Goal: Task Accomplishment & Management: Manage account settings

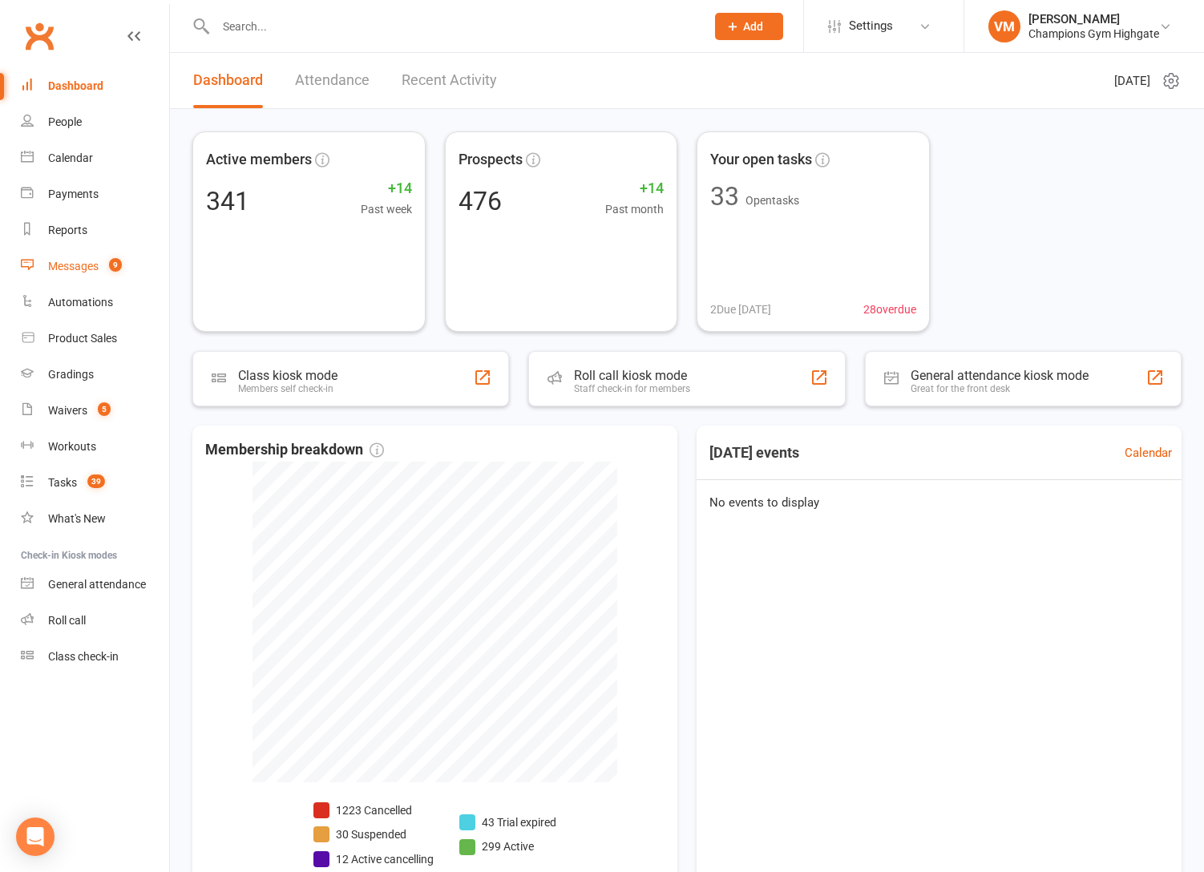
click at [112, 268] on span "9" at bounding box center [115, 265] width 13 height 14
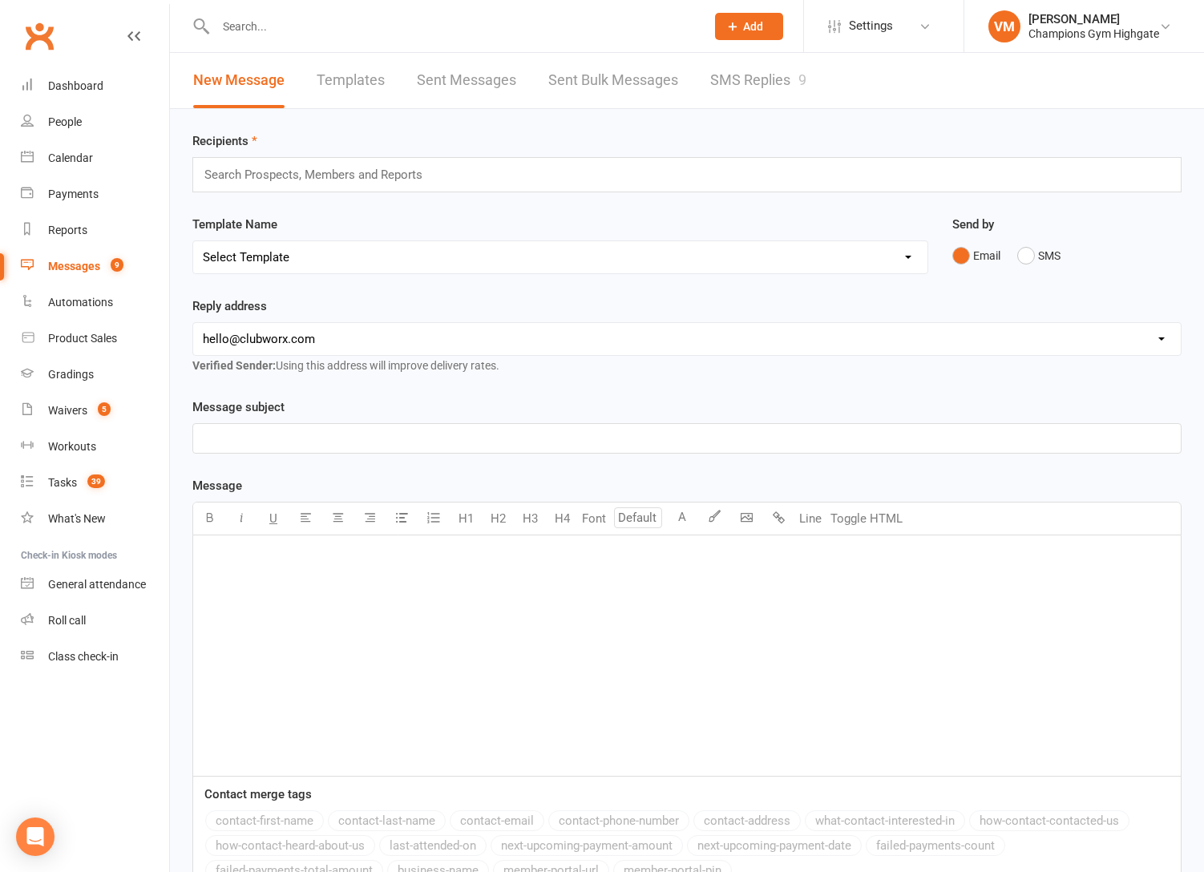
click at [744, 75] on link "SMS Replies 9" at bounding box center [758, 80] width 96 height 55
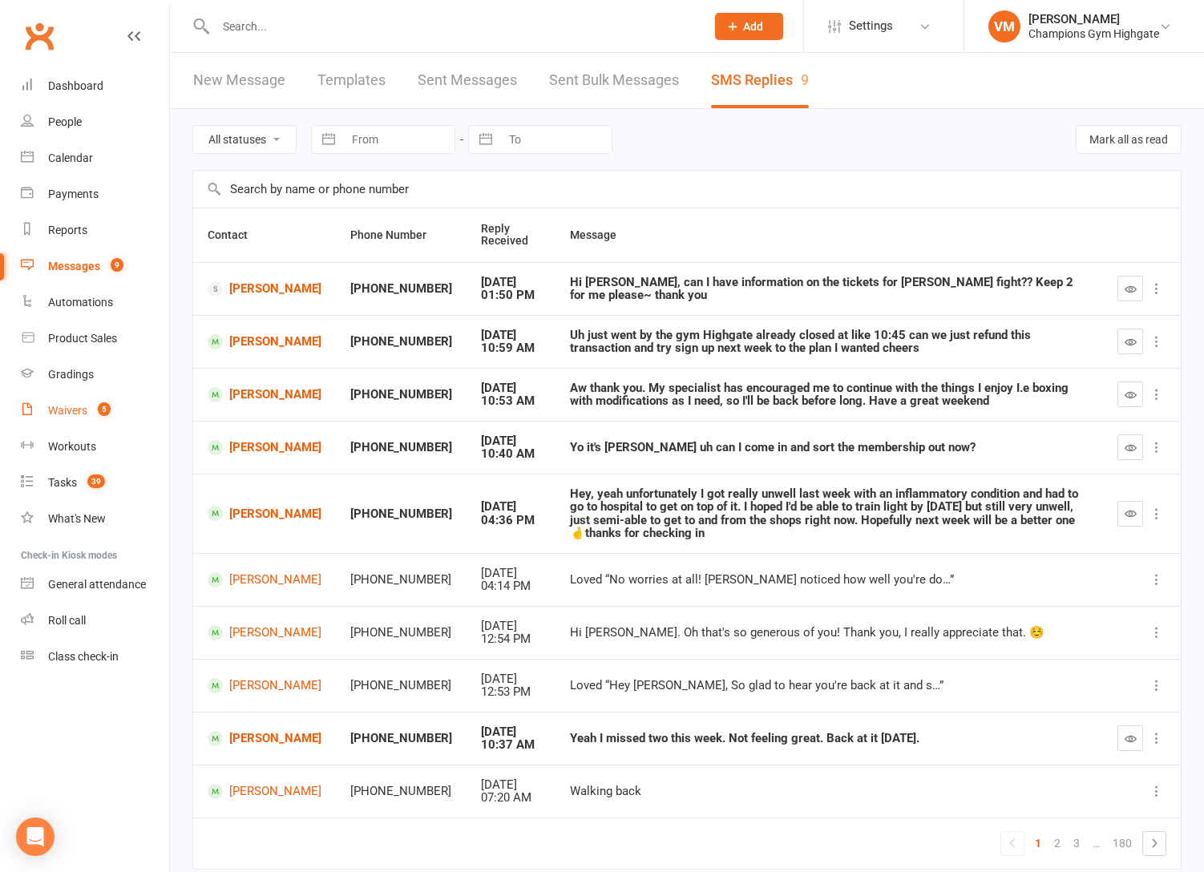
click at [91, 409] on count-badge "5" at bounding box center [100, 410] width 21 height 13
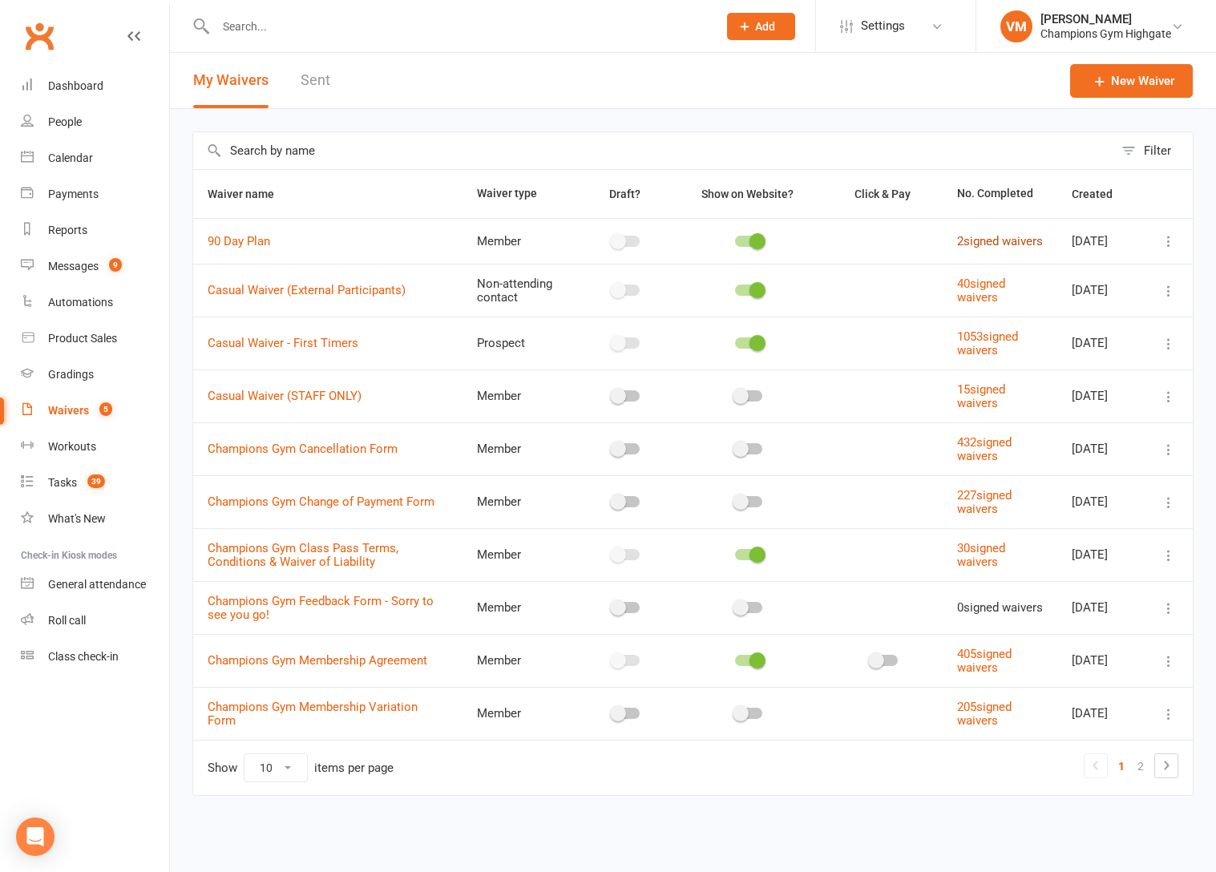
click at [975, 237] on link "2 signed waivers" at bounding box center [1000, 241] width 86 height 14
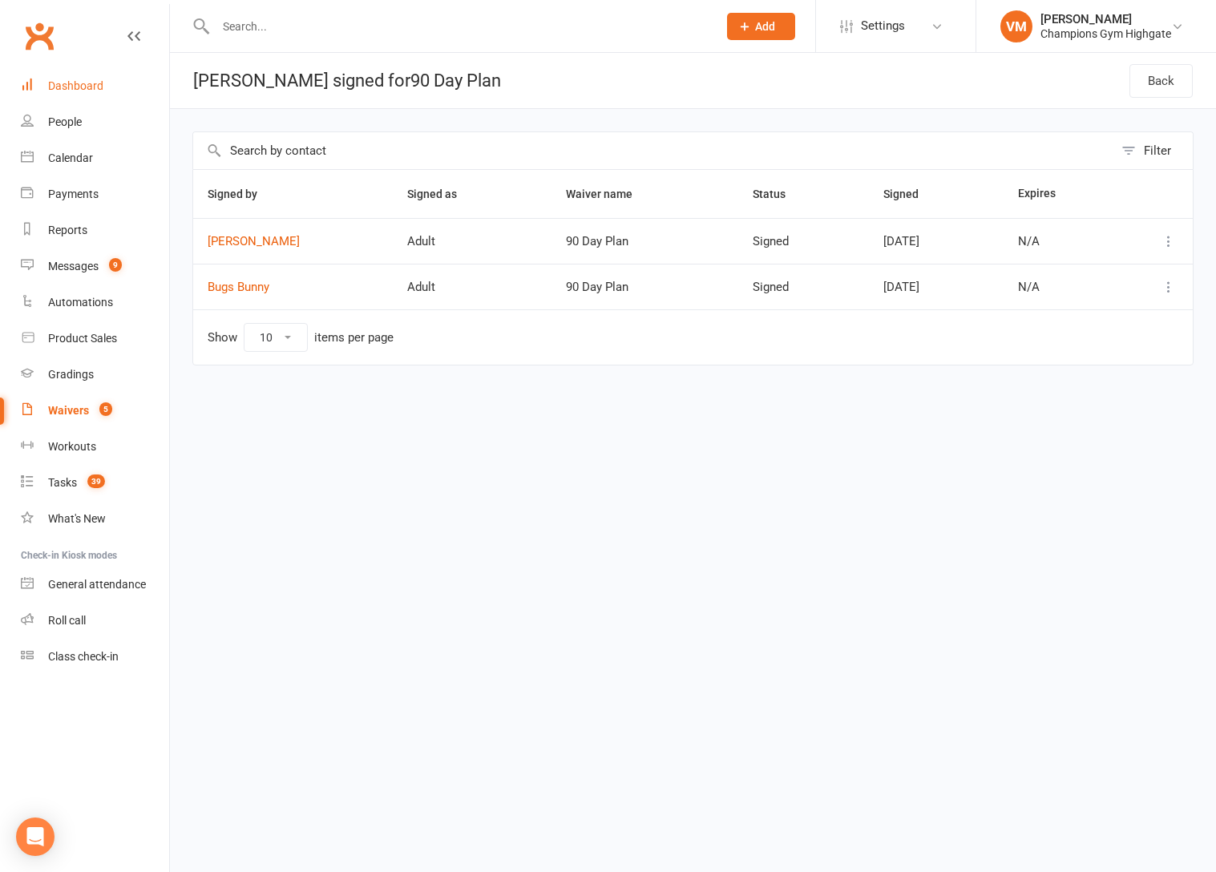
click at [100, 85] on div "Dashboard" at bounding box center [75, 85] width 55 height 13
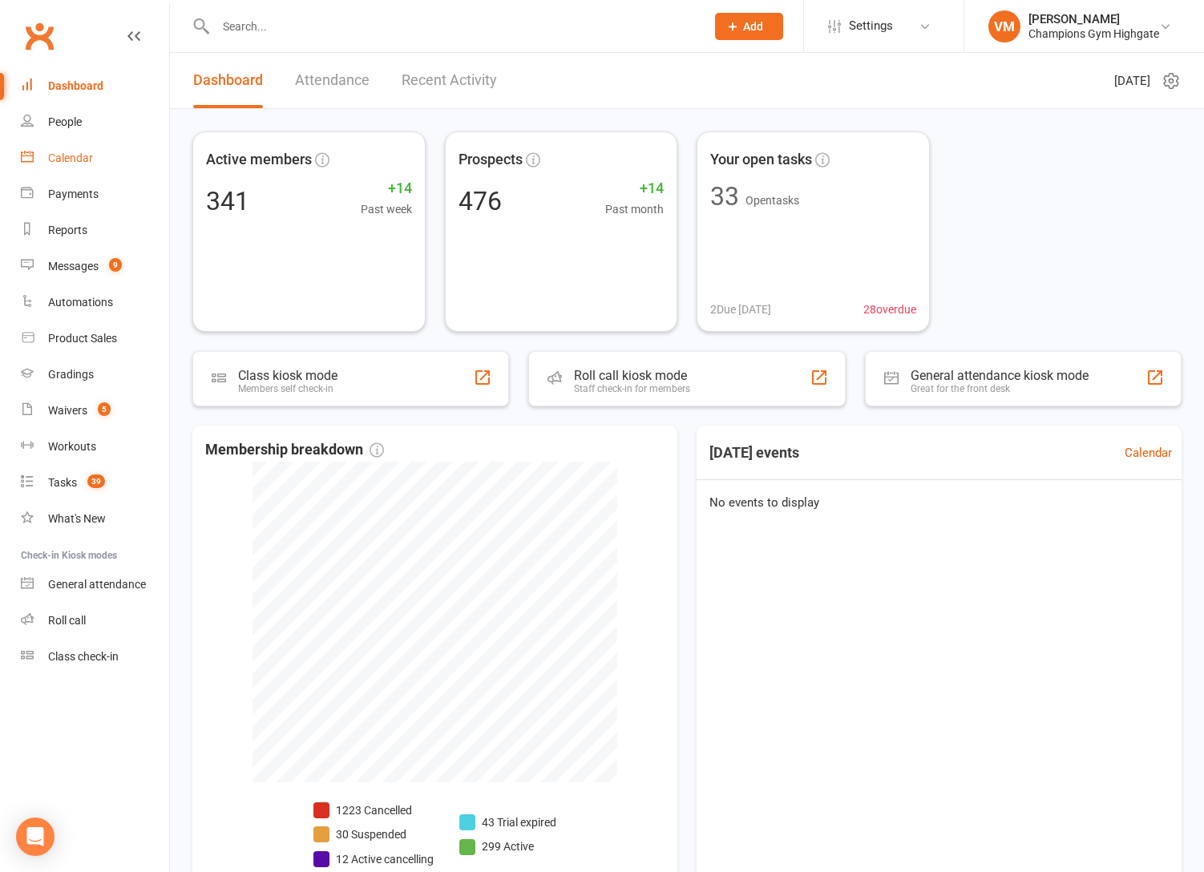
click at [90, 172] on link "Calendar" at bounding box center [95, 158] width 148 height 36
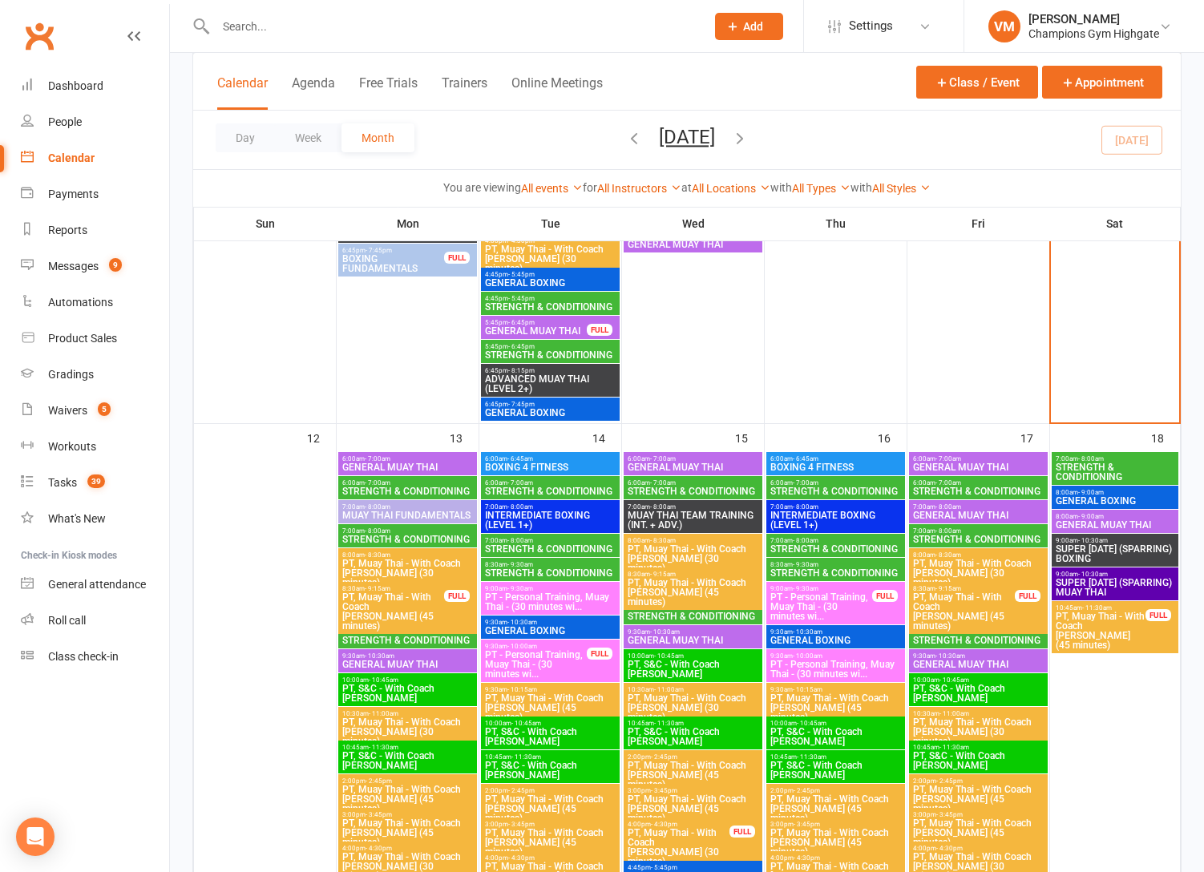
scroll to position [1435, 0]
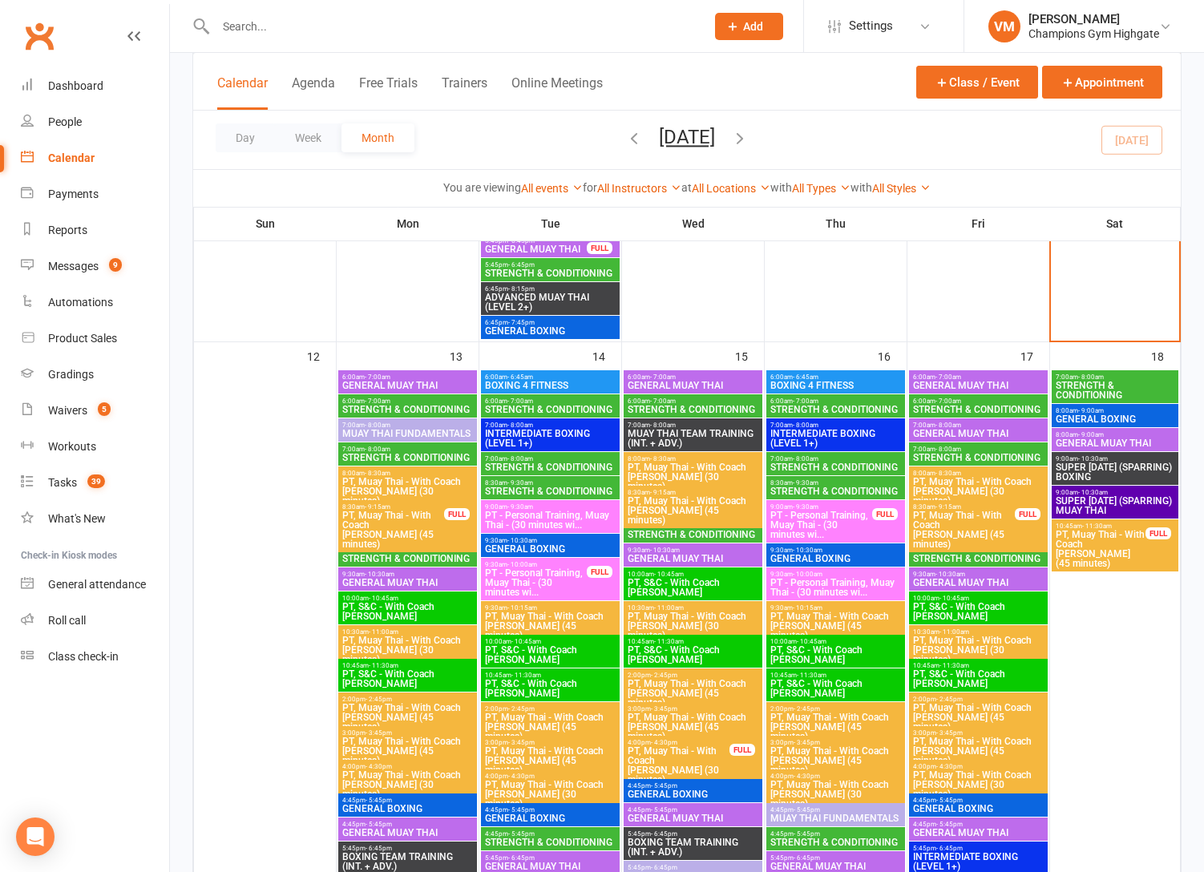
click at [375, 402] on span "- 7:00am" at bounding box center [378, 401] width 26 height 7
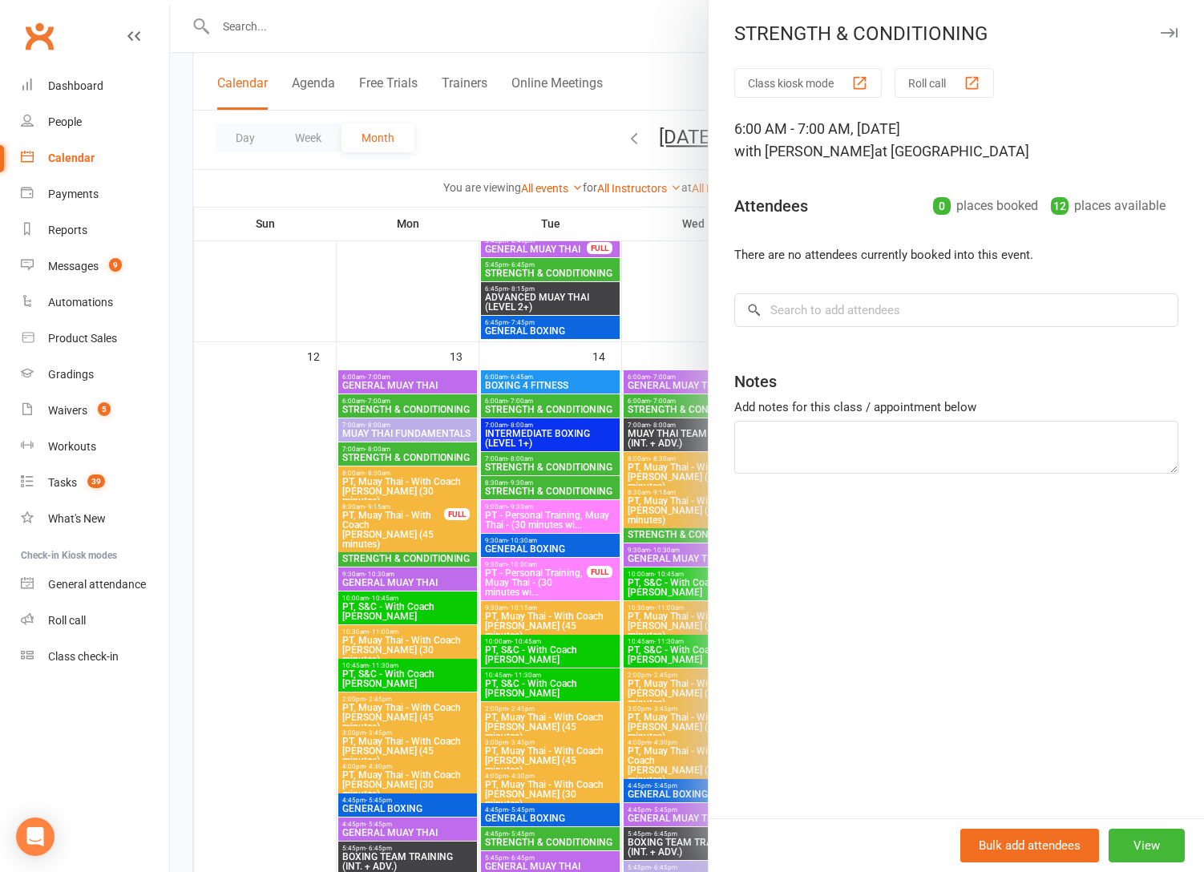
click at [388, 454] on div at bounding box center [687, 436] width 1034 height 872
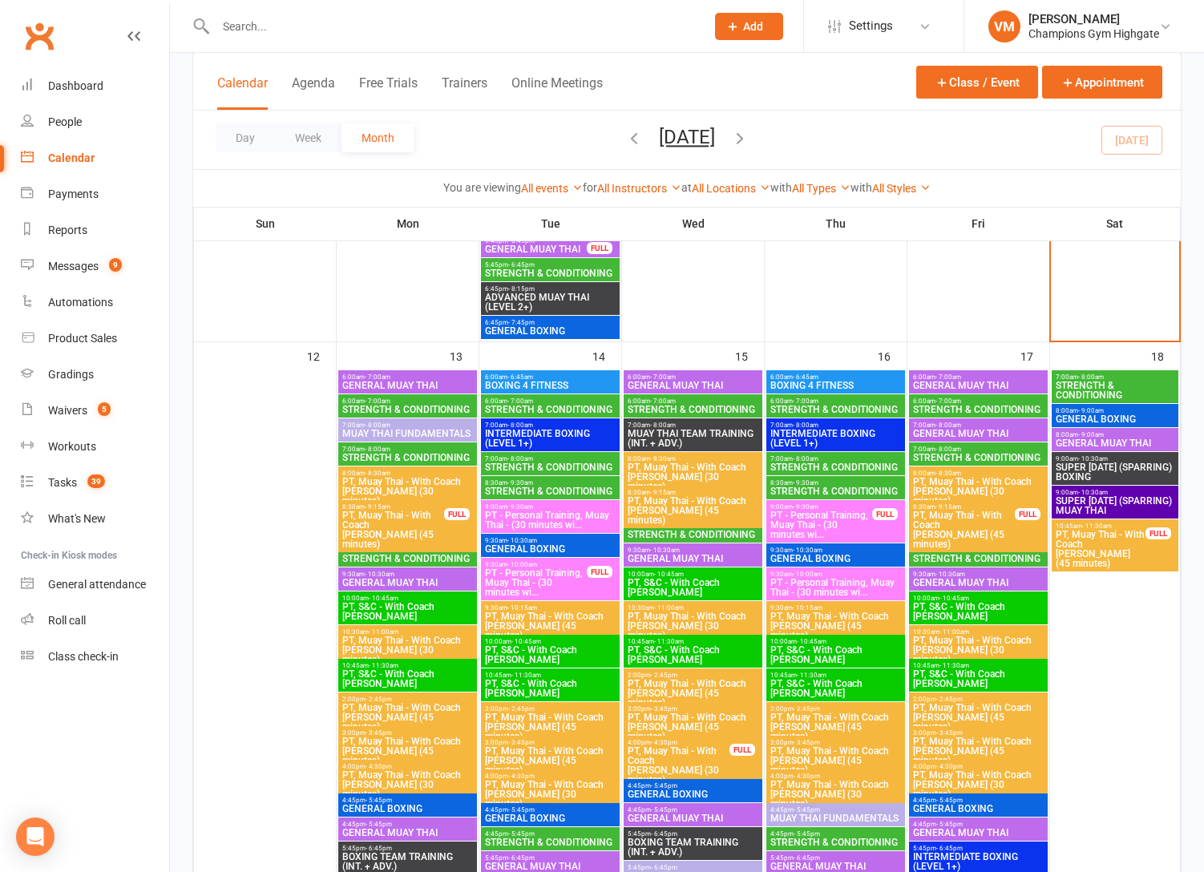
click at [390, 455] on span "STRENGTH & CONDITIONING" at bounding box center [407, 458] width 132 height 10
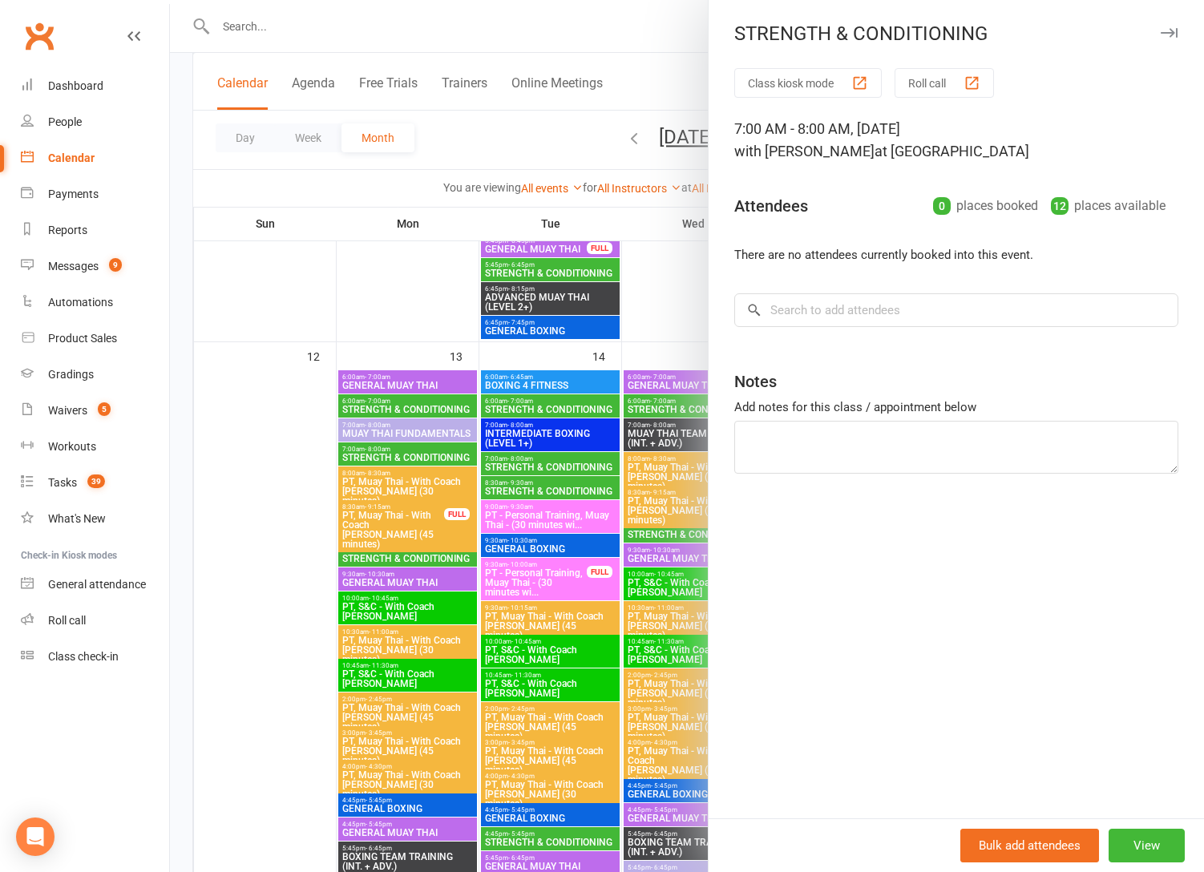
click at [406, 555] on div at bounding box center [687, 436] width 1034 height 872
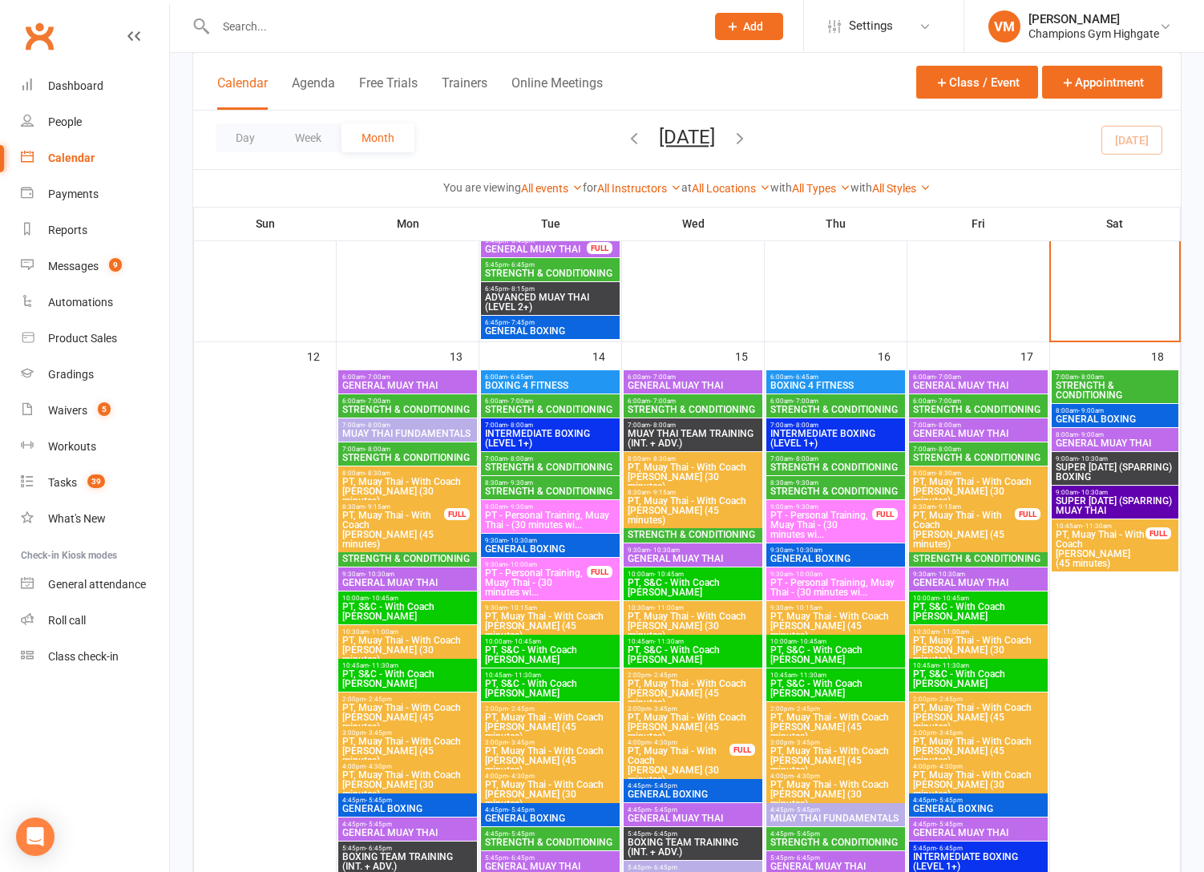
click at [406, 555] on span "STRENGTH & CONDITIONING" at bounding box center [407, 559] width 132 height 10
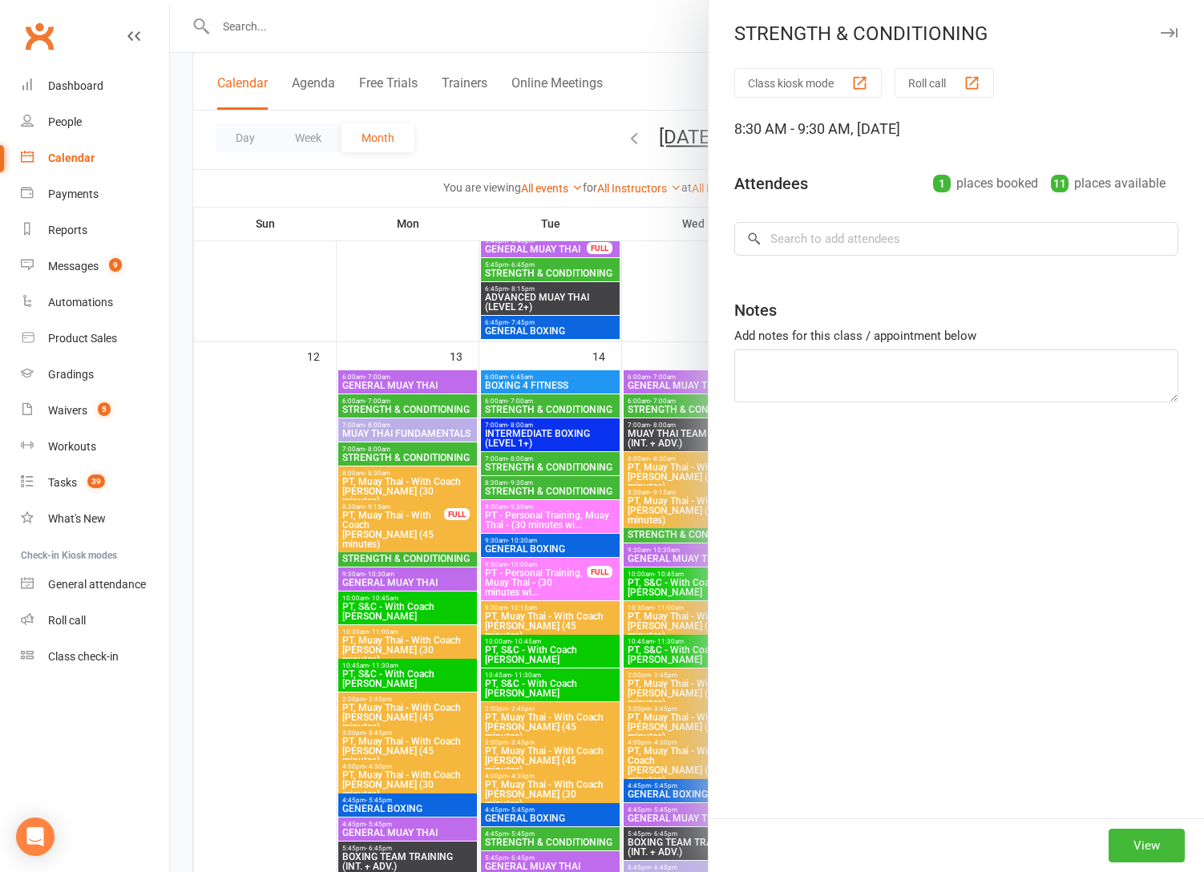
click at [406, 555] on div at bounding box center [687, 436] width 1034 height 872
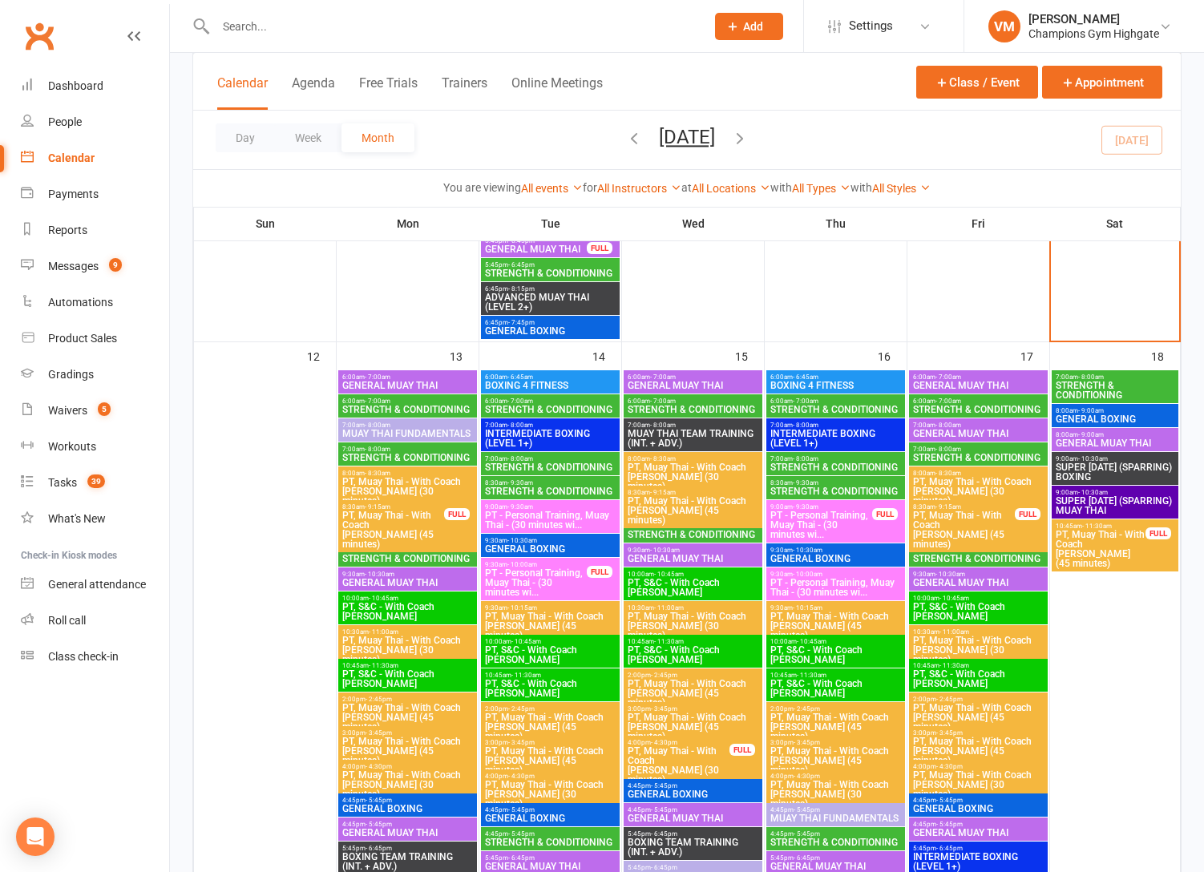
click at [406, 555] on span "STRENGTH & CONDITIONING" at bounding box center [407, 559] width 132 height 10
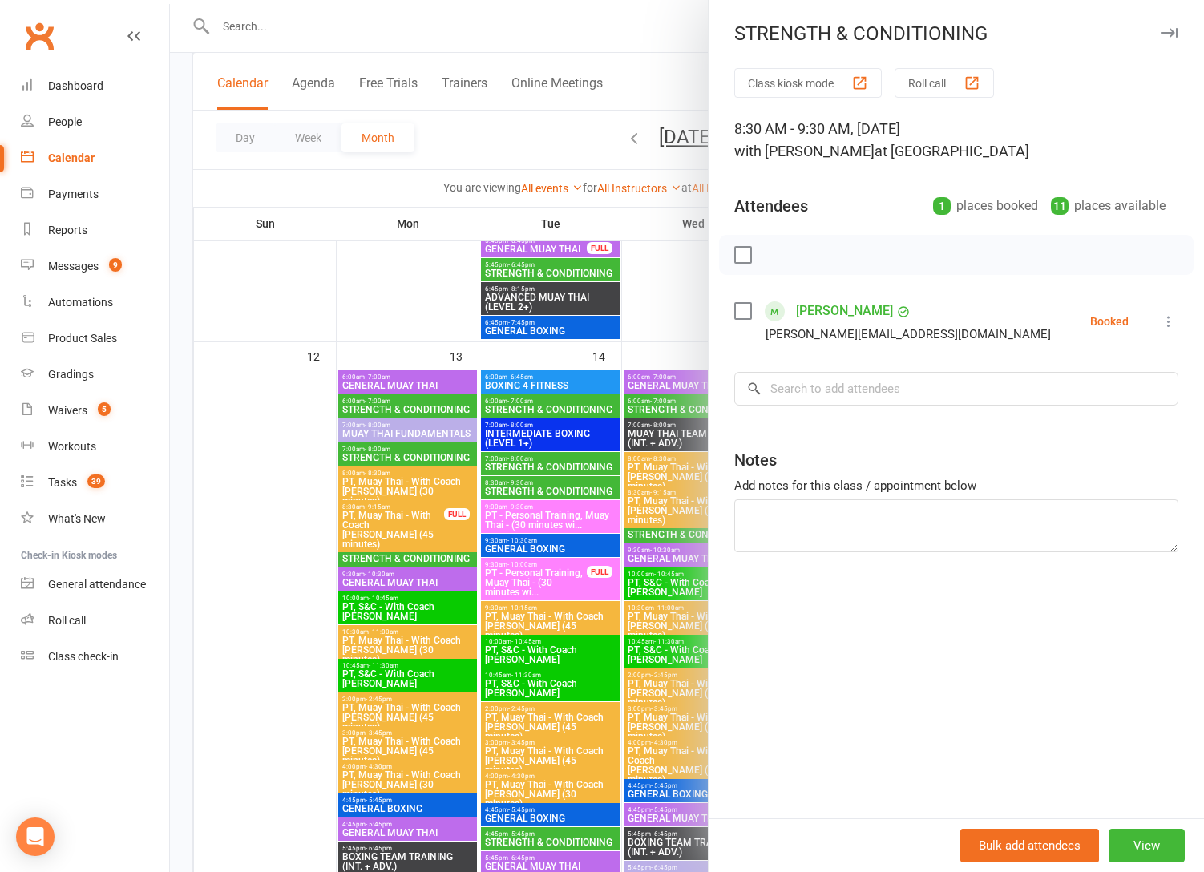
click at [406, 555] on div at bounding box center [687, 436] width 1034 height 872
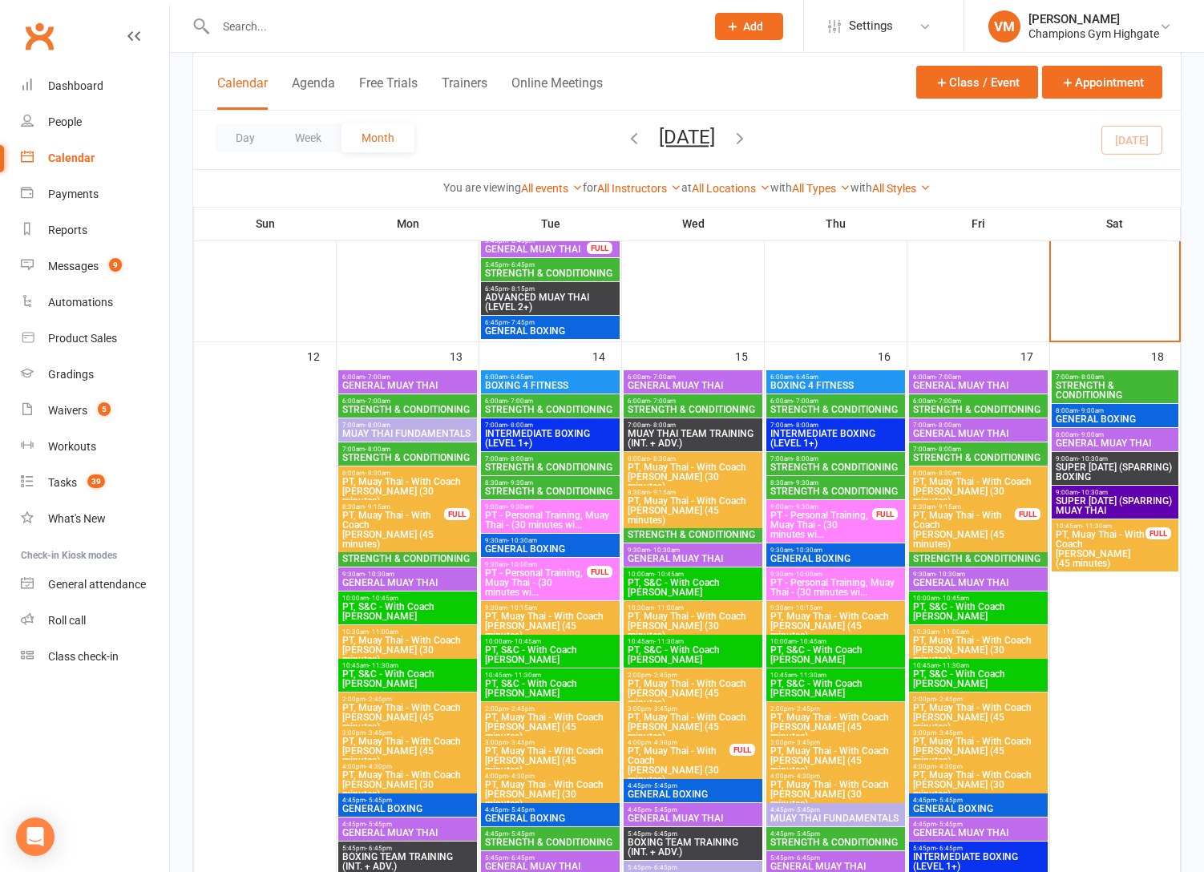
scroll to position [1654, 0]
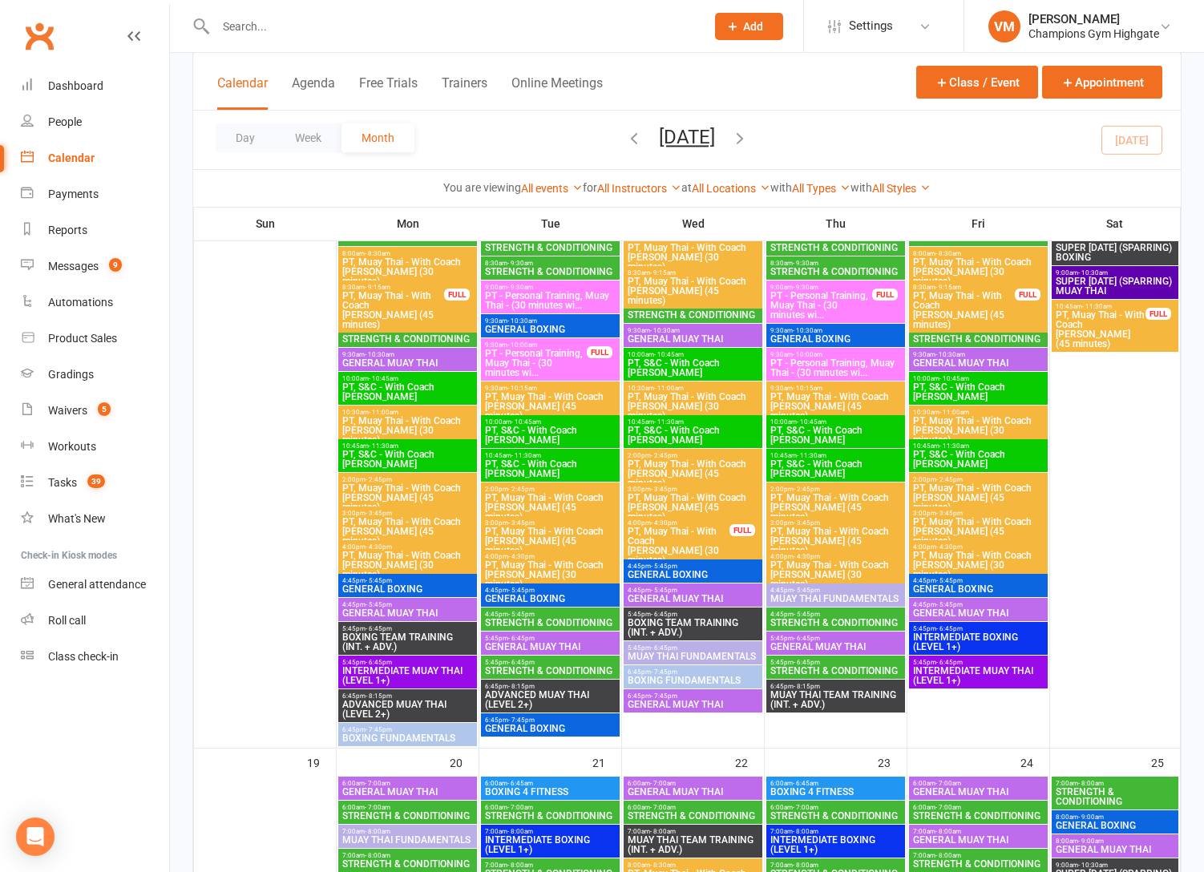
click at [575, 629] on div "4:45pm - 5:45pm STRENGTH & CONDITIONING" at bounding box center [550, 618] width 139 height 23
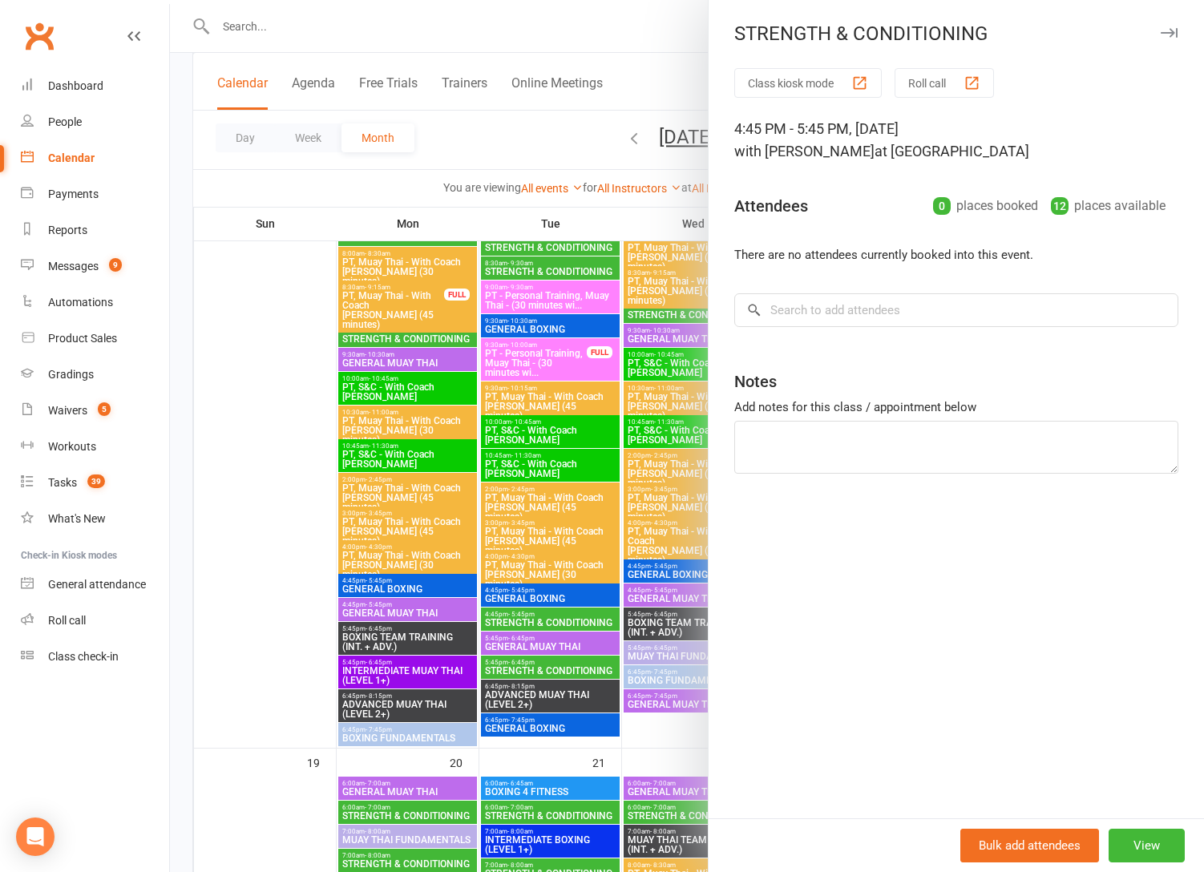
click at [575, 623] on div at bounding box center [687, 436] width 1034 height 872
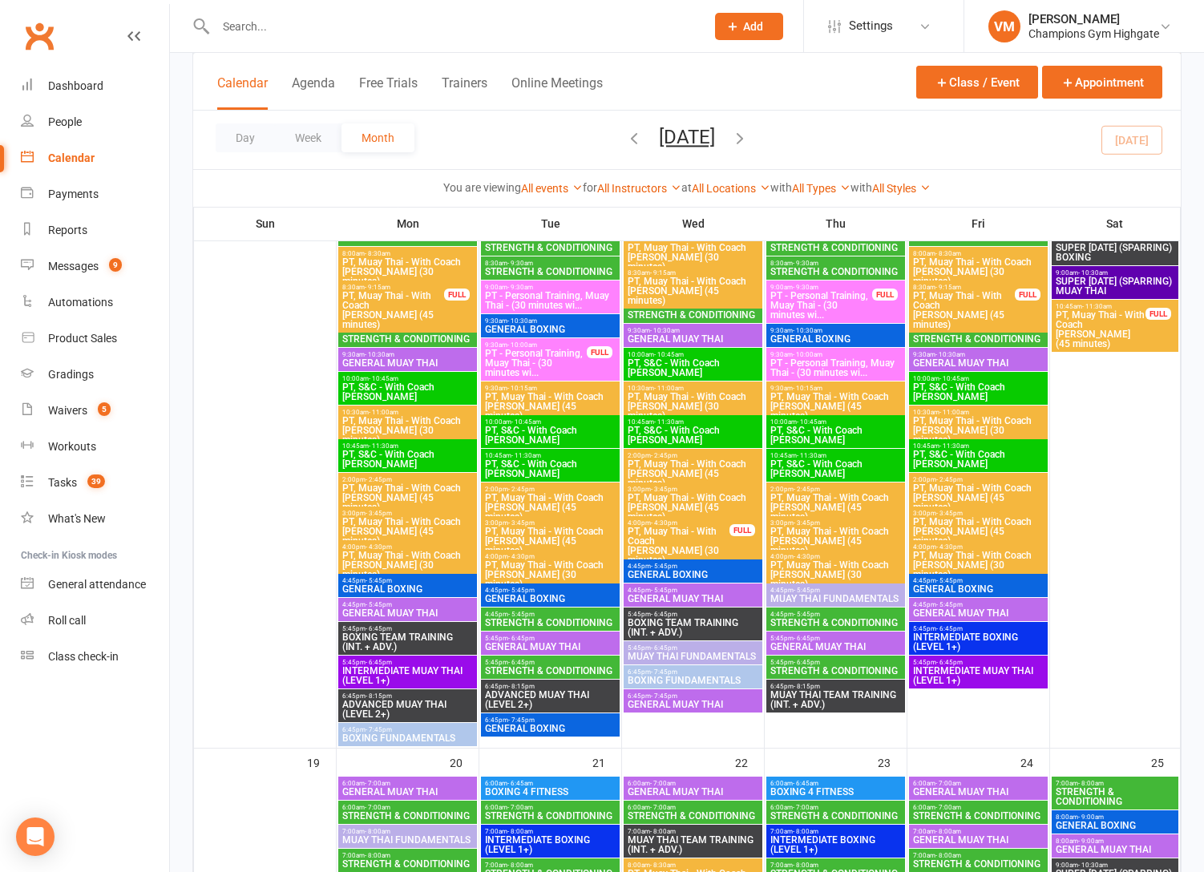
click at [575, 623] on span "STRENGTH & CONDITIONING" at bounding box center [550, 623] width 132 height 10
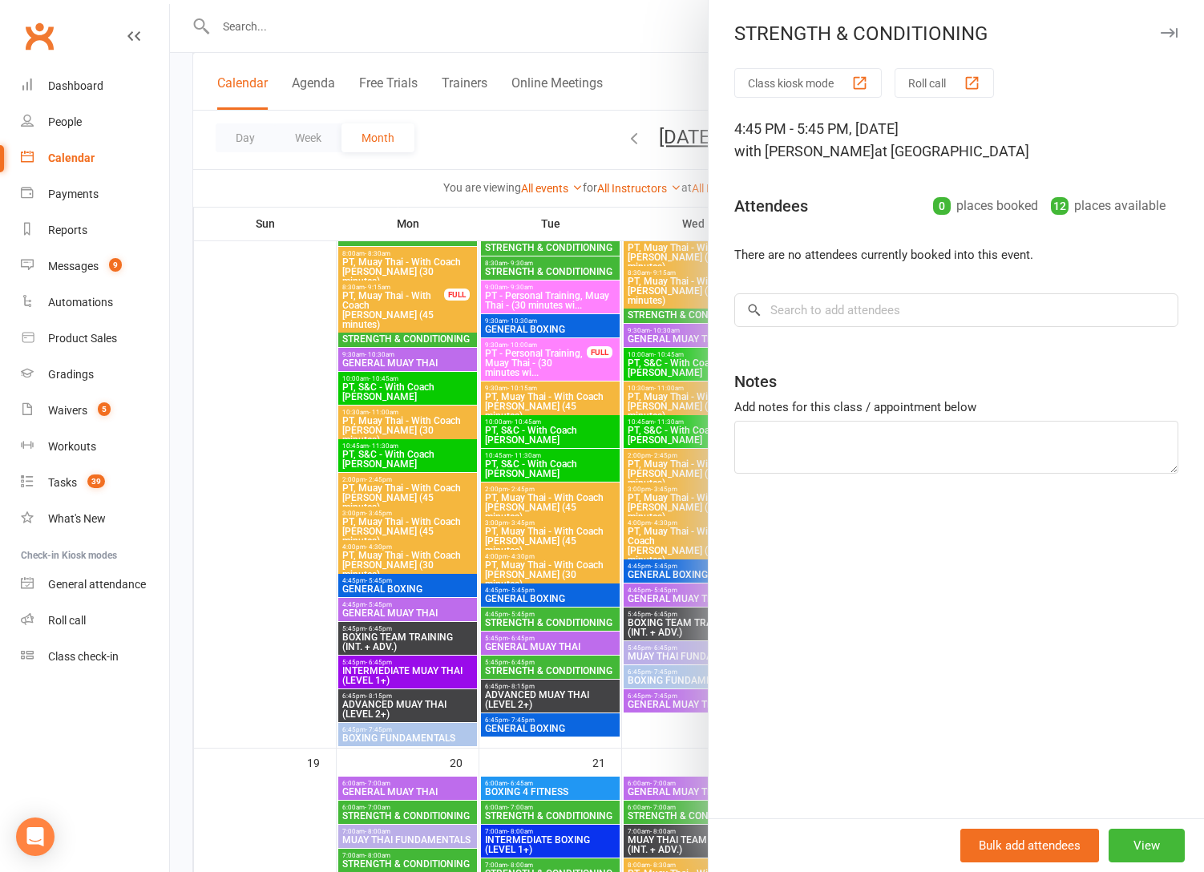
click at [547, 646] on div at bounding box center [687, 436] width 1034 height 872
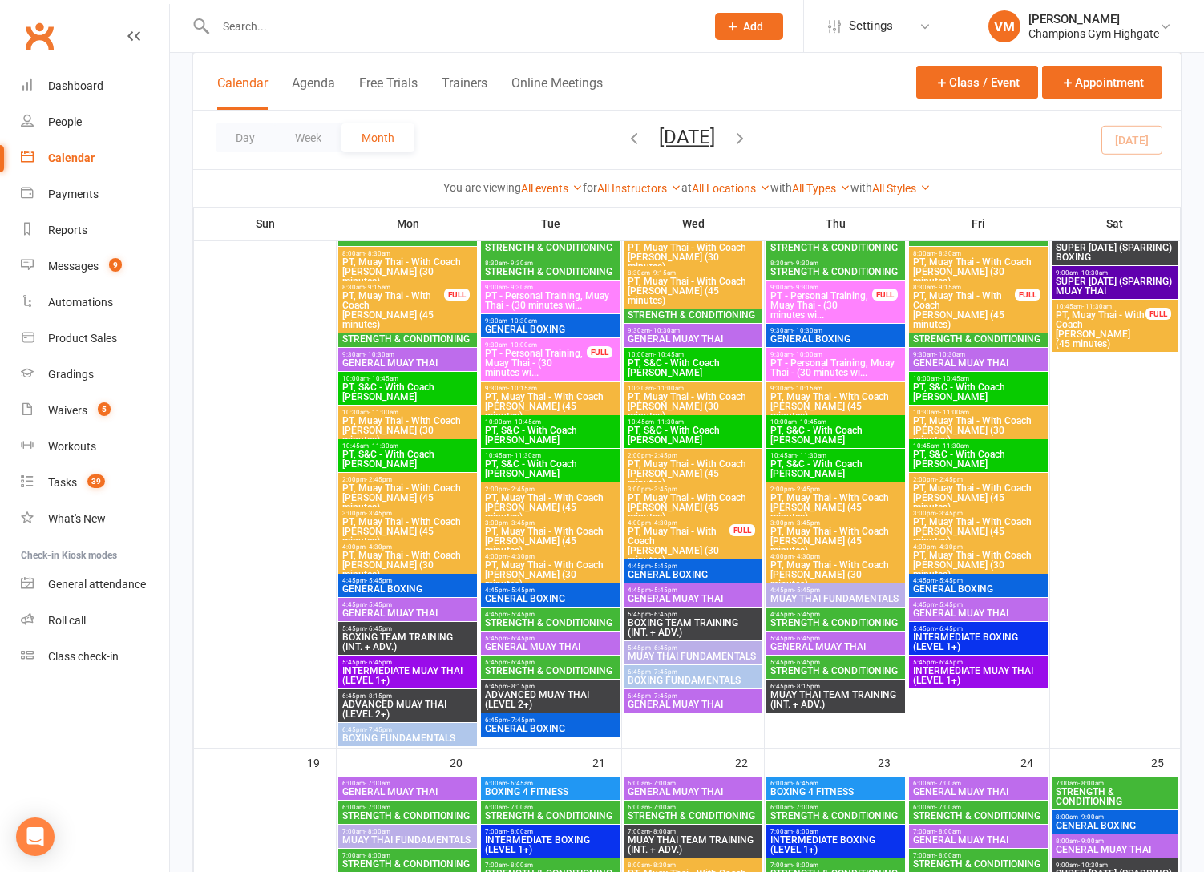
click at [547, 646] on span "GENERAL MUAY THAI" at bounding box center [550, 647] width 132 height 10
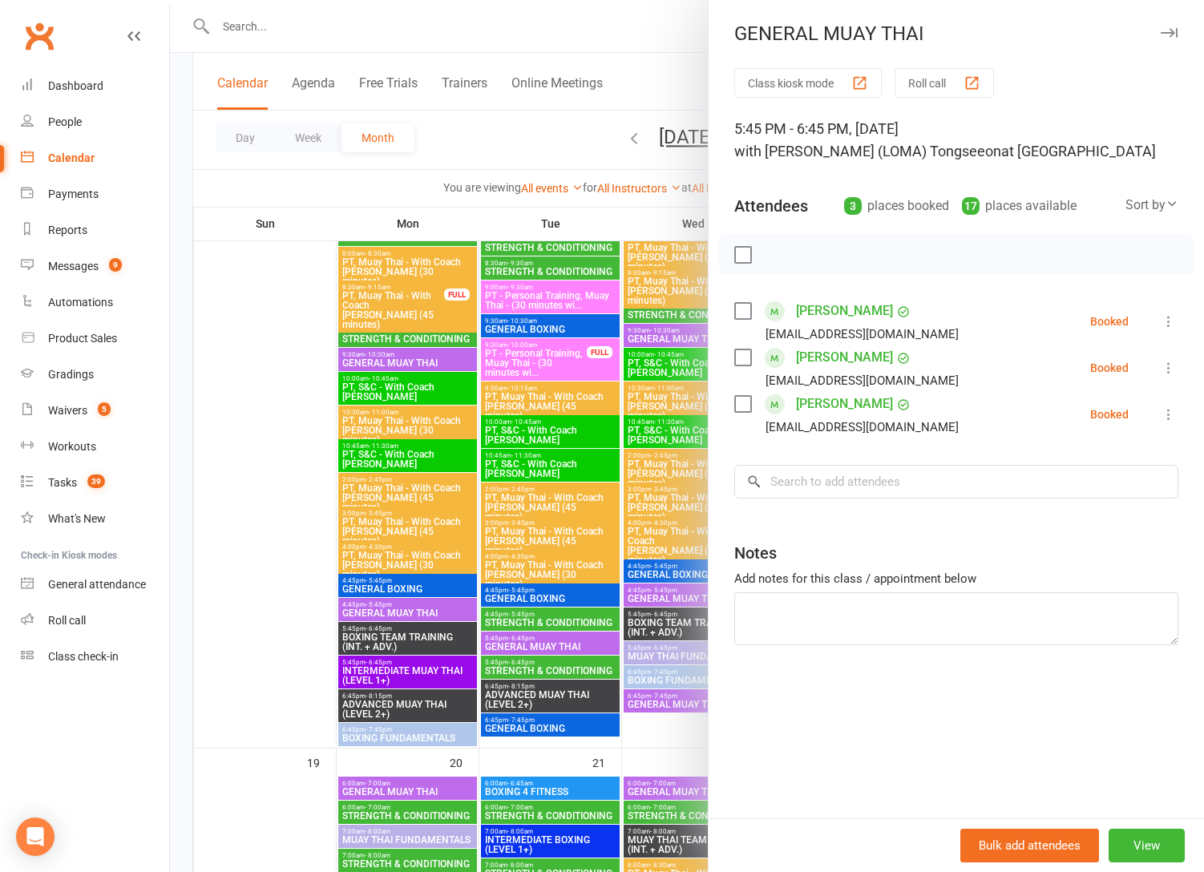
click at [547, 648] on div at bounding box center [687, 436] width 1034 height 872
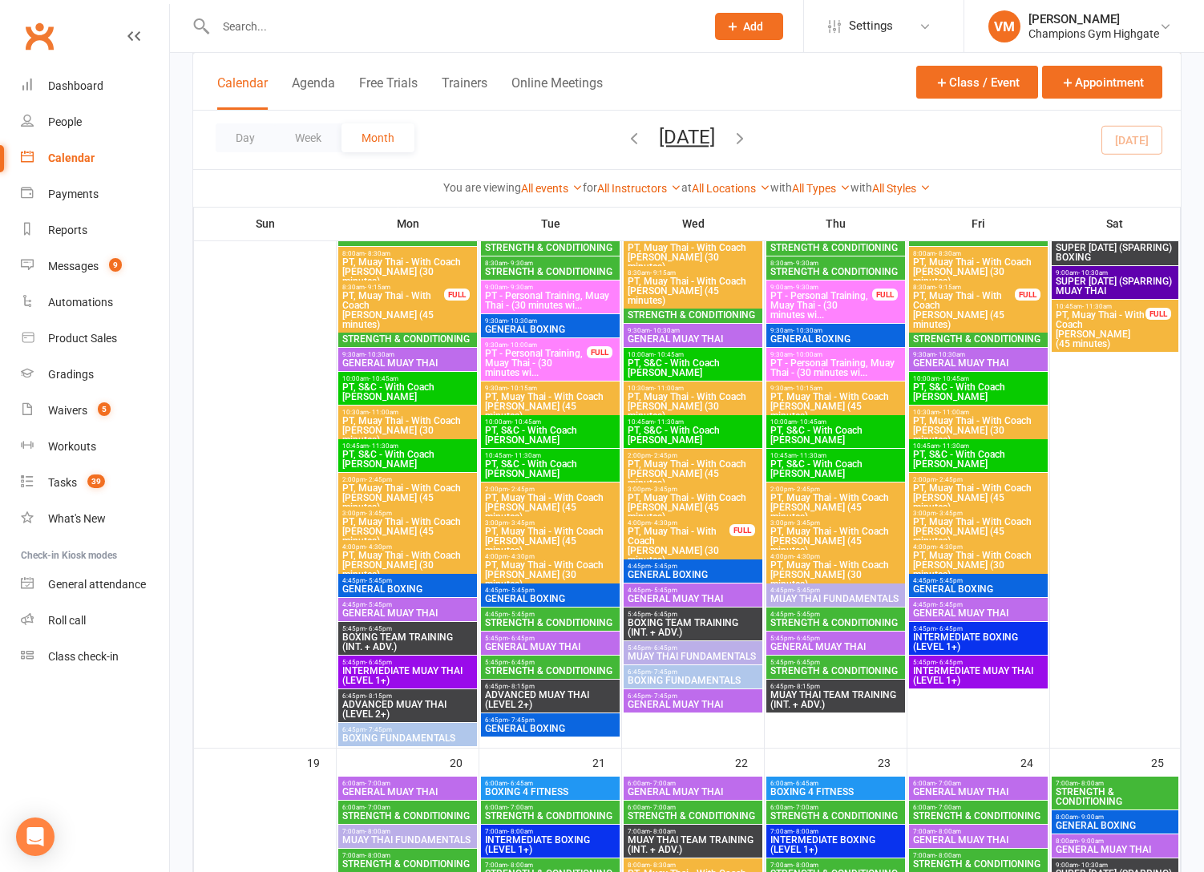
click at [543, 668] on span "STRENGTH & CONDITIONING" at bounding box center [550, 671] width 132 height 10
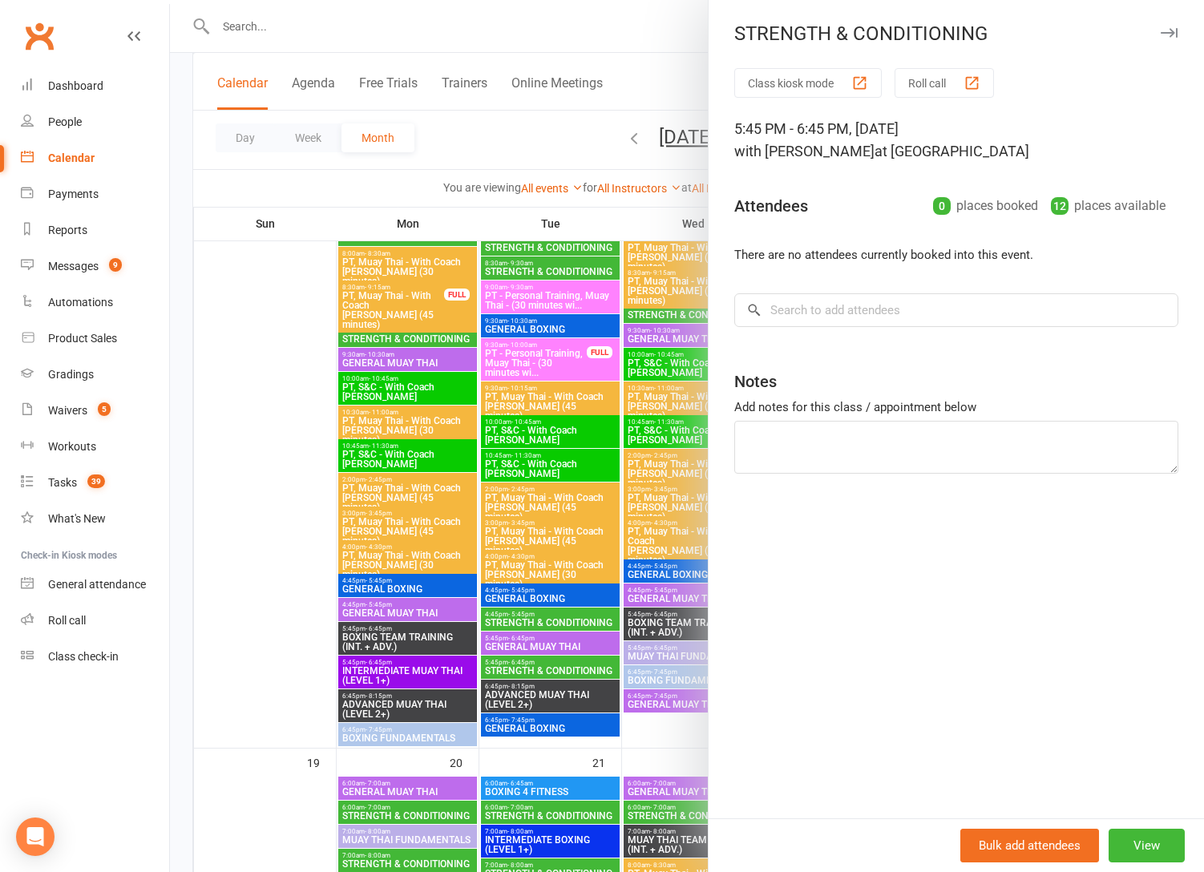
click at [543, 668] on div at bounding box center [687, 436] width 1034 height 872
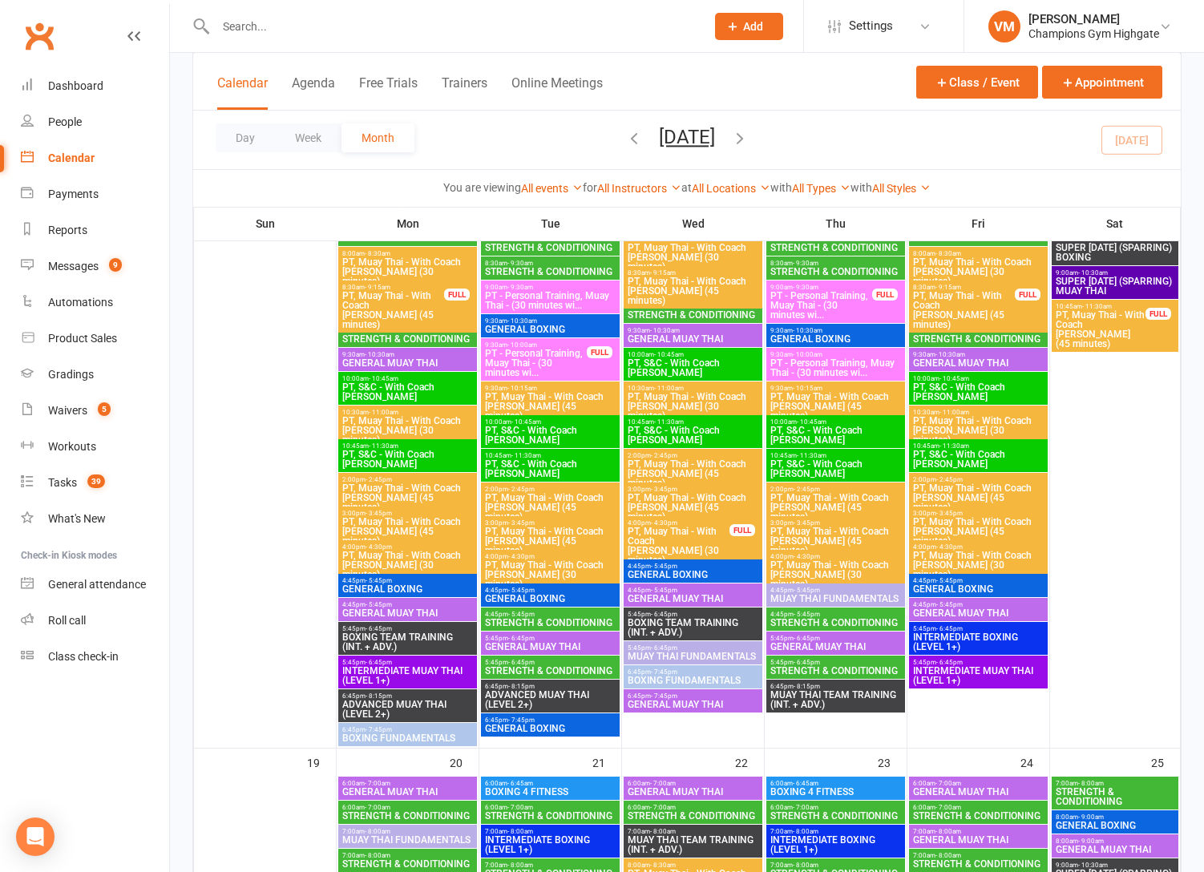
click at [536, 690] on span "ADVANCED MUAY THAI (LEVEL 2+)" at bounding box center [550, 699] width 132 height 19
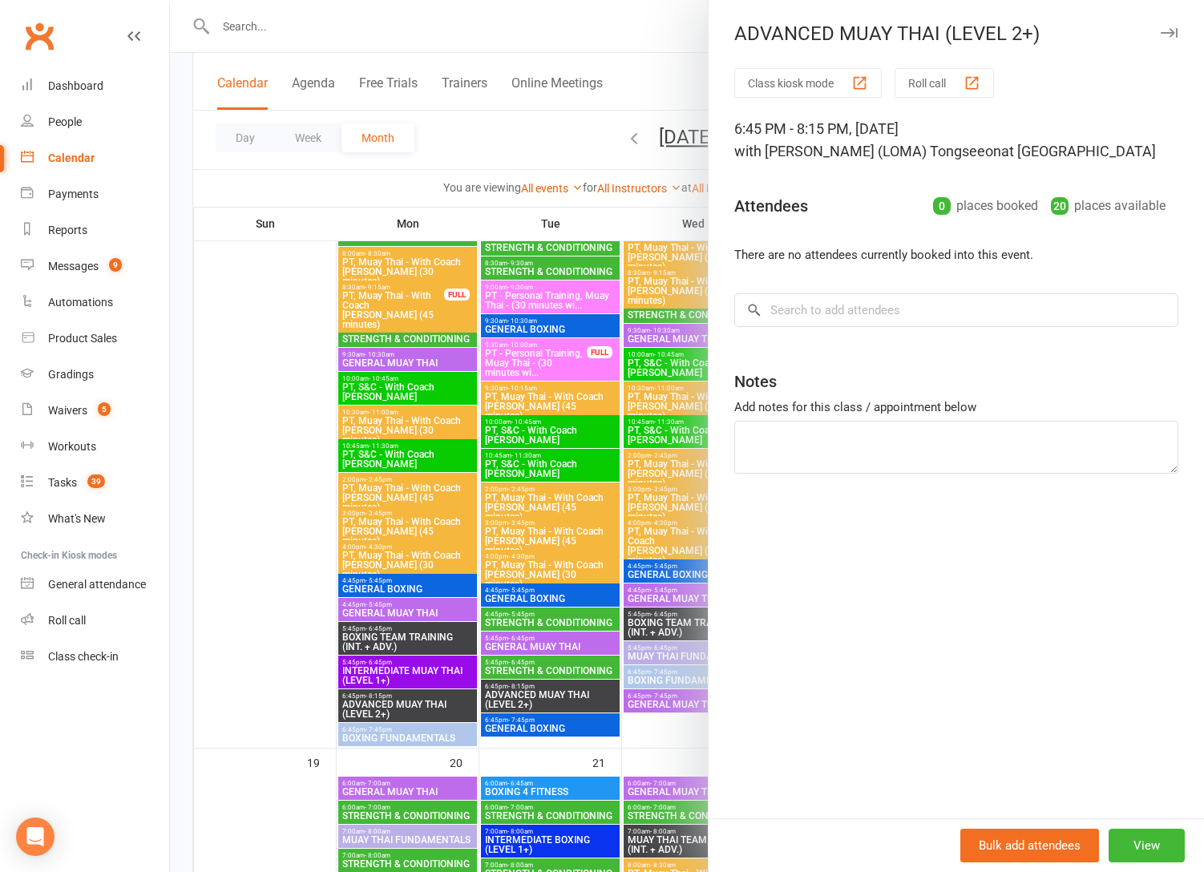
click at [536, 689] on div at bounding box center [687, 436] width 1034 height 872
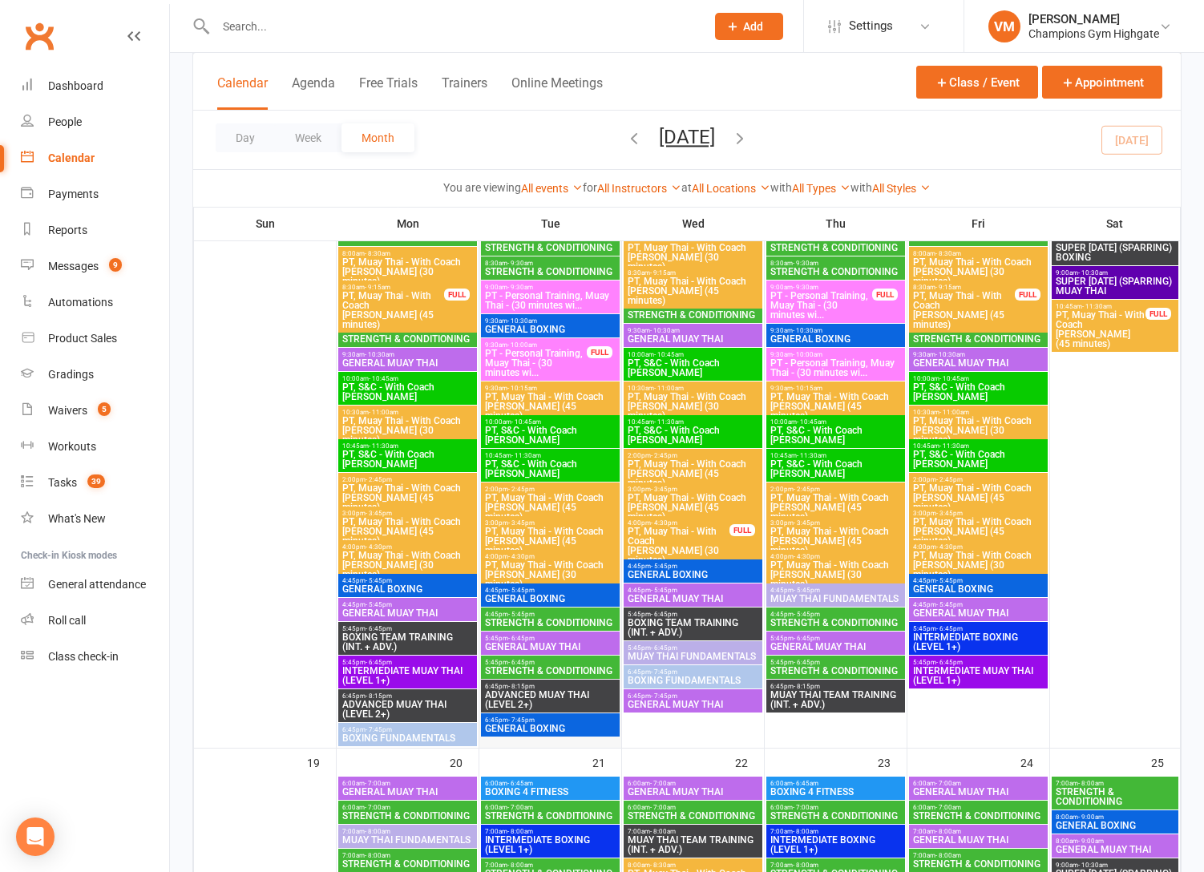
click at [524, 737] on div at bounding box center [550, 449] width 139 height 596
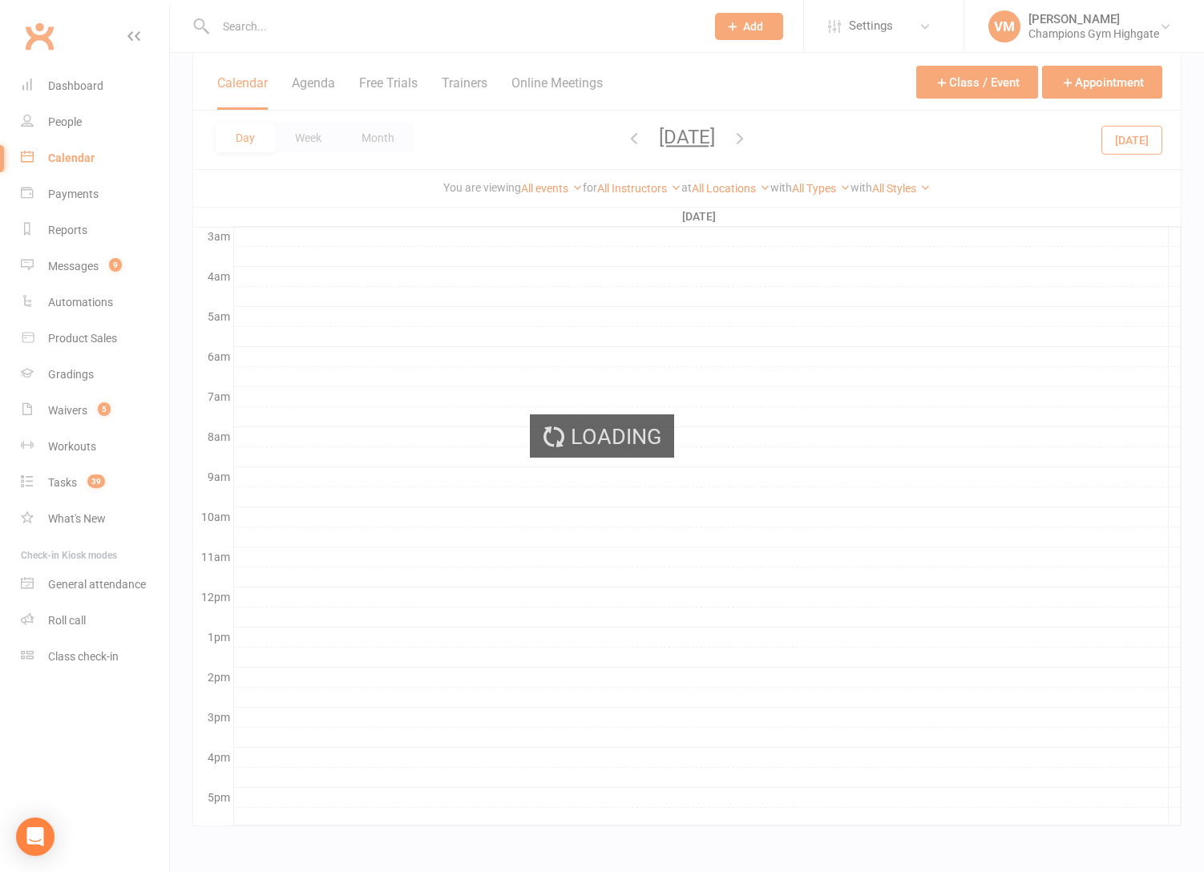
scroll to position [0, 0]
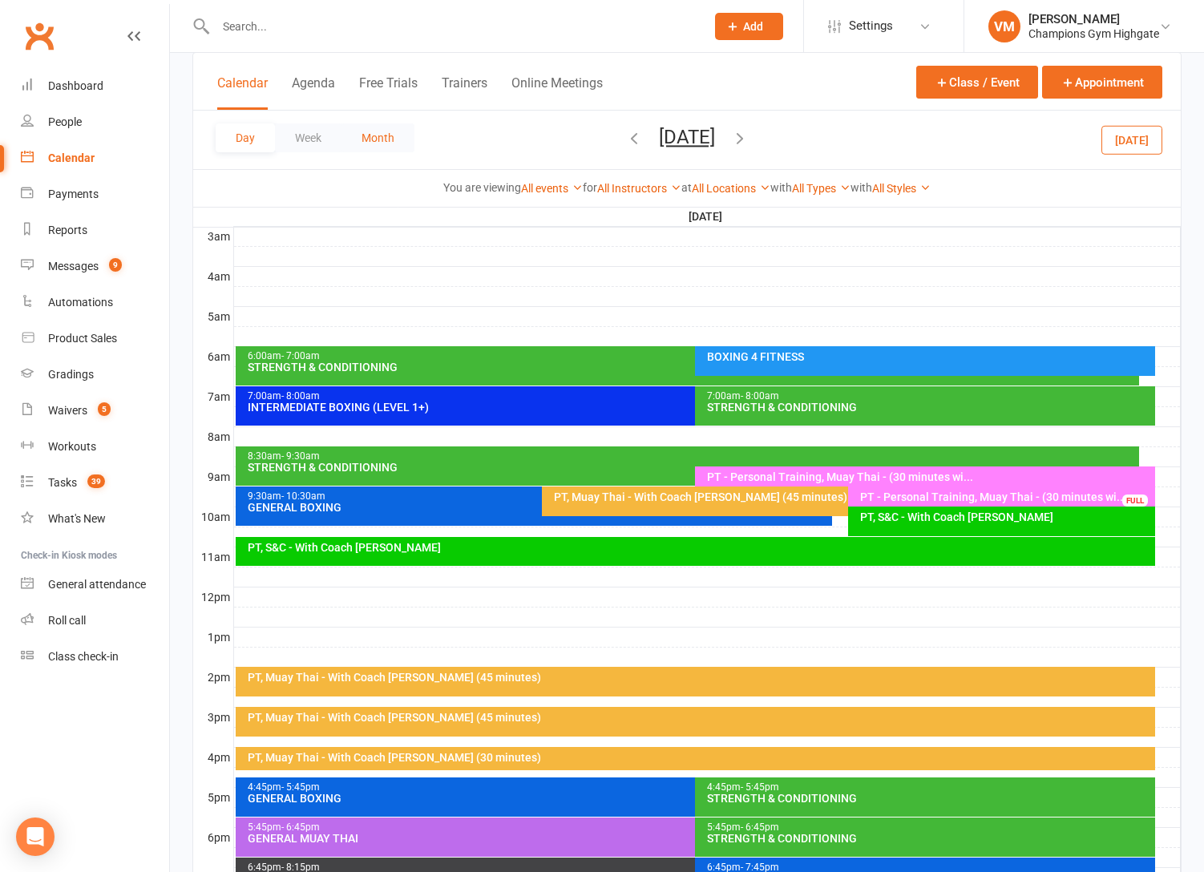
click at [393, 131] on button "Month" at bounding box center [377, 137] width 73 height 29
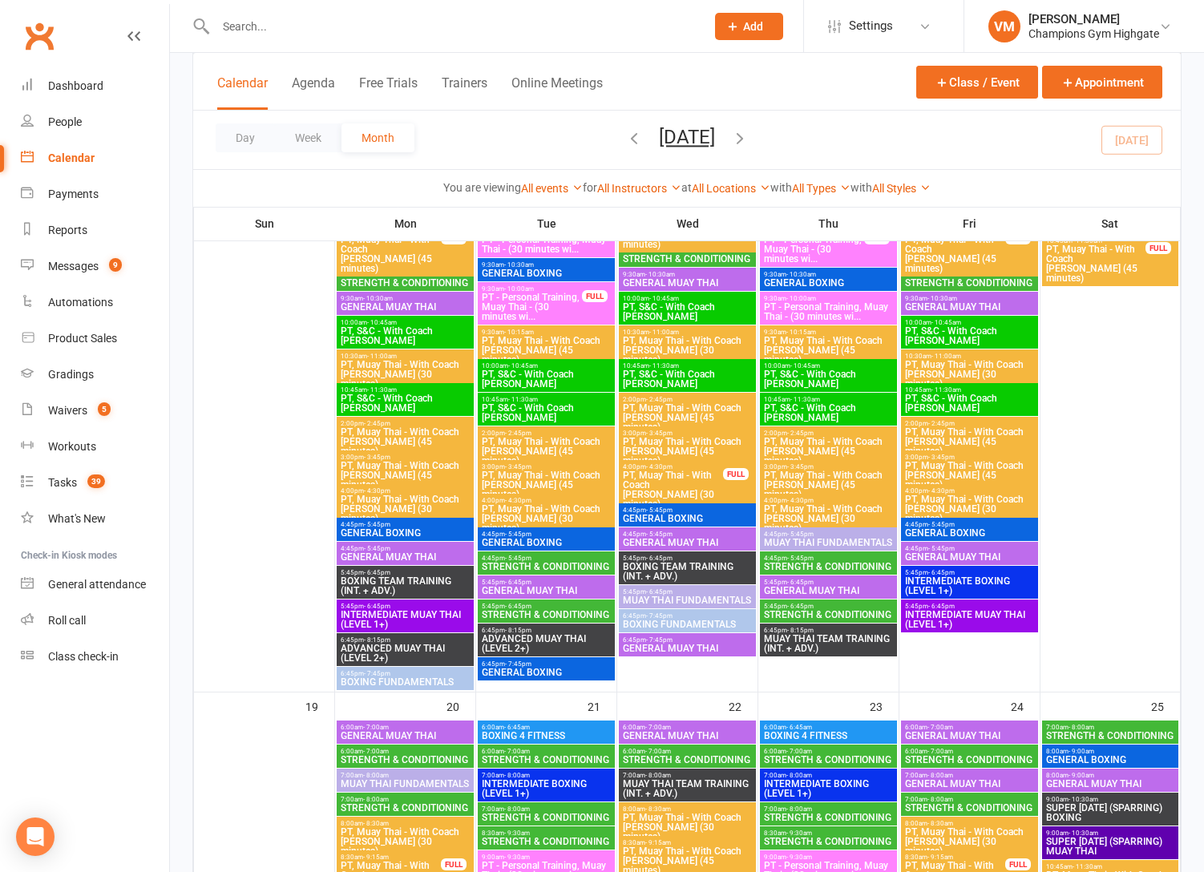
scroll to position [1793, 0]
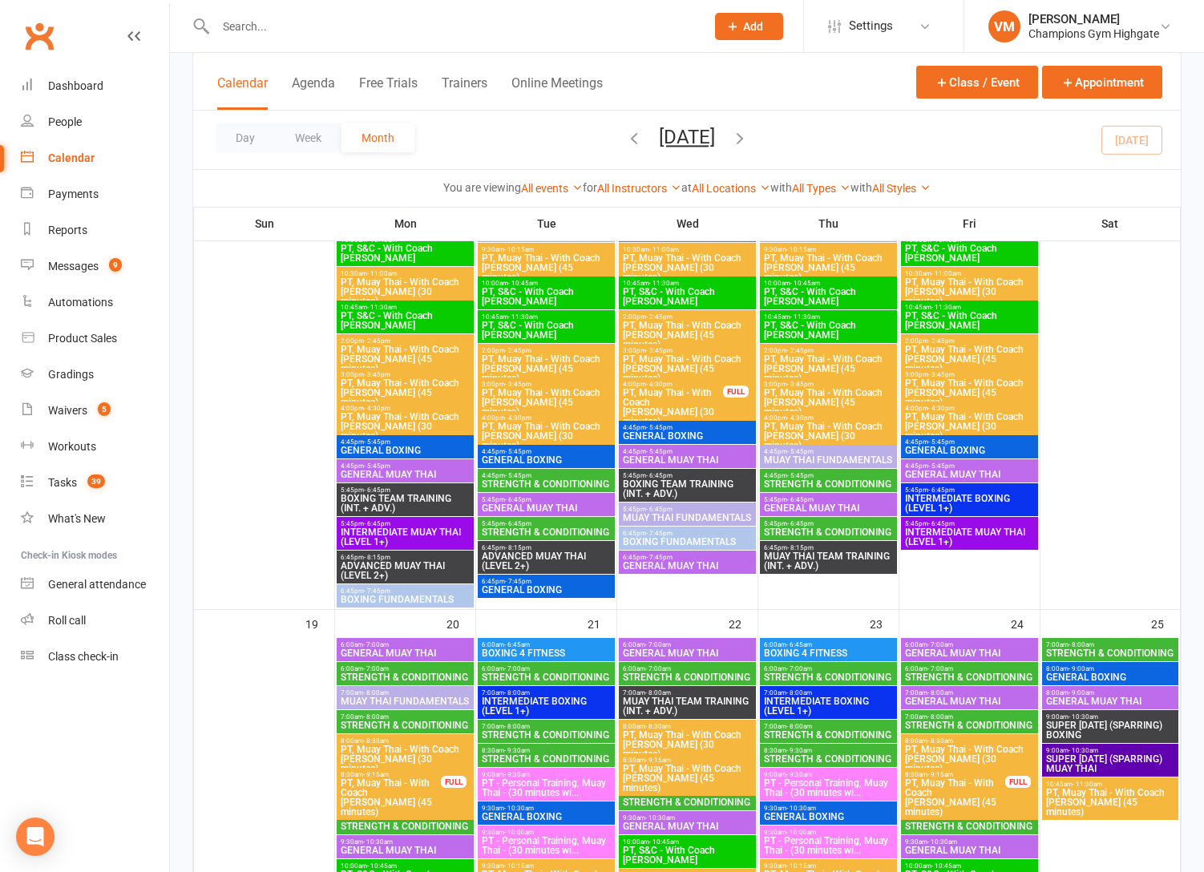
click at [543, 594] on span "GENERAL BOXING" at bounding box center [546, 590] width 131 height 10
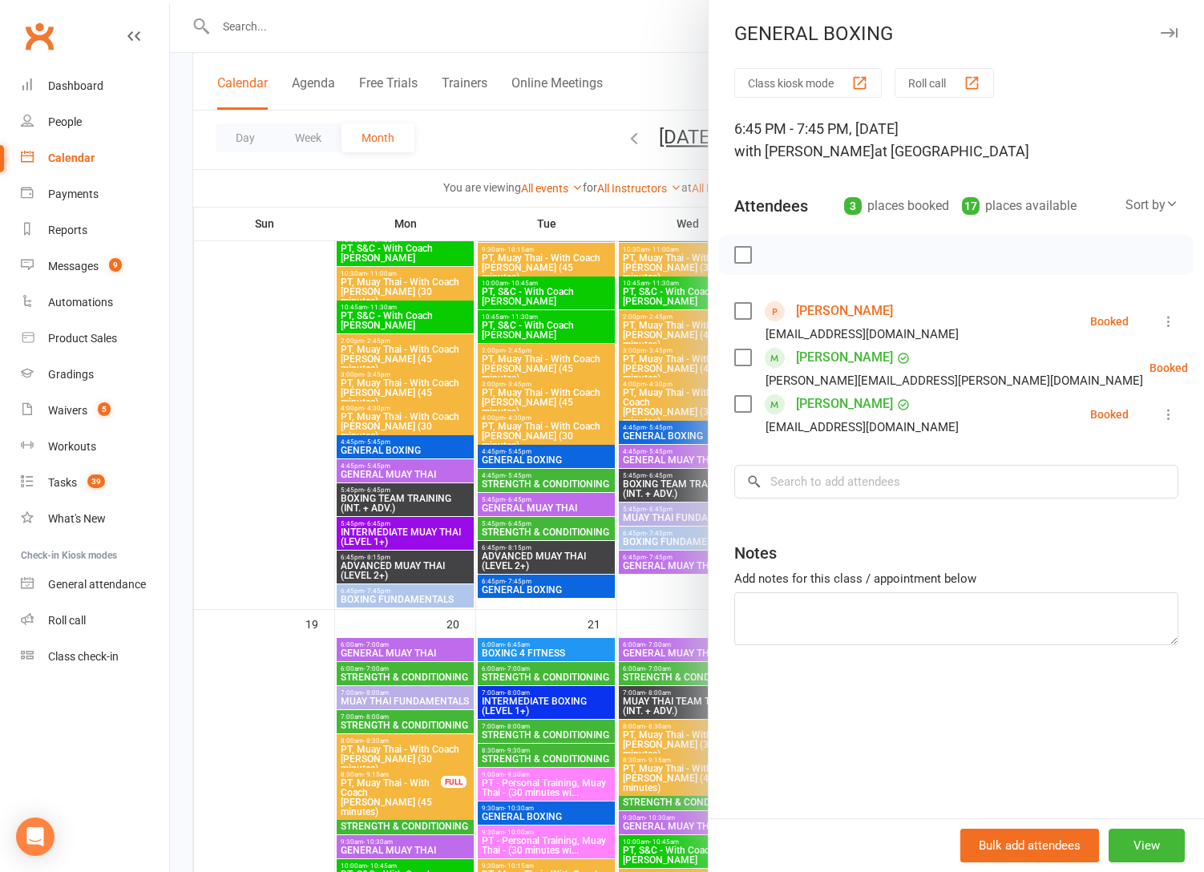
click at [541, 591] on div at bounding box center [687, 436] width 1034 height 872
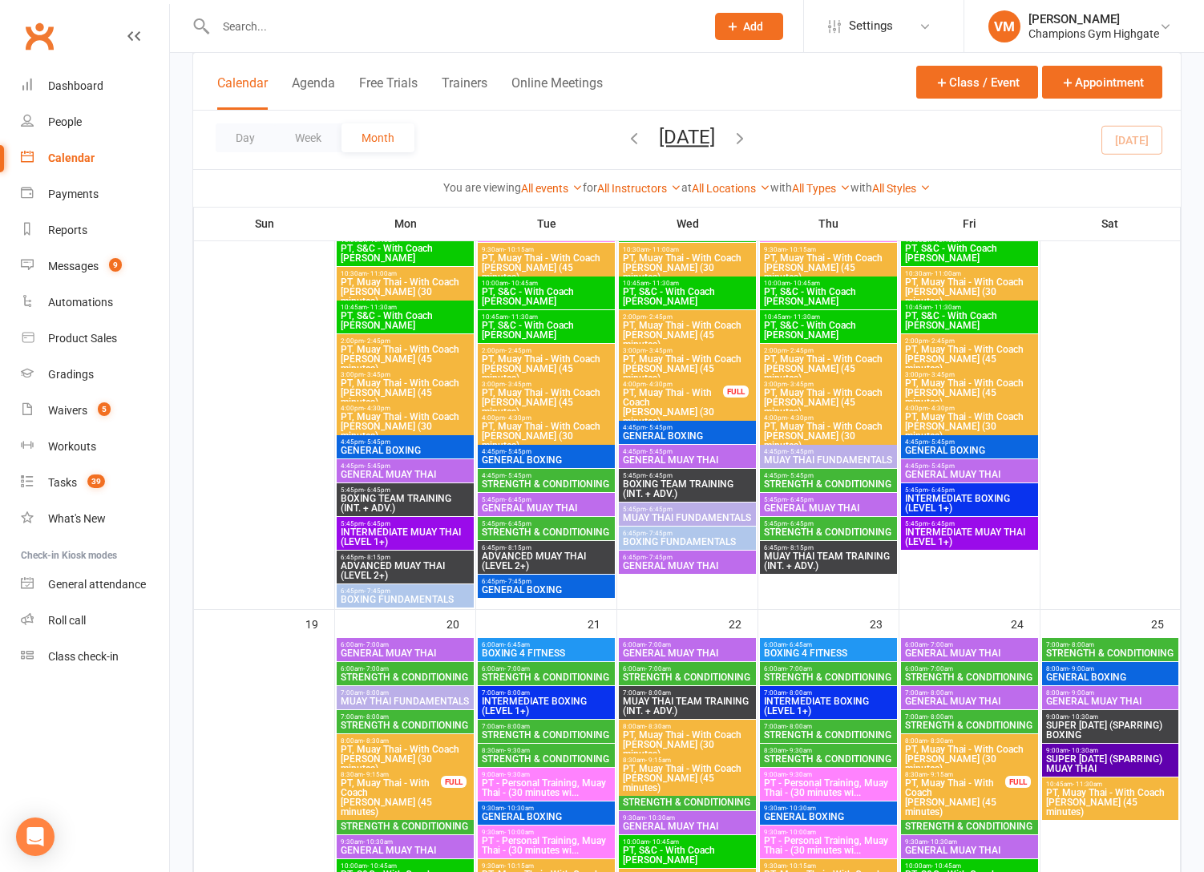
click at [583, 579] on span "6:45pm - 7:45pm" at bounding box center [546, 581] width 131 height 7
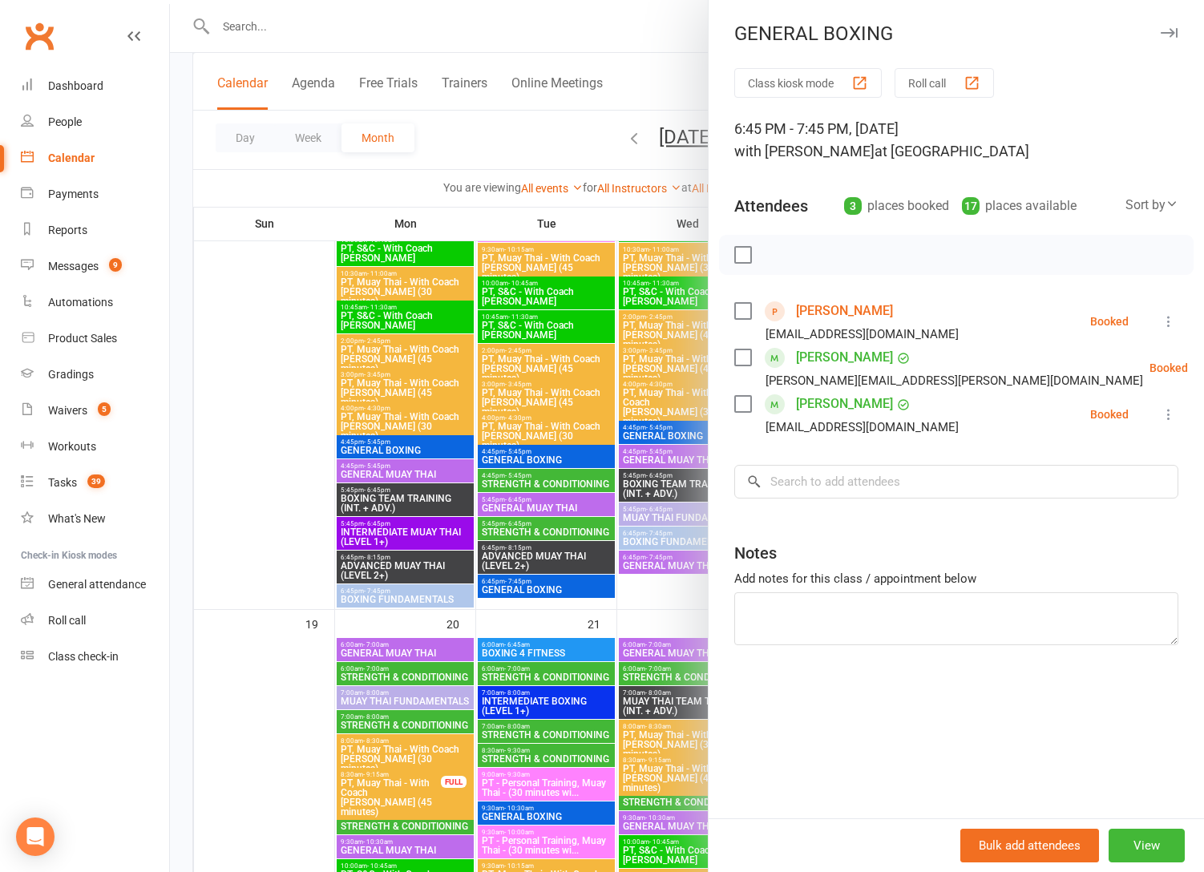
click at [842, 350] on link "[PERSON_NAME]" at bounding box center [844, 358] width 97 height 26
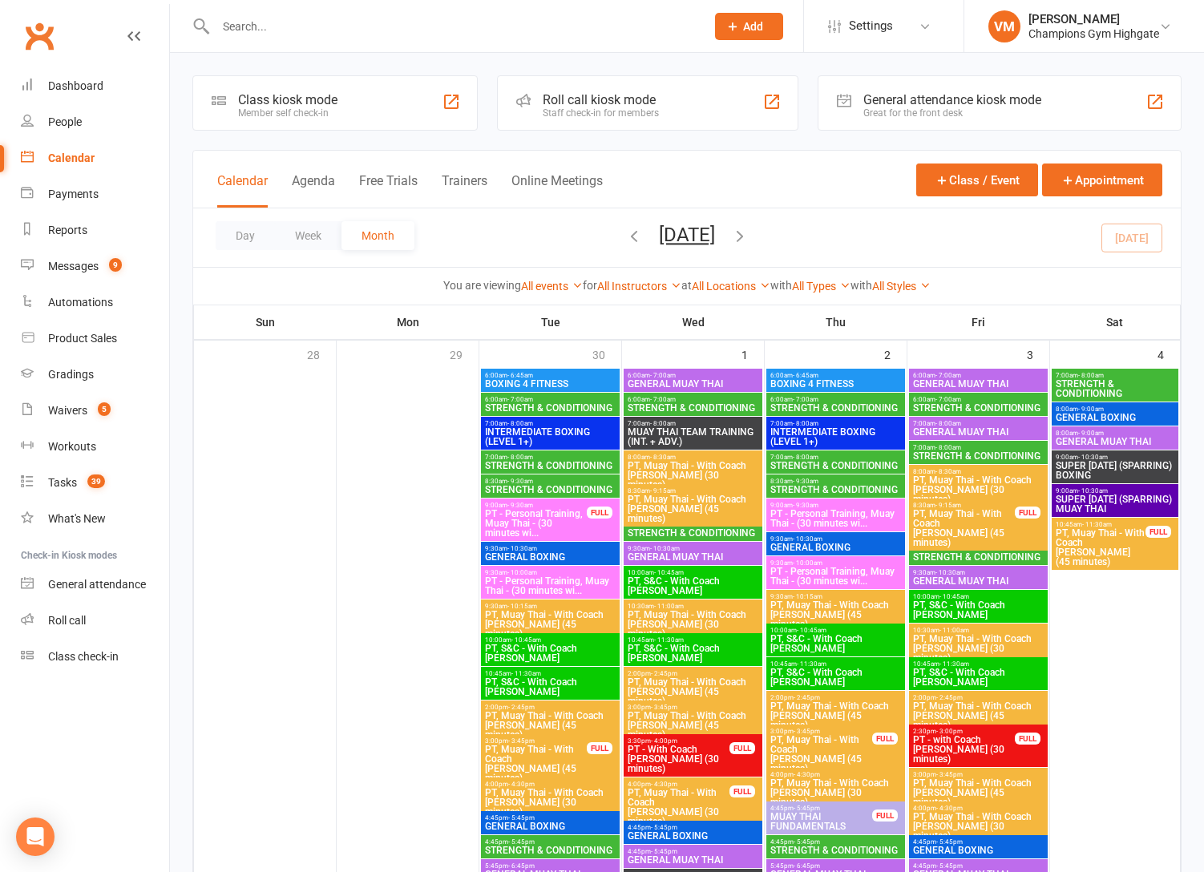
click at [709, 401] on span "6:00am - 7:00am" at bounding box center [693, 399] width 132 height 7
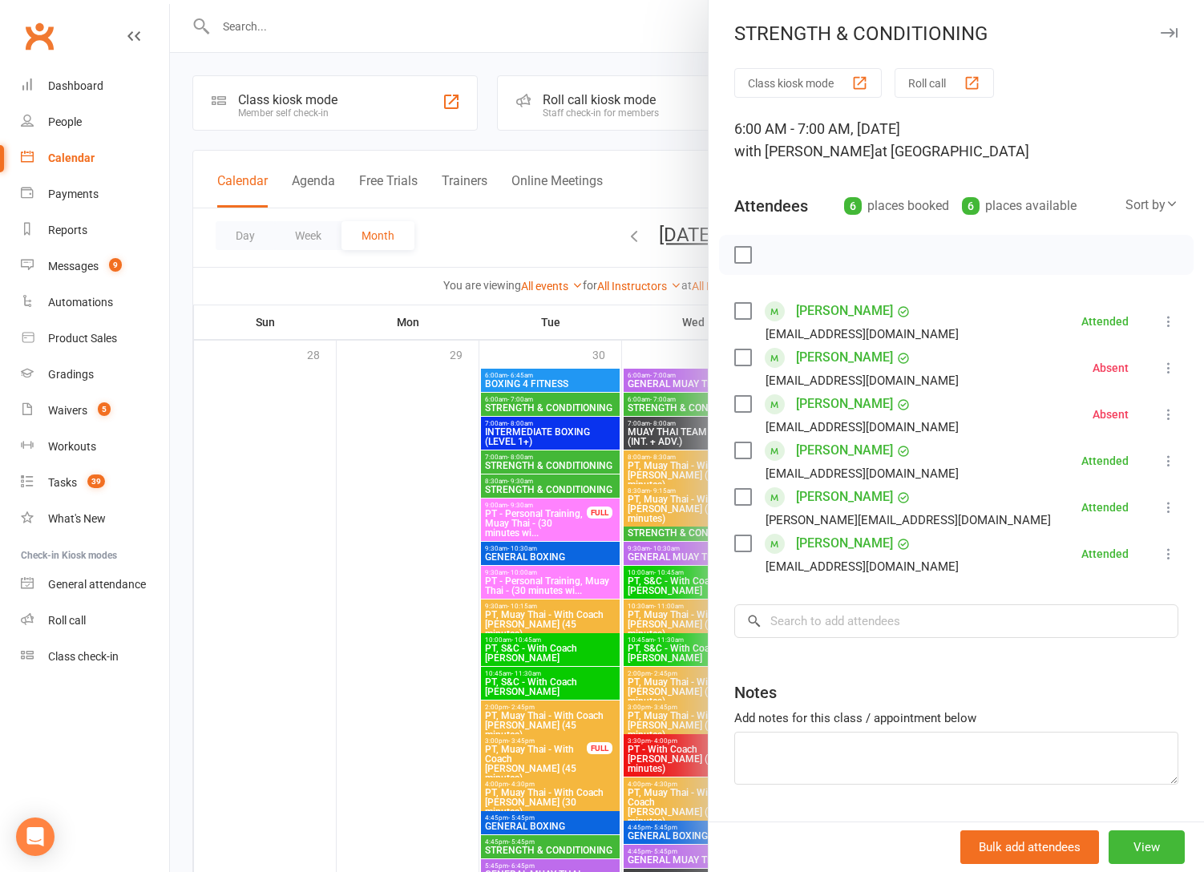
click at [675, 410] on div at bounding box center [687, 436] width 1034 height 872
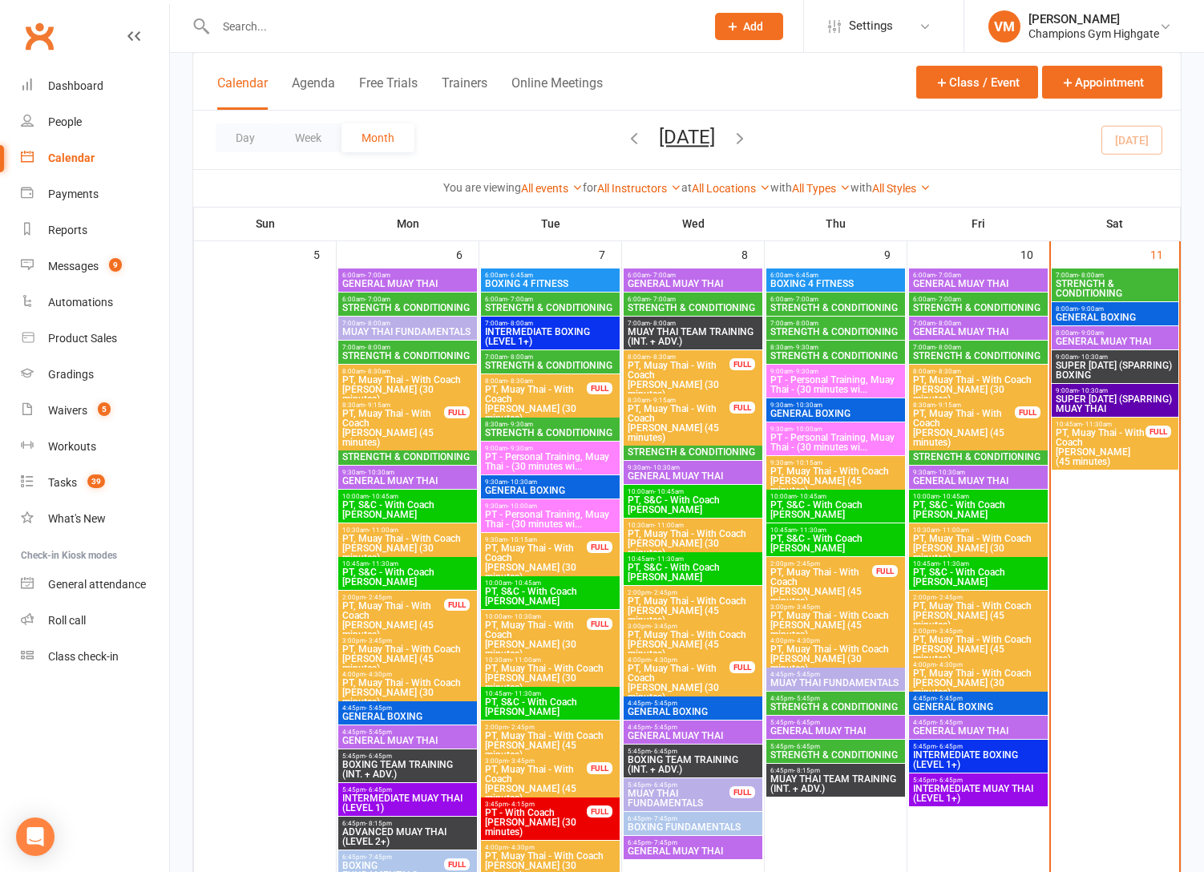
scroll to position [829, 0]
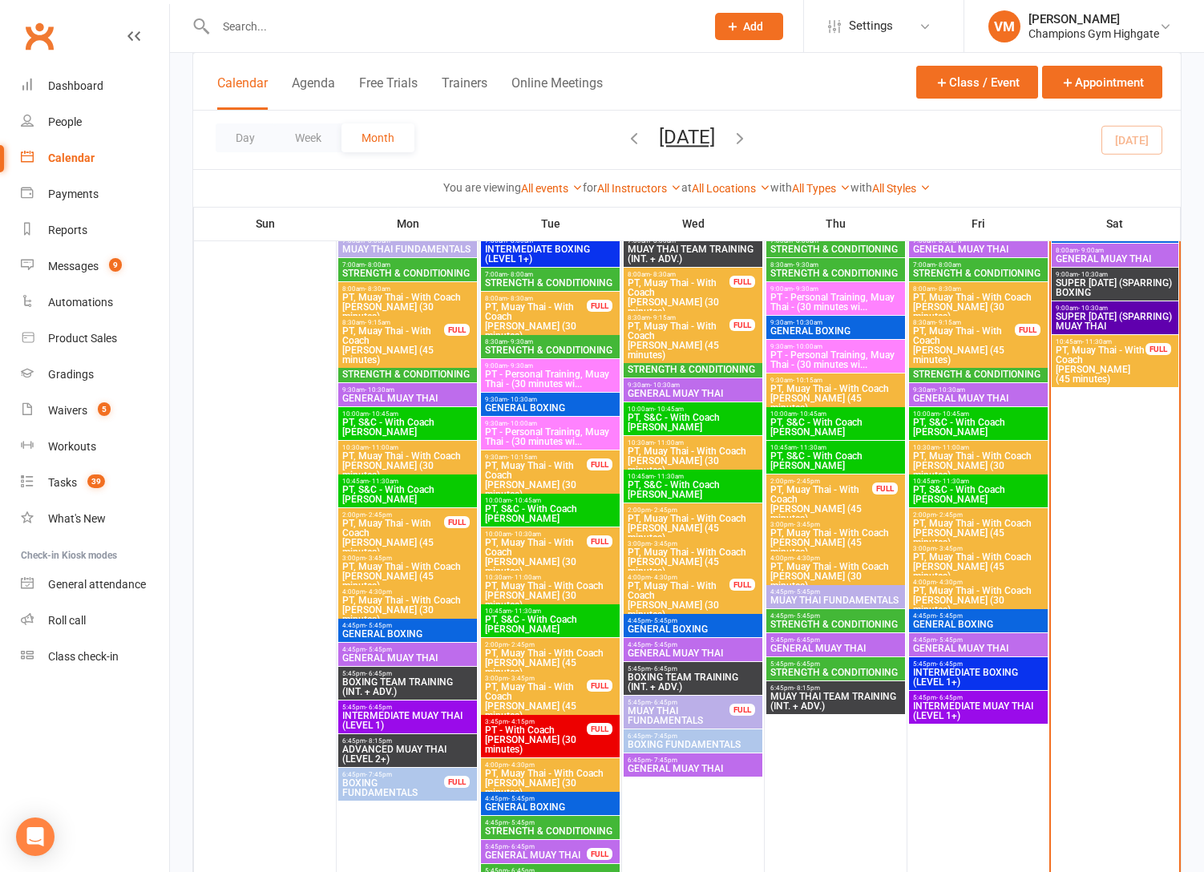
click at [841, 254] on div "7:00am - 8:00am STRENGTH & CONDITIONING" at bounding box center [835, 245] width 139 height 23
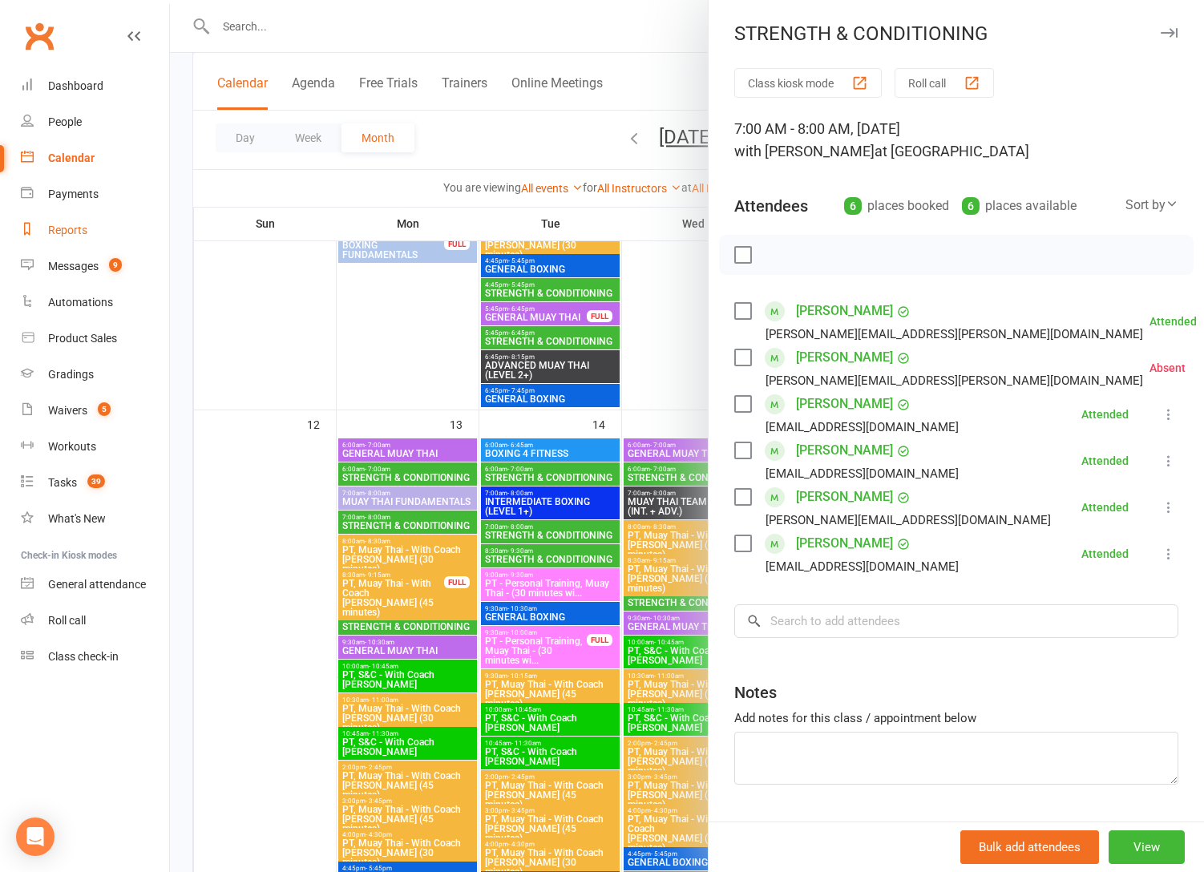
scroll to position [1377, 0]
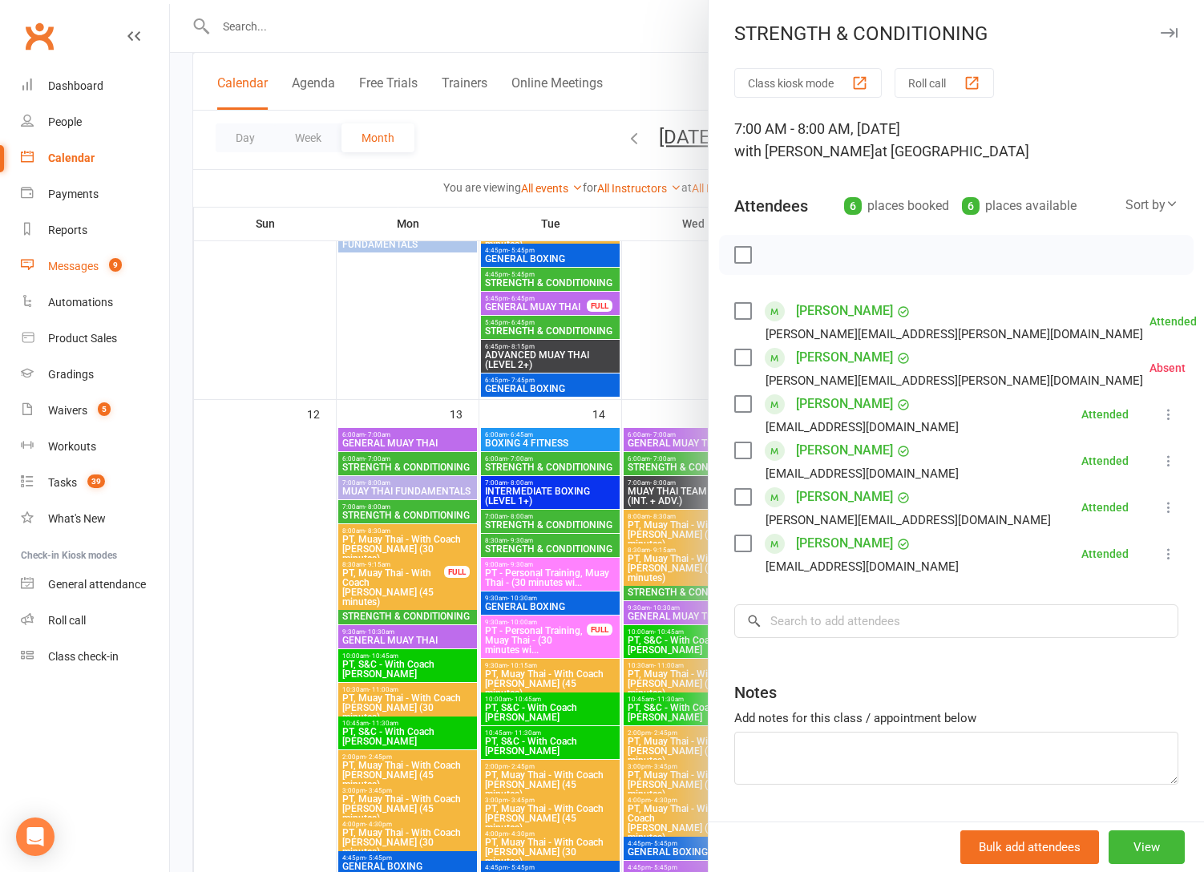
click at [82, 259] on link "Messages 9" at bounding box center [95, 266] width 148 height 36
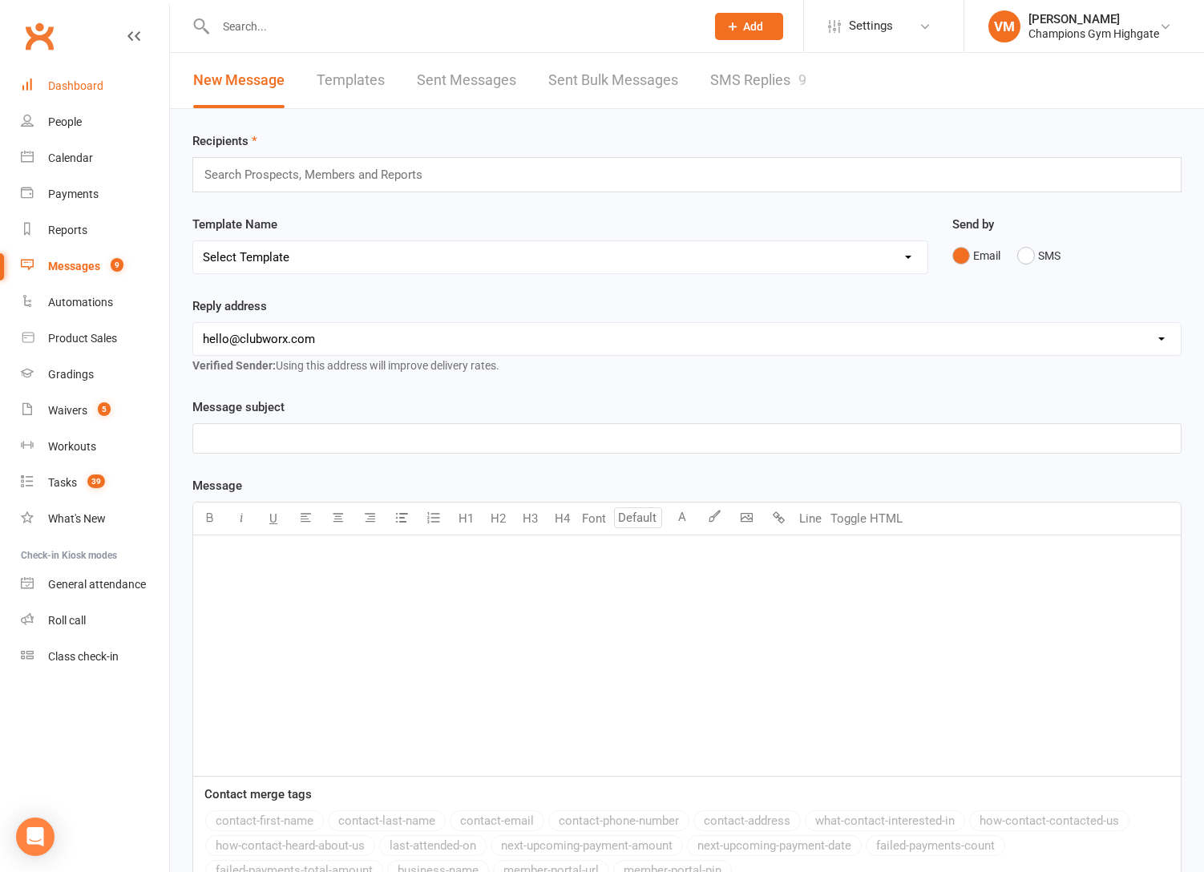
click at [99, 91] on div "Dashboard" at bounding box center [75, 85] width 55 height 13
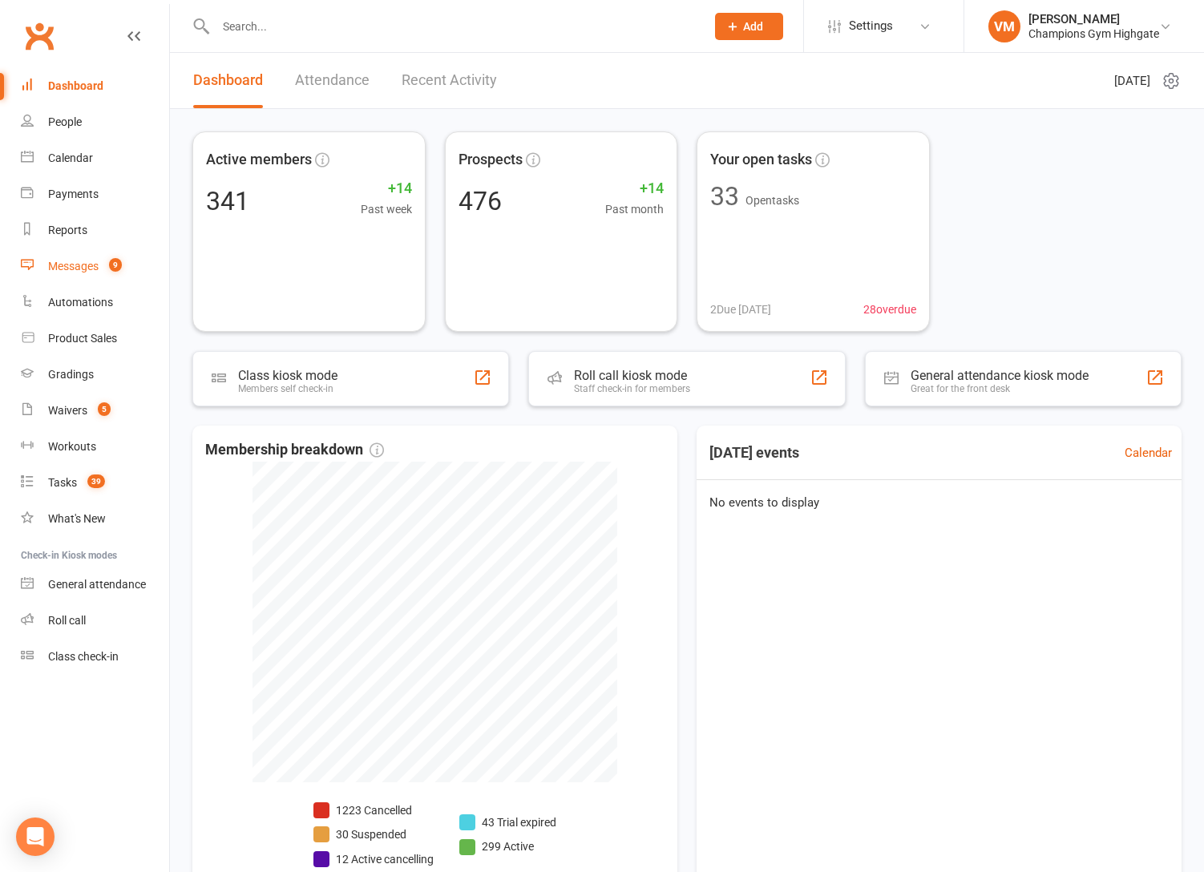
click at [81, 260] on div "Messages" at bounding box center [73, 266] width 50 height 13
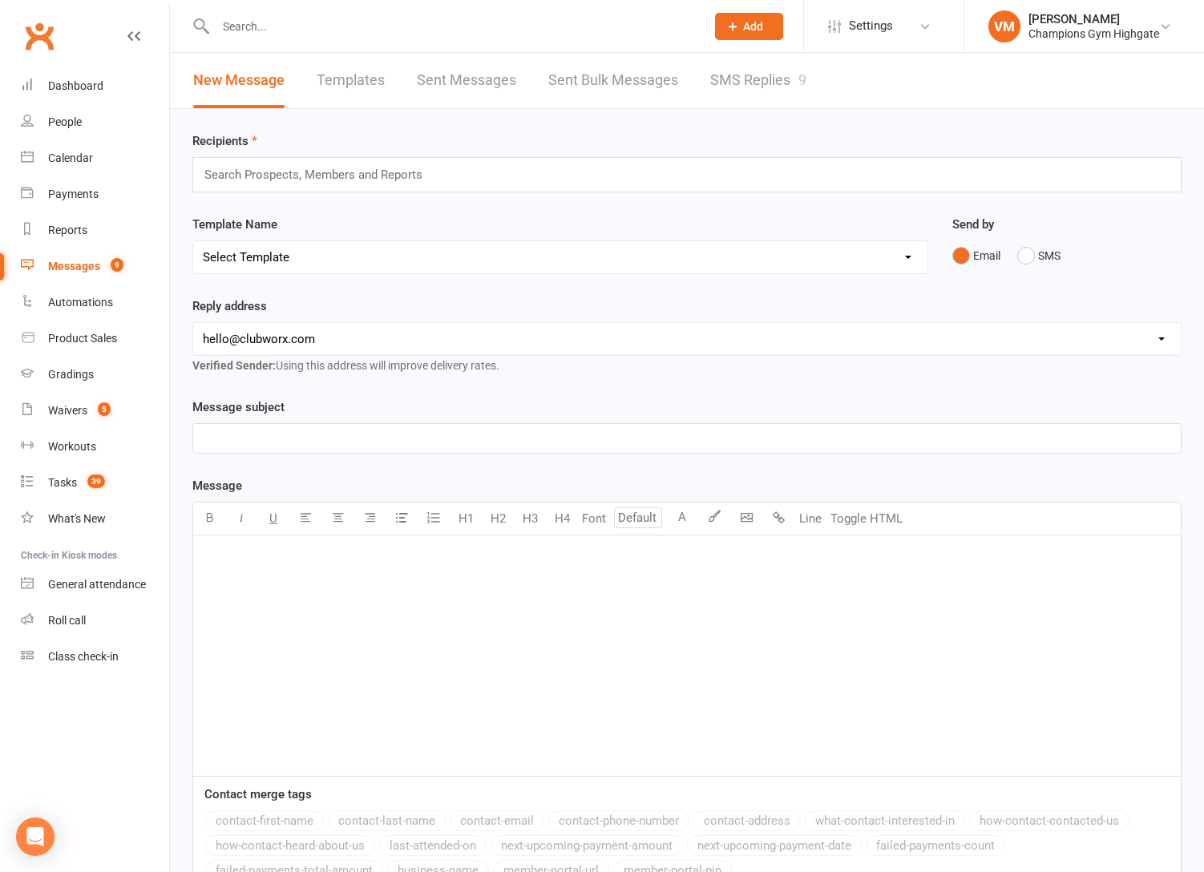
click at [257, 34] on input "text" at bounding box center [452, 26] width 483 height 22
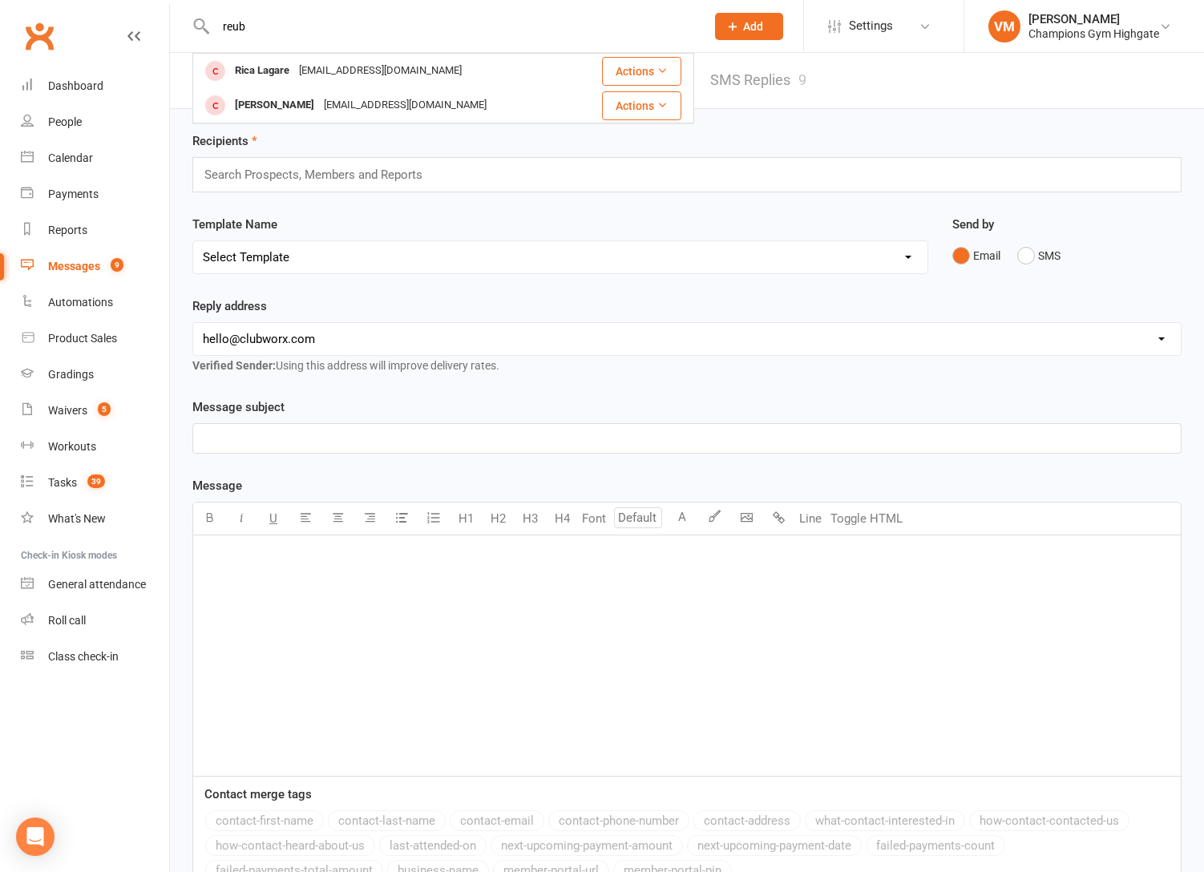
type input "reub"
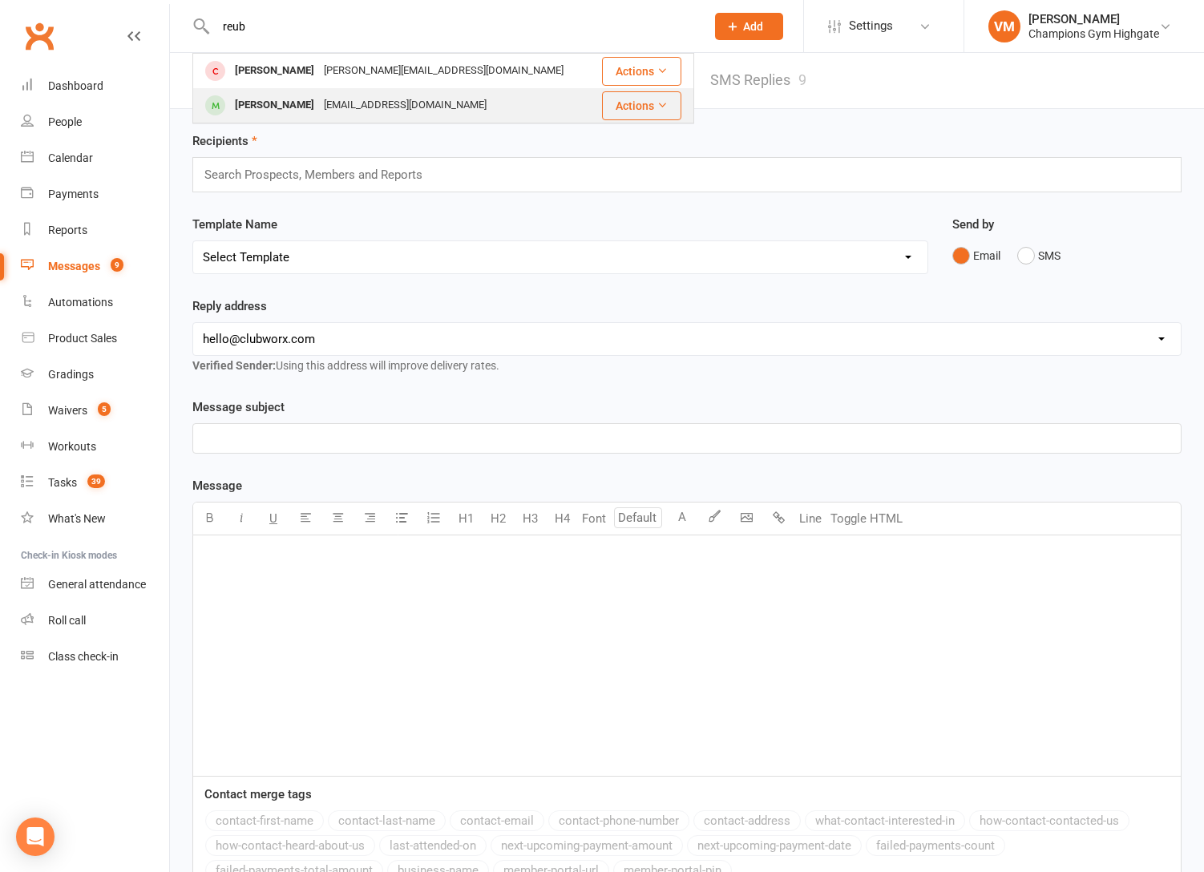
click at [294, 91] on div "[PERSON_NAME] [EMAIL_ADDRESS][DOMAIN_NAME]" at bounding box center [395, 105] width 402 height 33
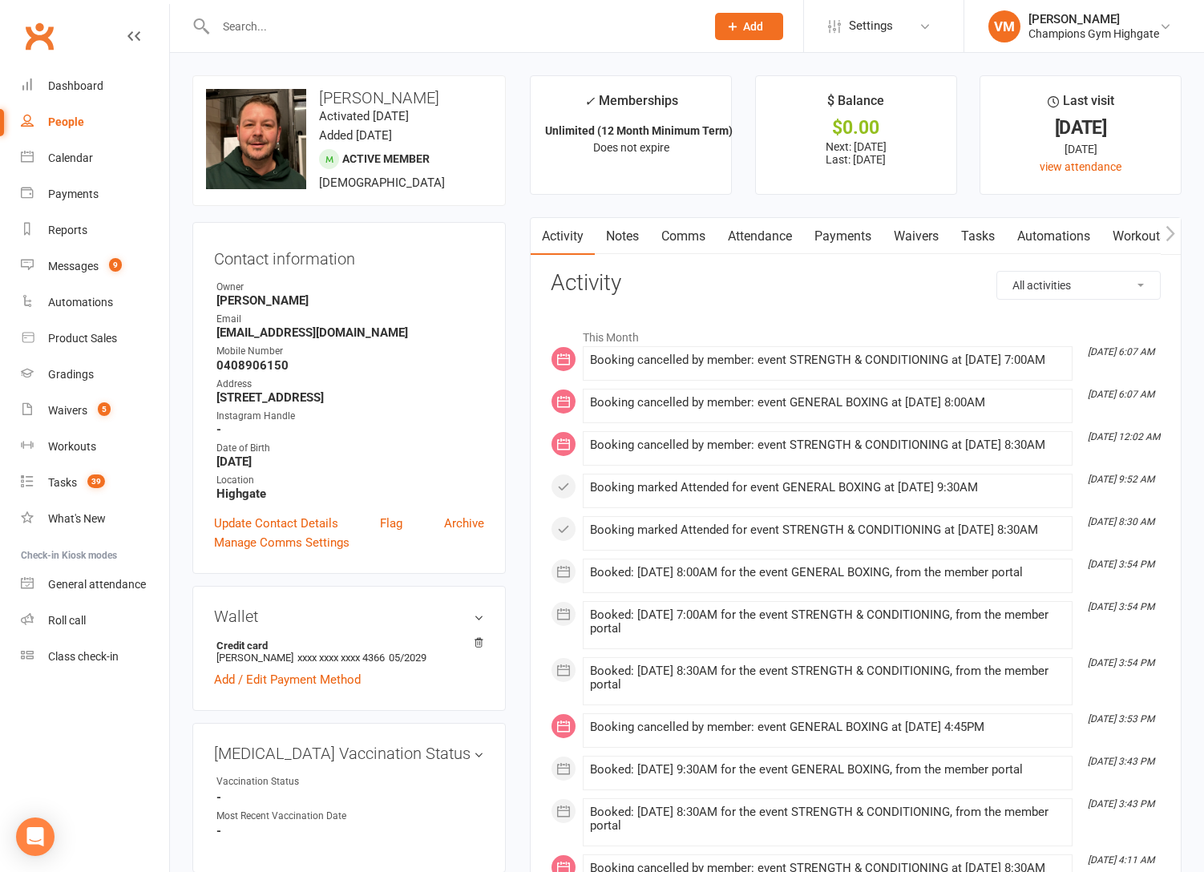
click at [692, 231] on link "Comms" at bounding box center [683, 236] width 67 height 37
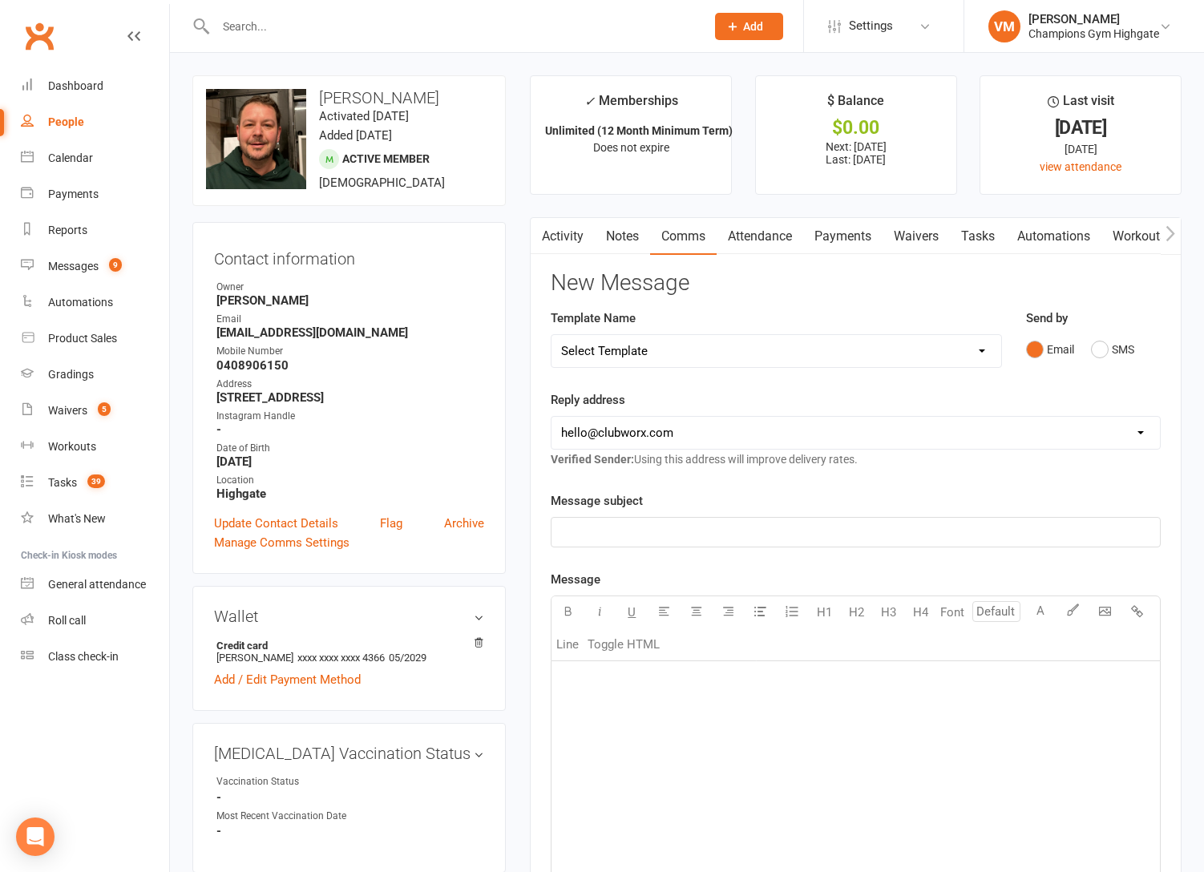
click at [621, 237] on link "Notes" at bounding box center [622, 236] width 55 height 37
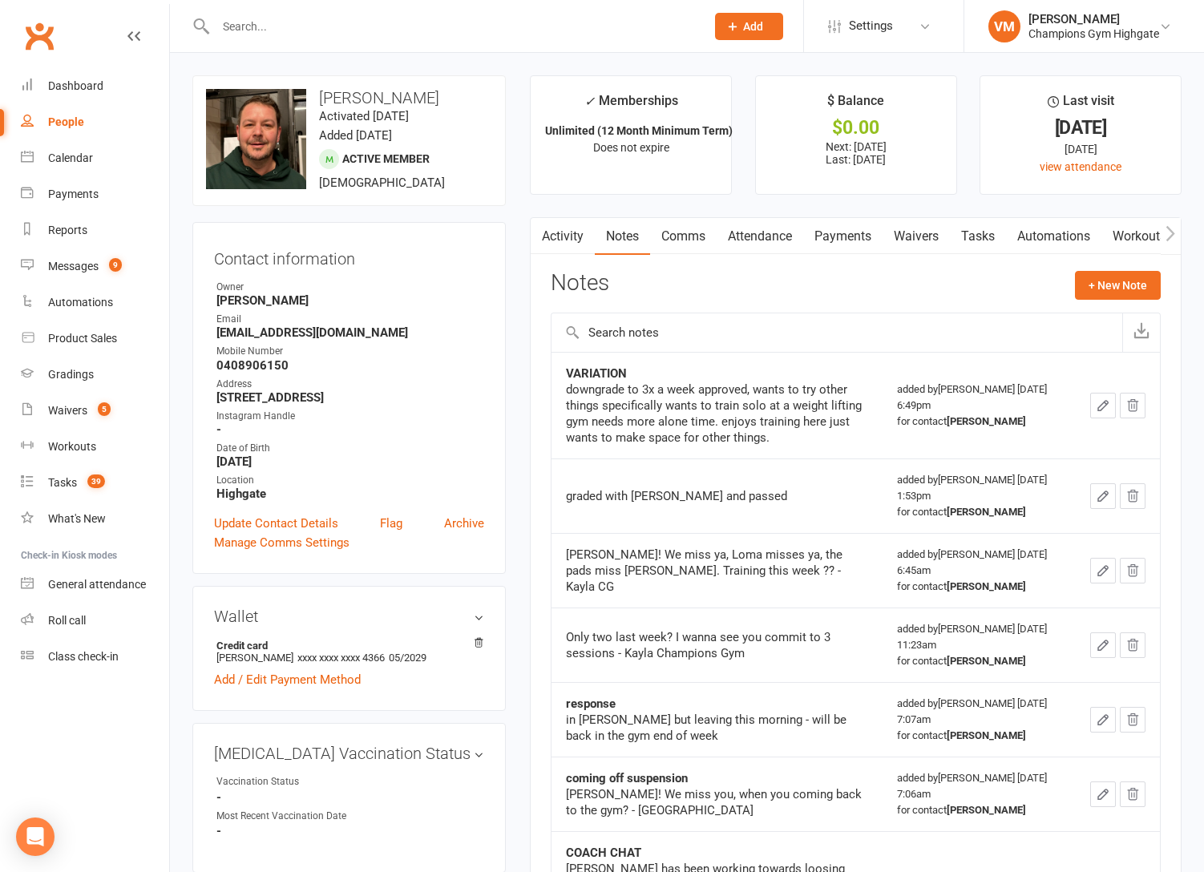
click at [683, 232] on link "Comms" at bounding box center [683, 236] width 67 height 37
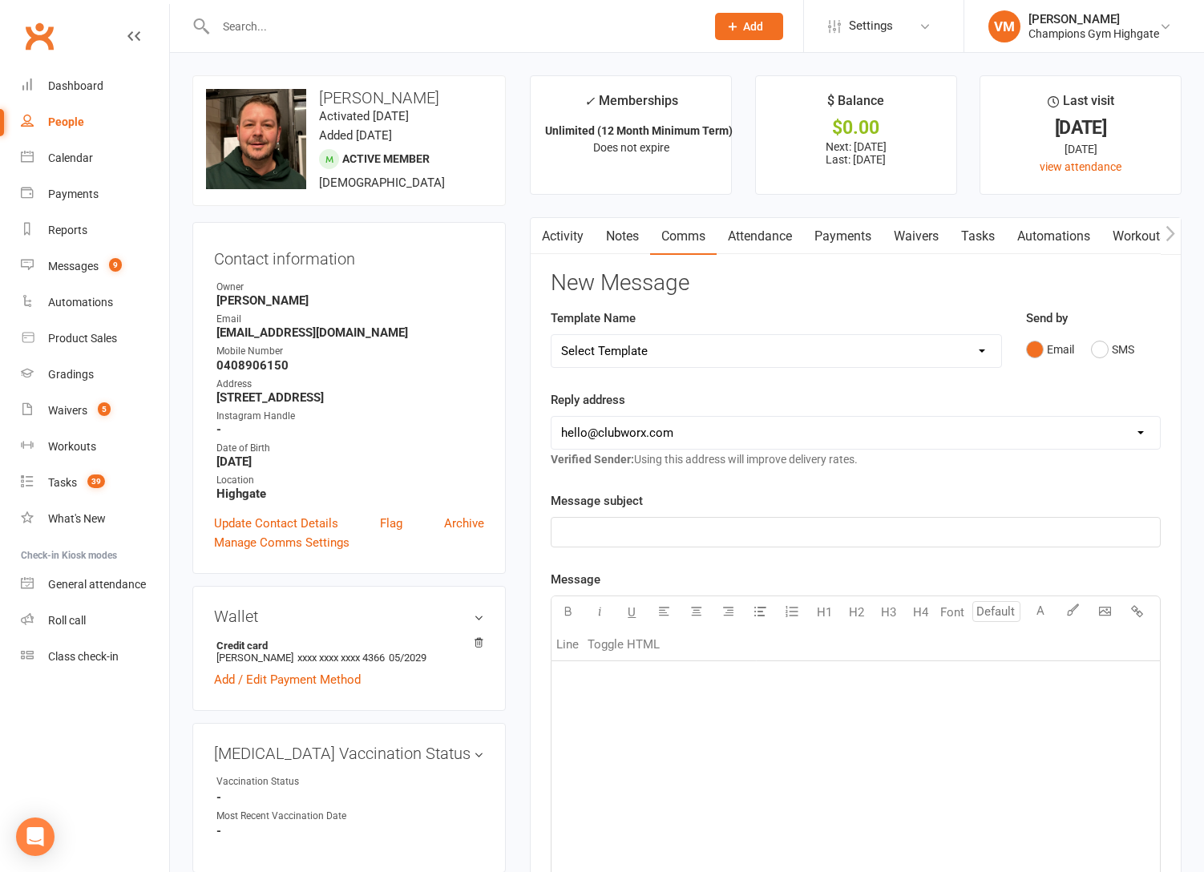
click at [595, 669] on div "﻿" at bounding box center [855, 781] width 608 height 240
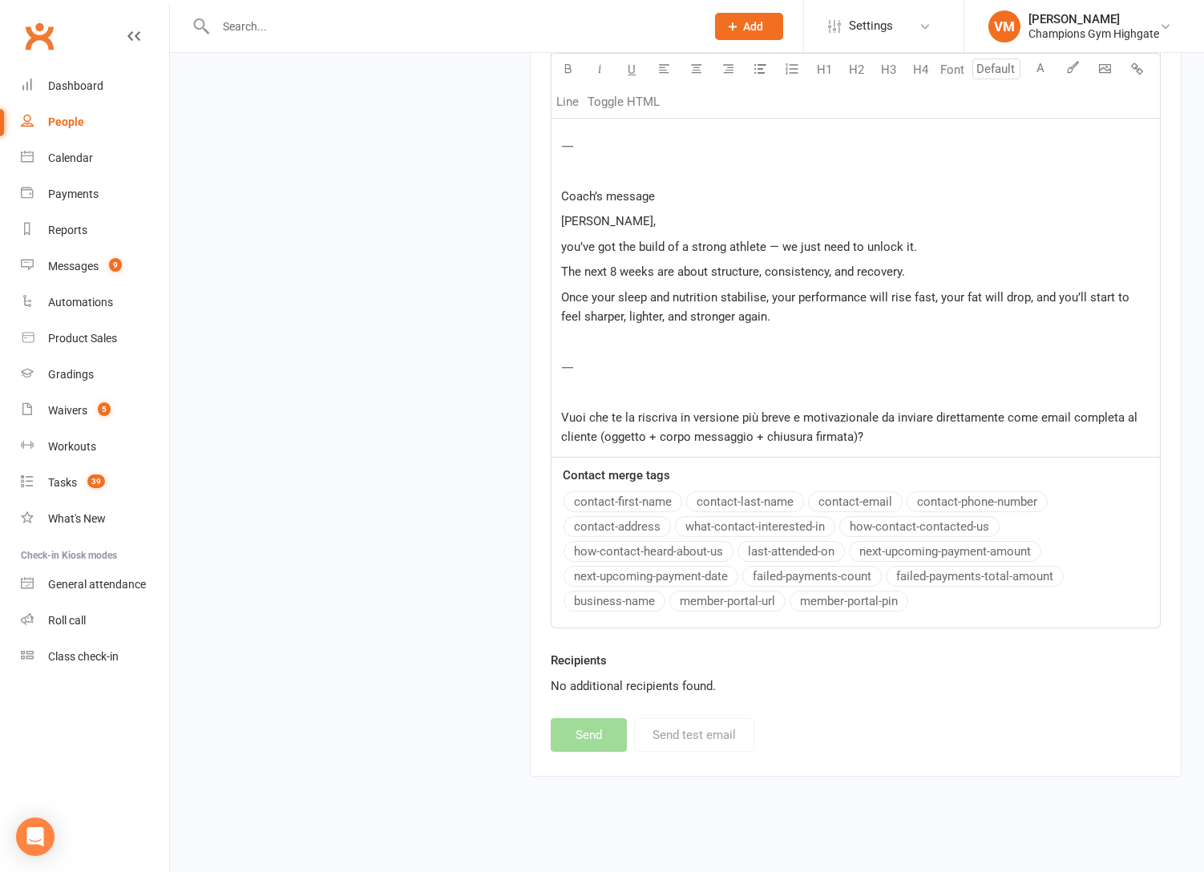
scroll to position [2563, 0]
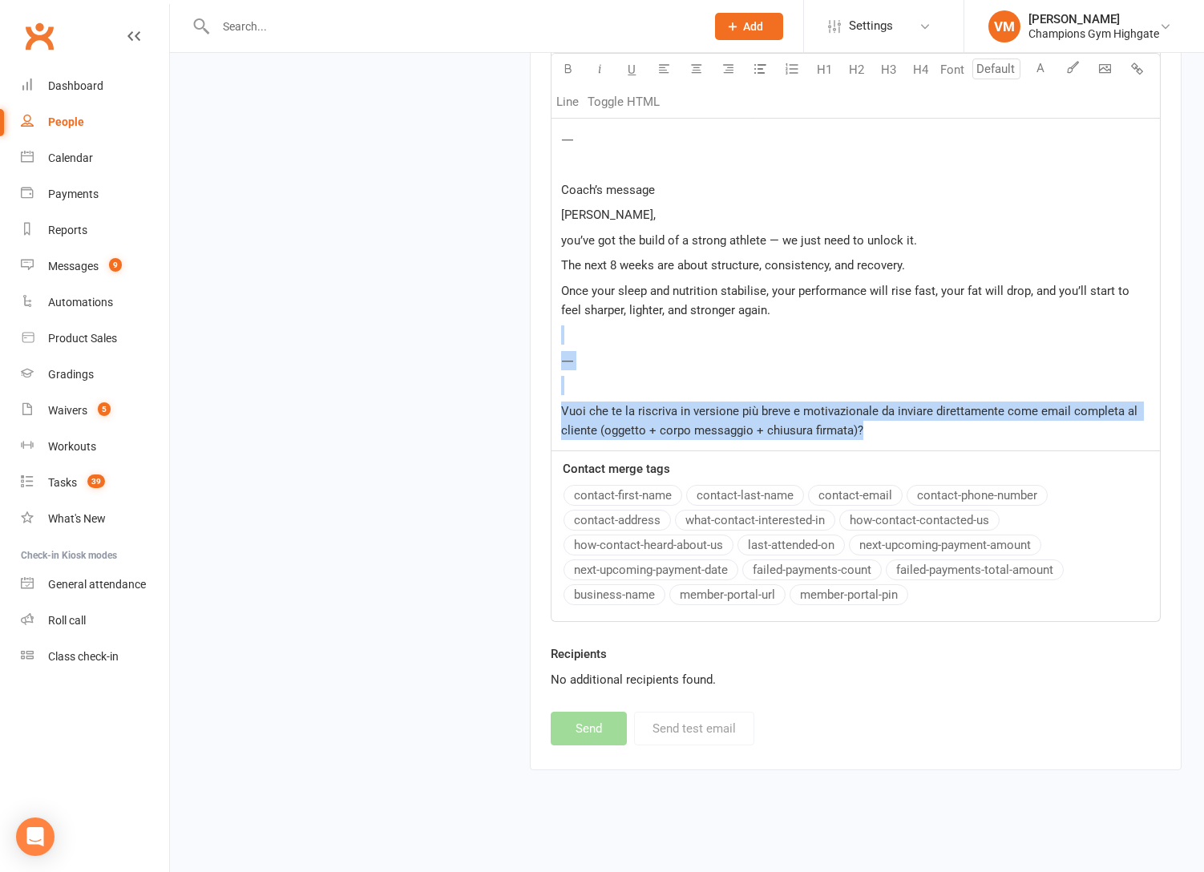
drag, startPoint x: 898, startPoint y: 430, endPoint x: 549, endPoint y: 331, distance: 363.1
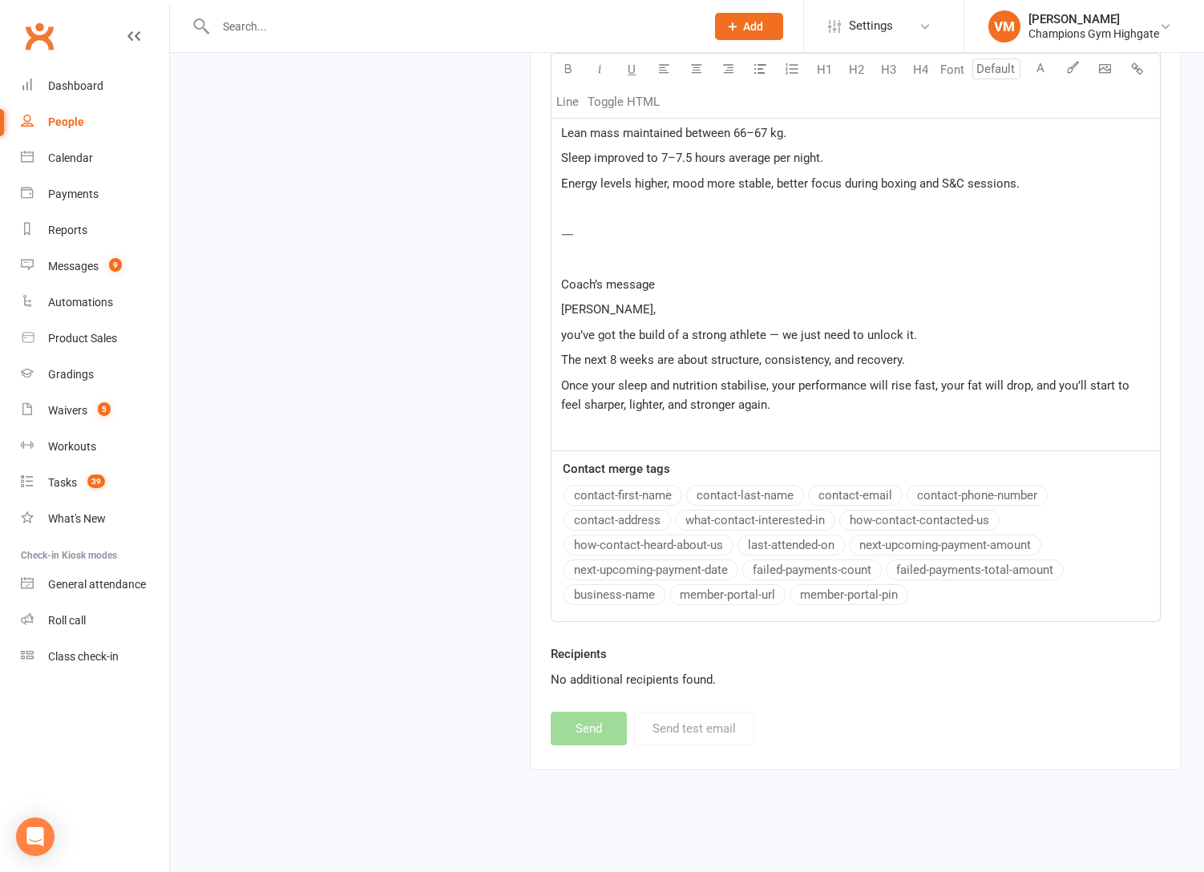
scroll to position [2468, 0]
click at [767, 423] on p "﻿" at bounding box center [855, 429] width 589 height 19
click at [926, 353] on p "The next 8 weeks are about structure, consistency, and recovery." at bounding box center [855, 359] width 589 height 19
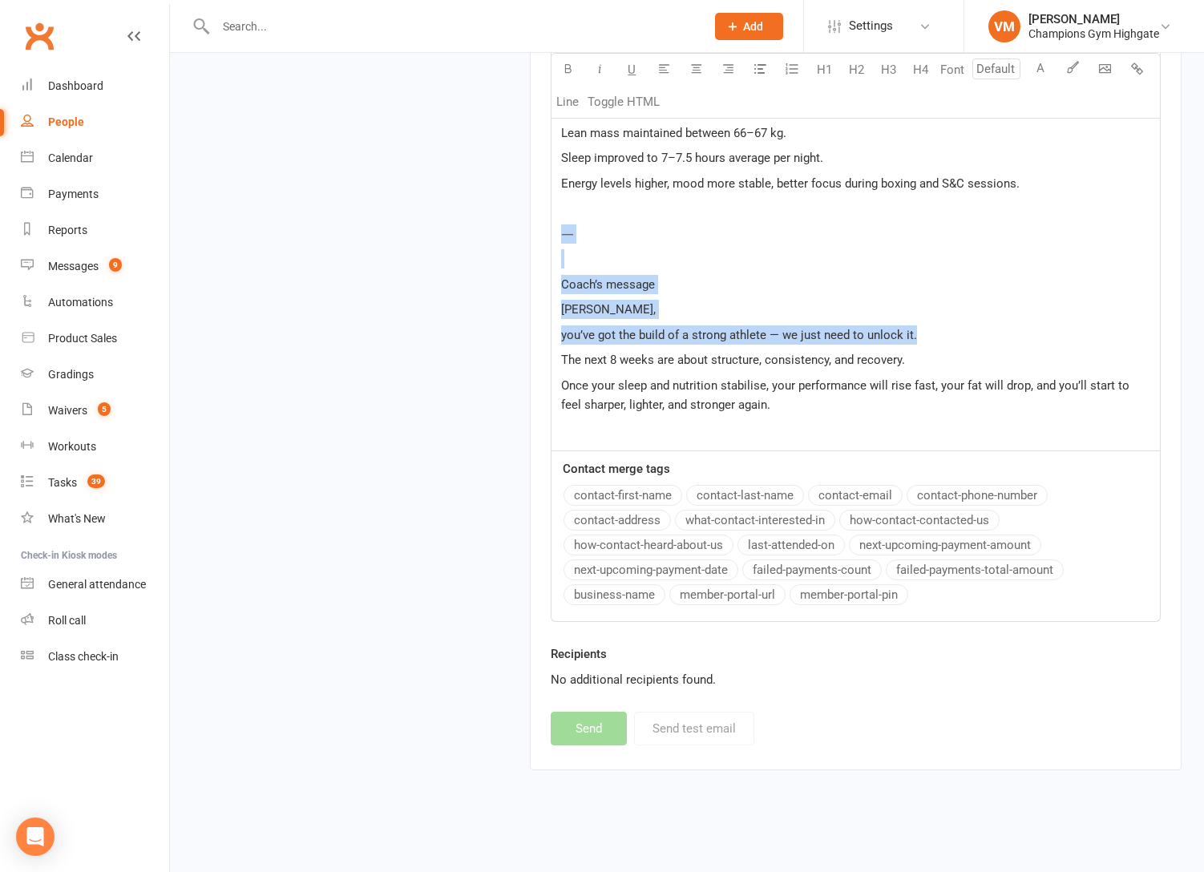
drag, startPoint x: 918, startPoint y: 329, endPoint x: 535, endPoint y: 224, distance: 397.2
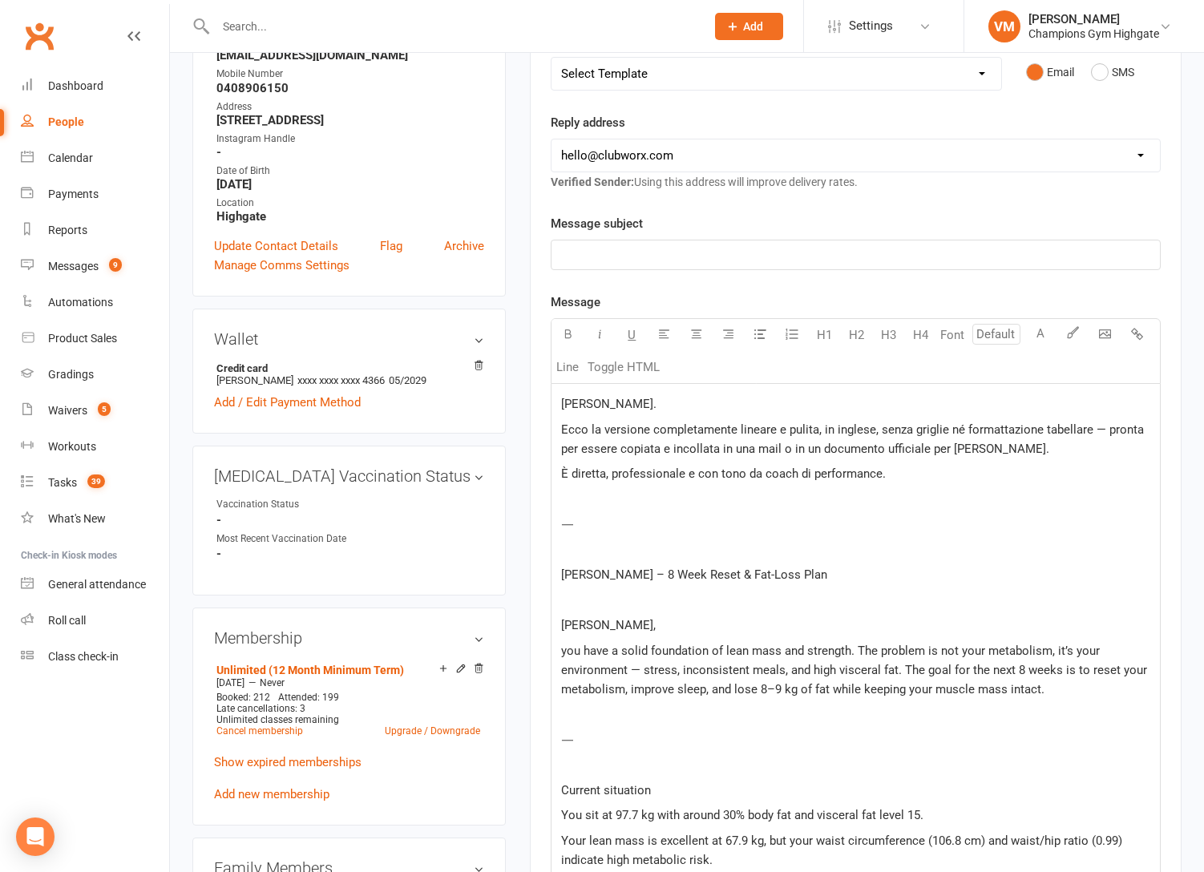
scroll to position [298, 0]
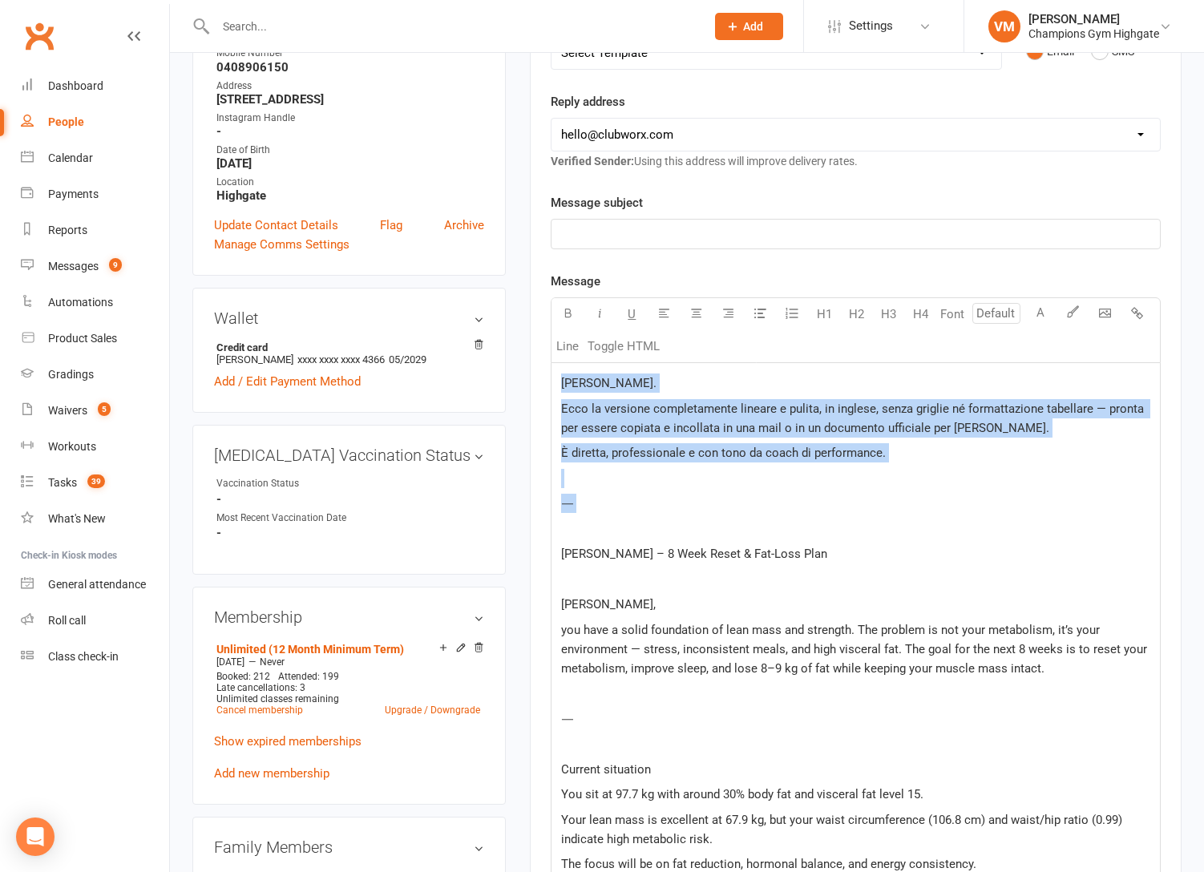
drag, startPoint x: 613, startPoint y: 523, endPoint x: 499, endPoint y: 352, distance: 205.2
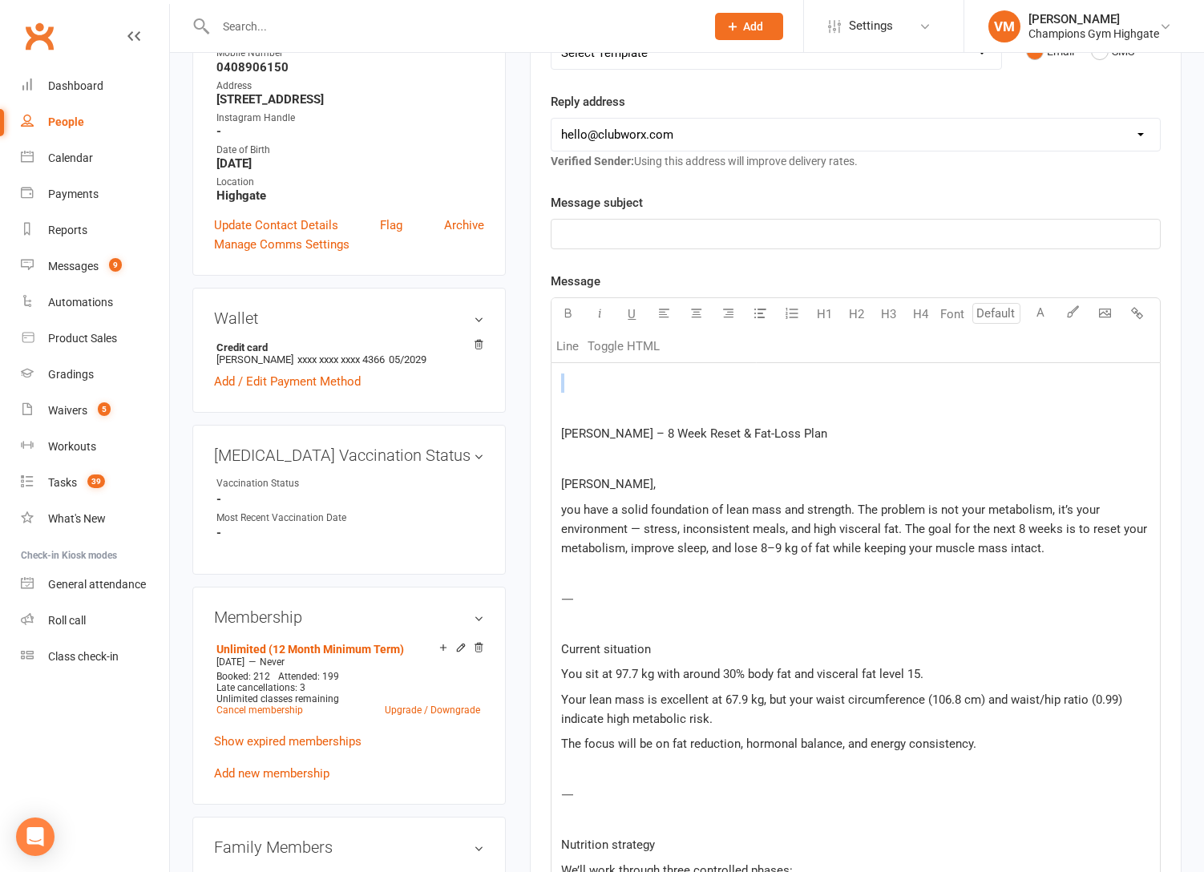
scroll to position [178, 0]
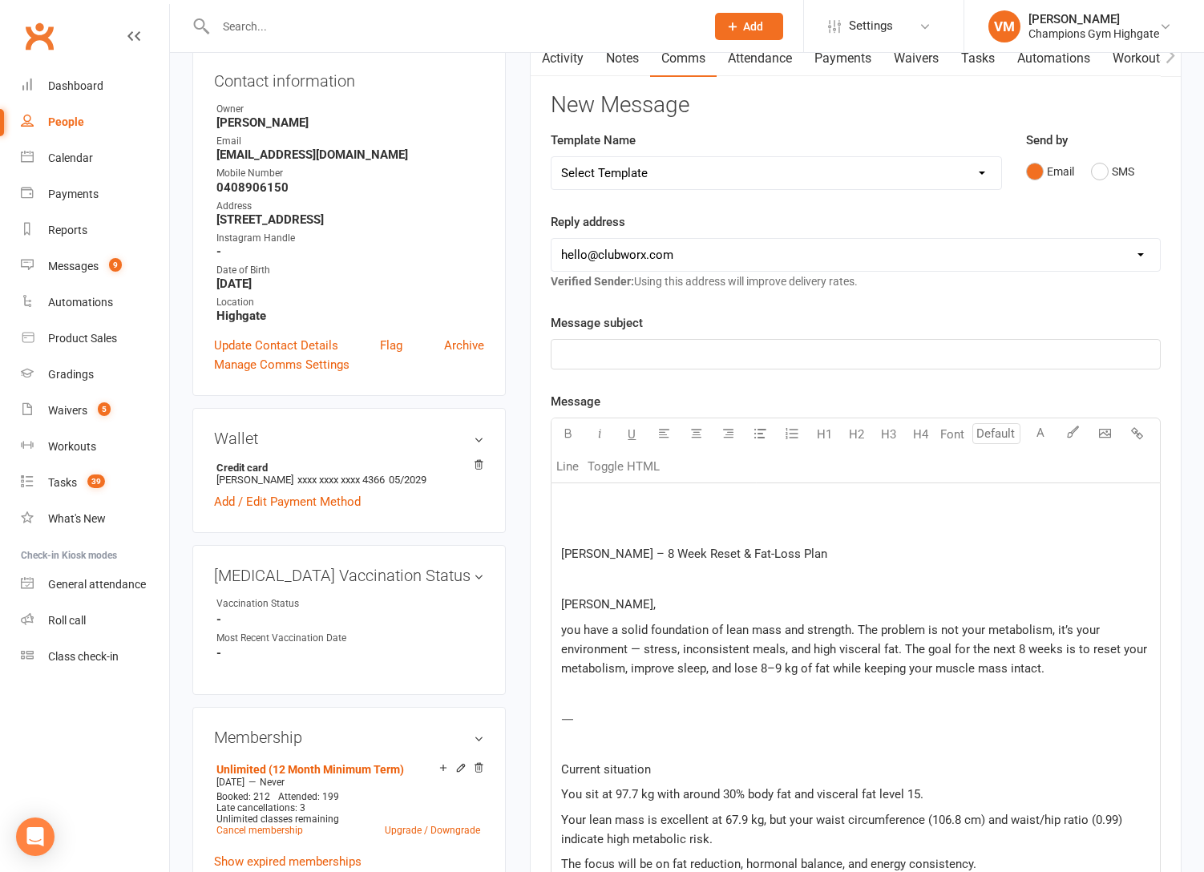
click at [733, 549] on span "[PERSON_NAME] – 8 Week Reset & Fat-Loss Plan" at bounding box center [694, 554] width 266 height 14
copy span "[PERSON_NAME] – 8 Week Reset & Fat-Loss Plan"
click at [624, 365] on div "﻿" at bounding box center [855, 354] width 608 height 29
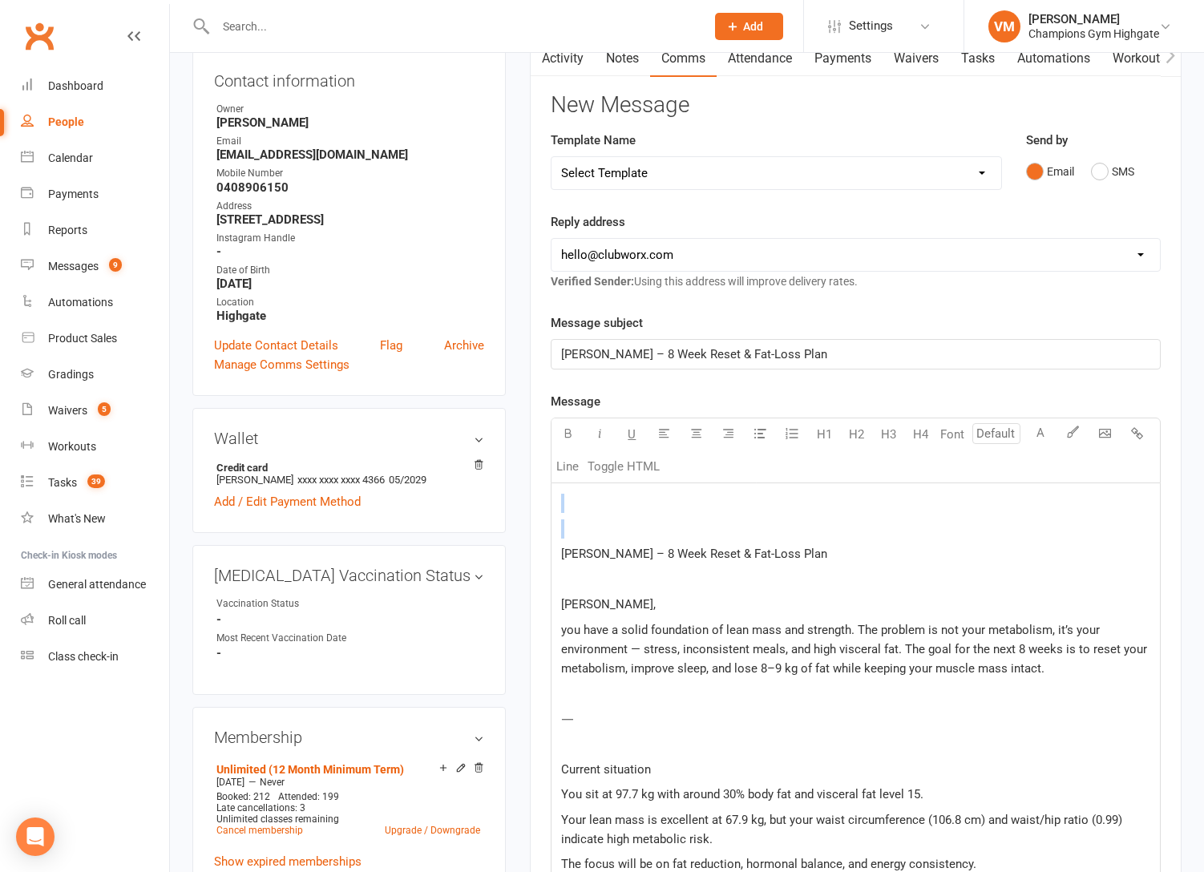
drag, startPoint x: 630, startPoint y: 575, endPoint x: 550, endPoint y: 449, distance: 149.2
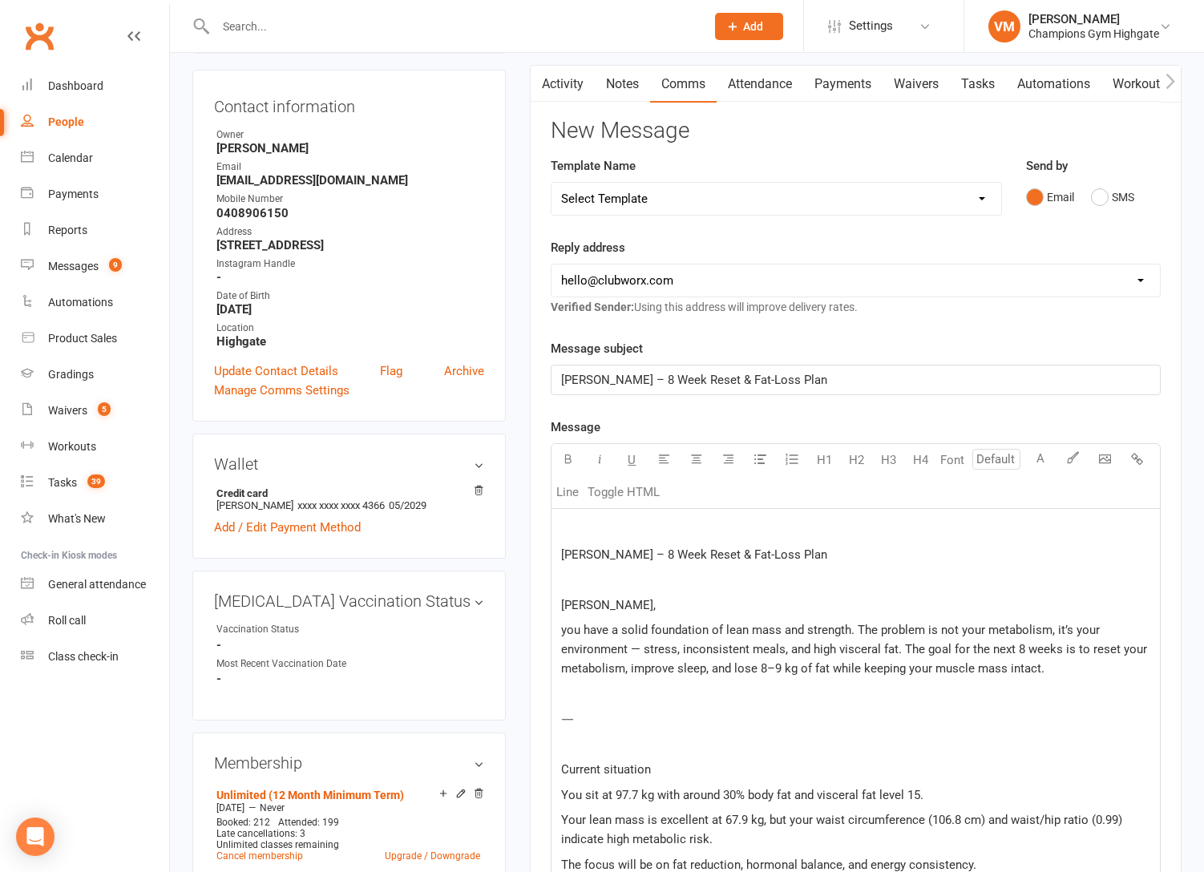
click at [594, 579] on p "﻿" at bounding box center [855, 579] width 589 height 19
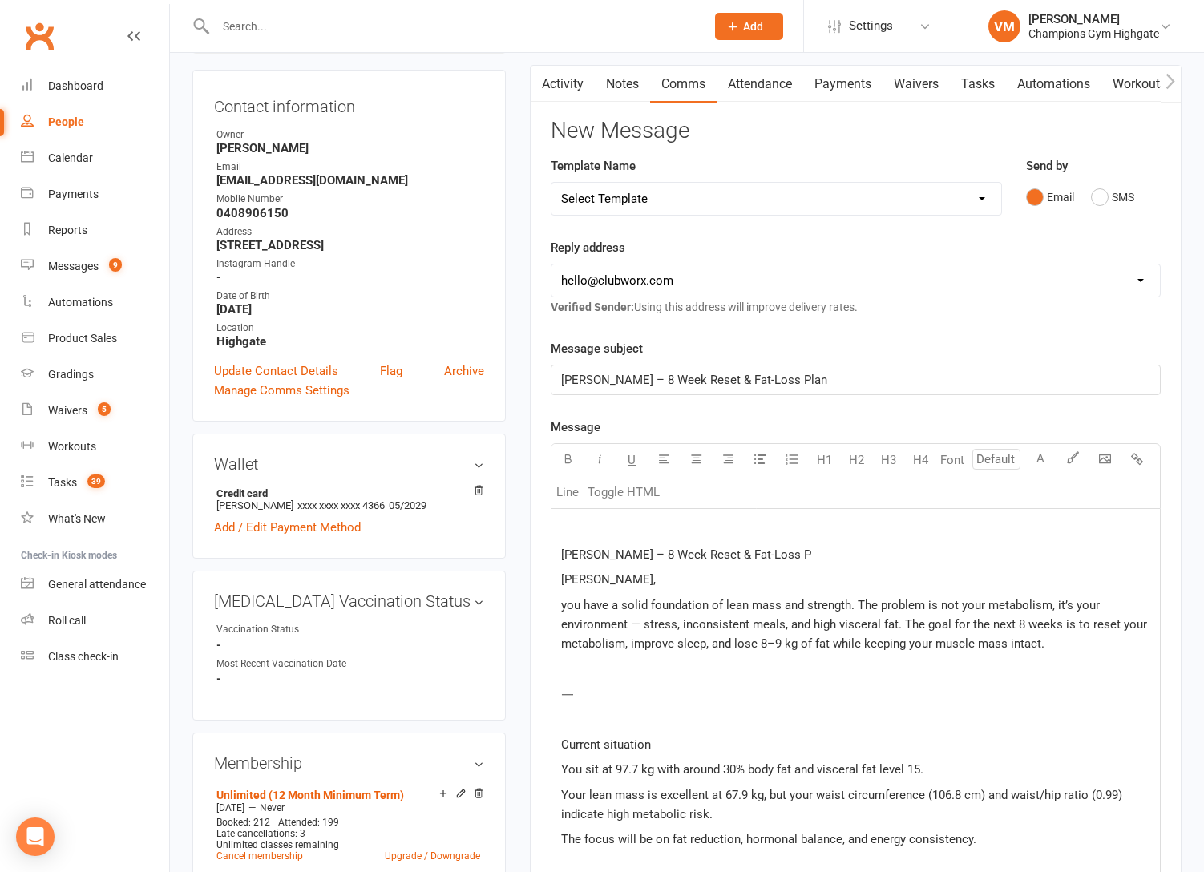
click at [665, 551] on span "[PERSON_NAME] – 8 Week Reset & Fat-Loss P" at bounding box center [686, 554] width 250 height 14
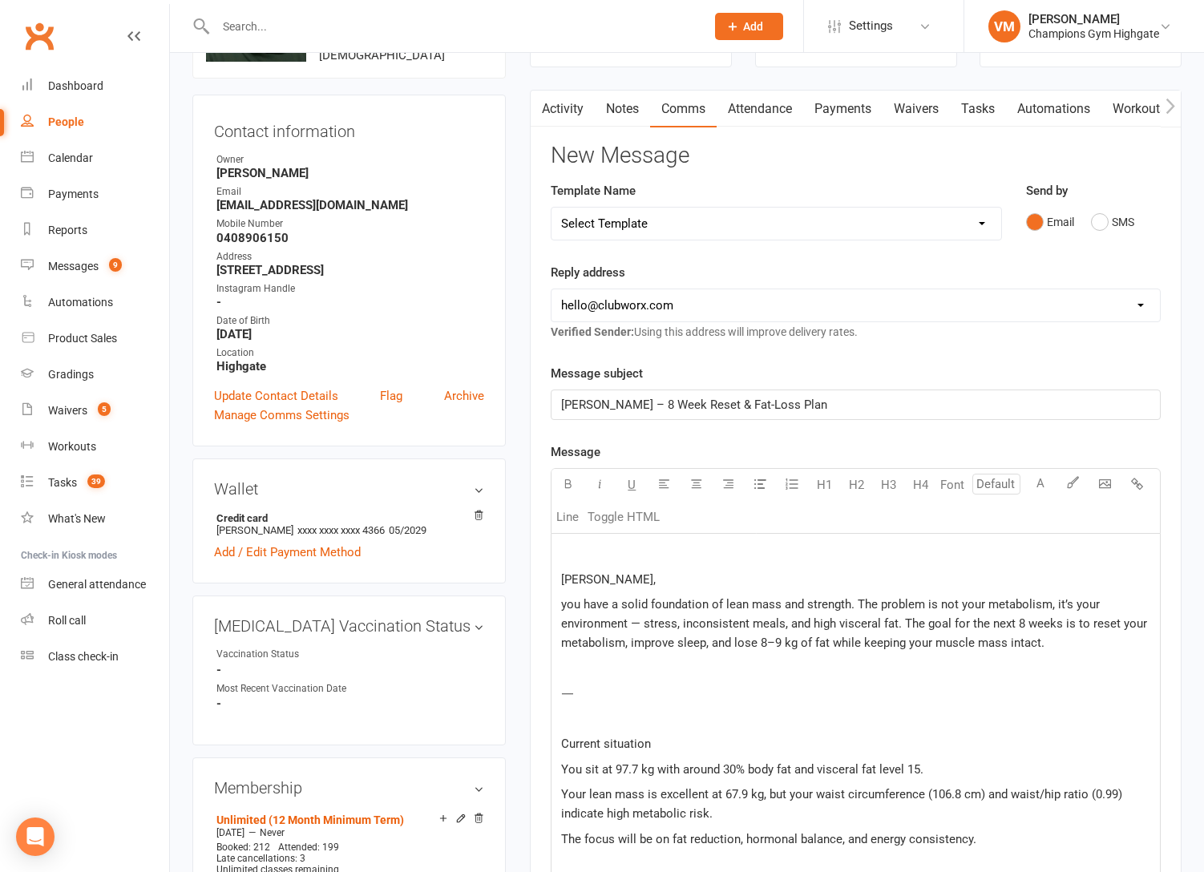
click at [561, 579] on span "[PERSON_NAME]," at bounding box center [608, 579] width 95 height 14
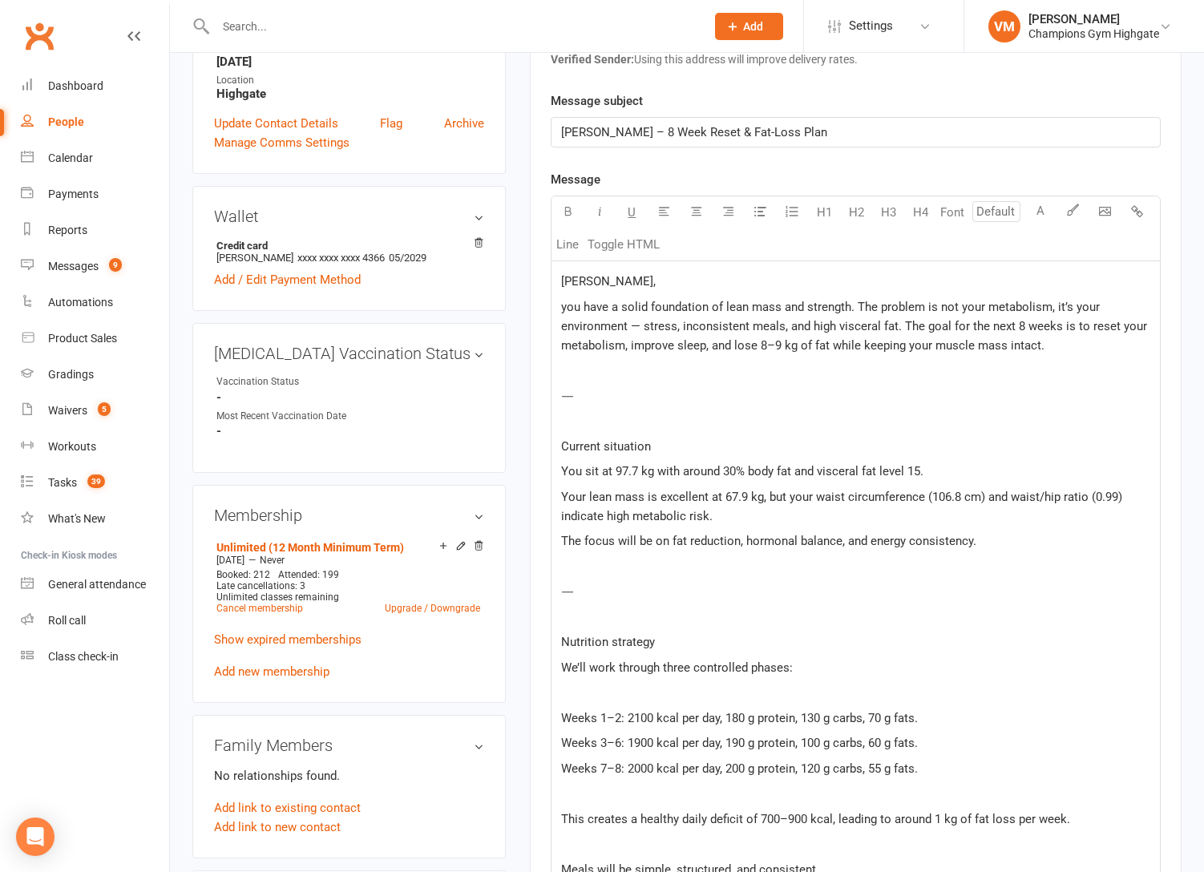
scroll to position [410, 0]
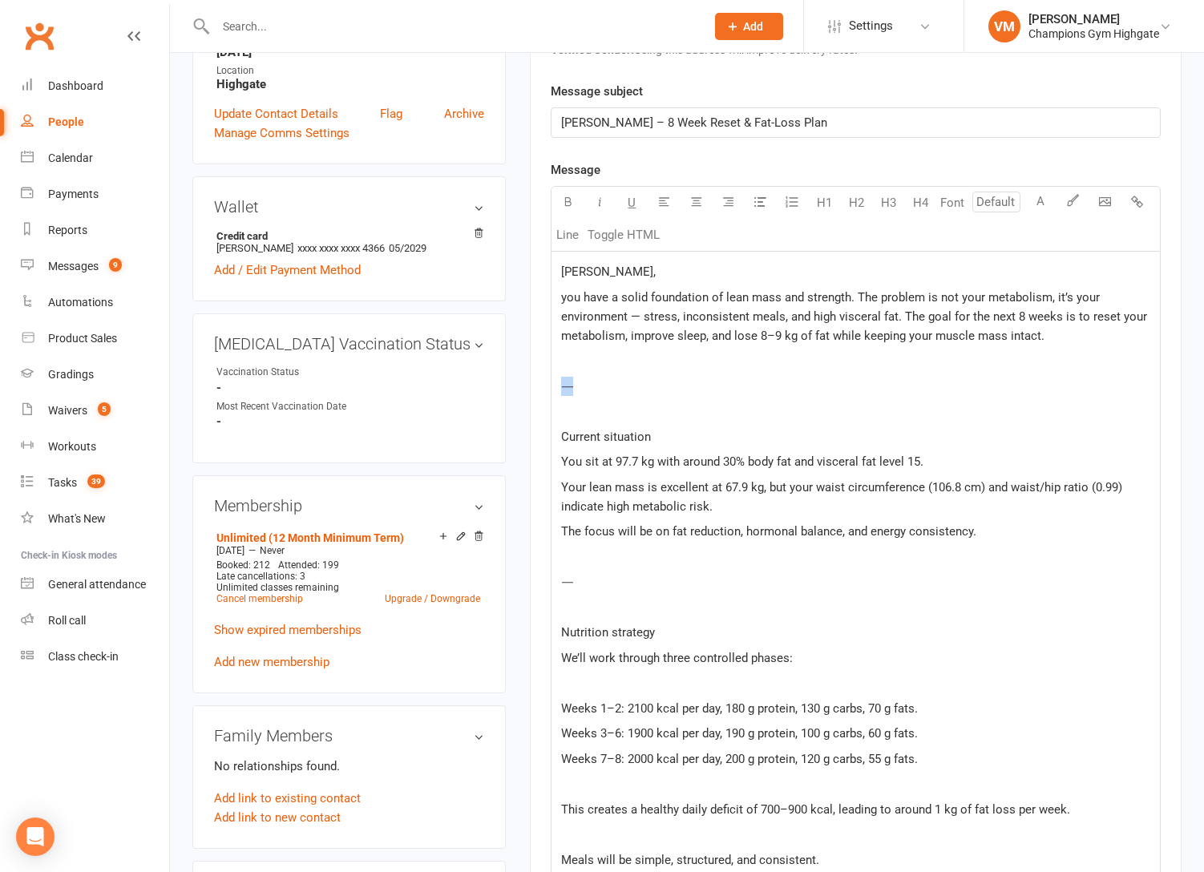
drag, startPoint x: 619, startPoint y: 385, endPoint x: 471, endPoint y: 367, distance: 149.4
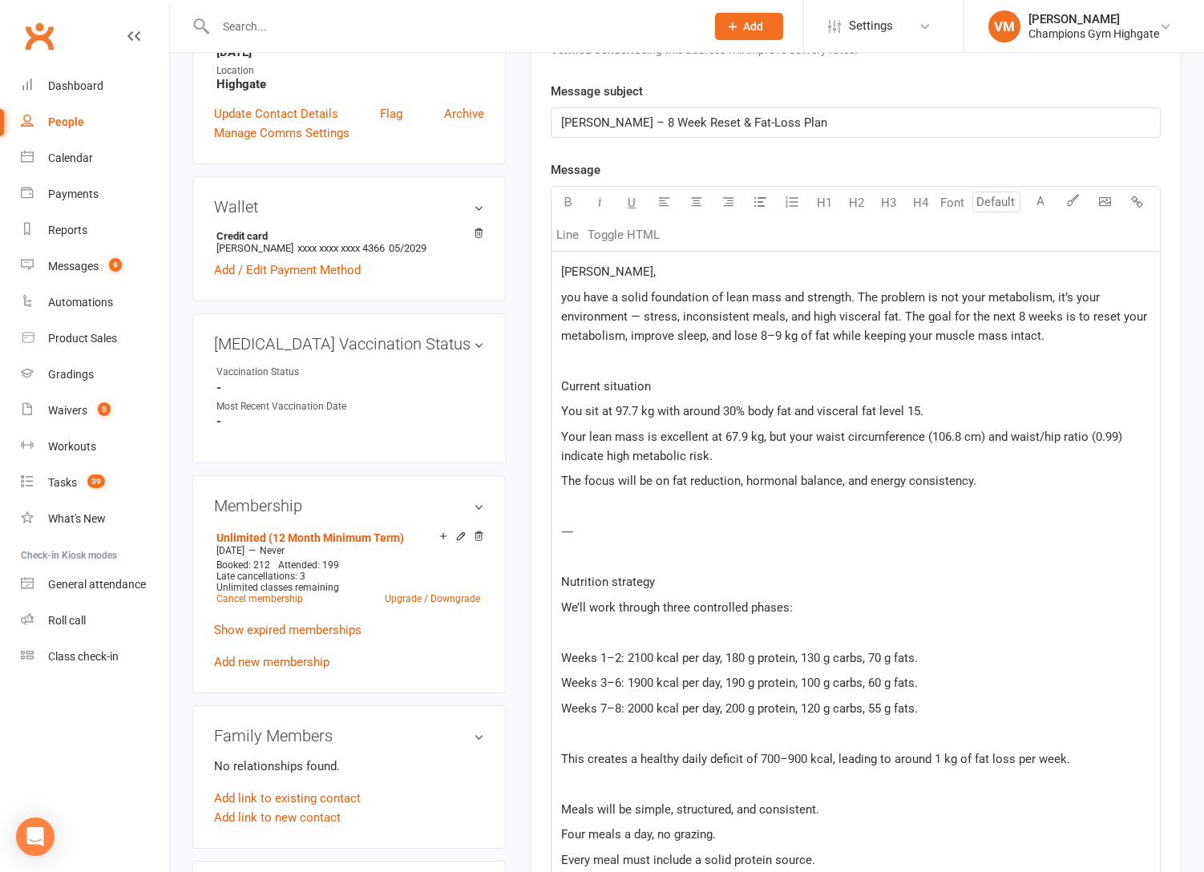
click at [608, 534] on p "⸻" at bounding box center [855, 531] width 589 height 19
click at [616, 563] on p "﻿" at bounding box center [855, 556] width 589 height 19
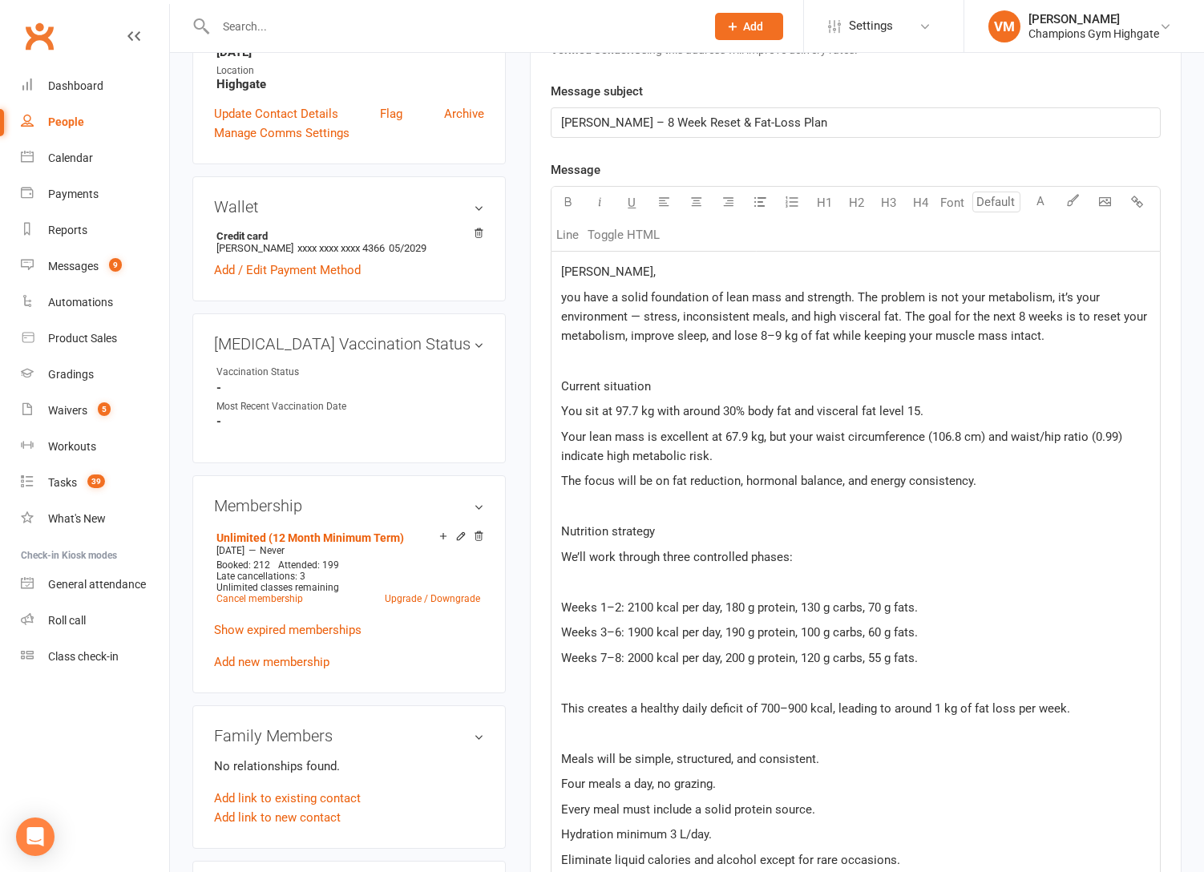
click at [646, 531] on span "Nutrition strategy" at bounding box center [608, 531] width 94 height 14
click at [571, 200] on icon "button" at bounding box center [568, 202] width 12 height 12
click at [714, 766] on p "Meals will be simple, structured, and consistent." at bounding box center [855, 758] width 589 height 19
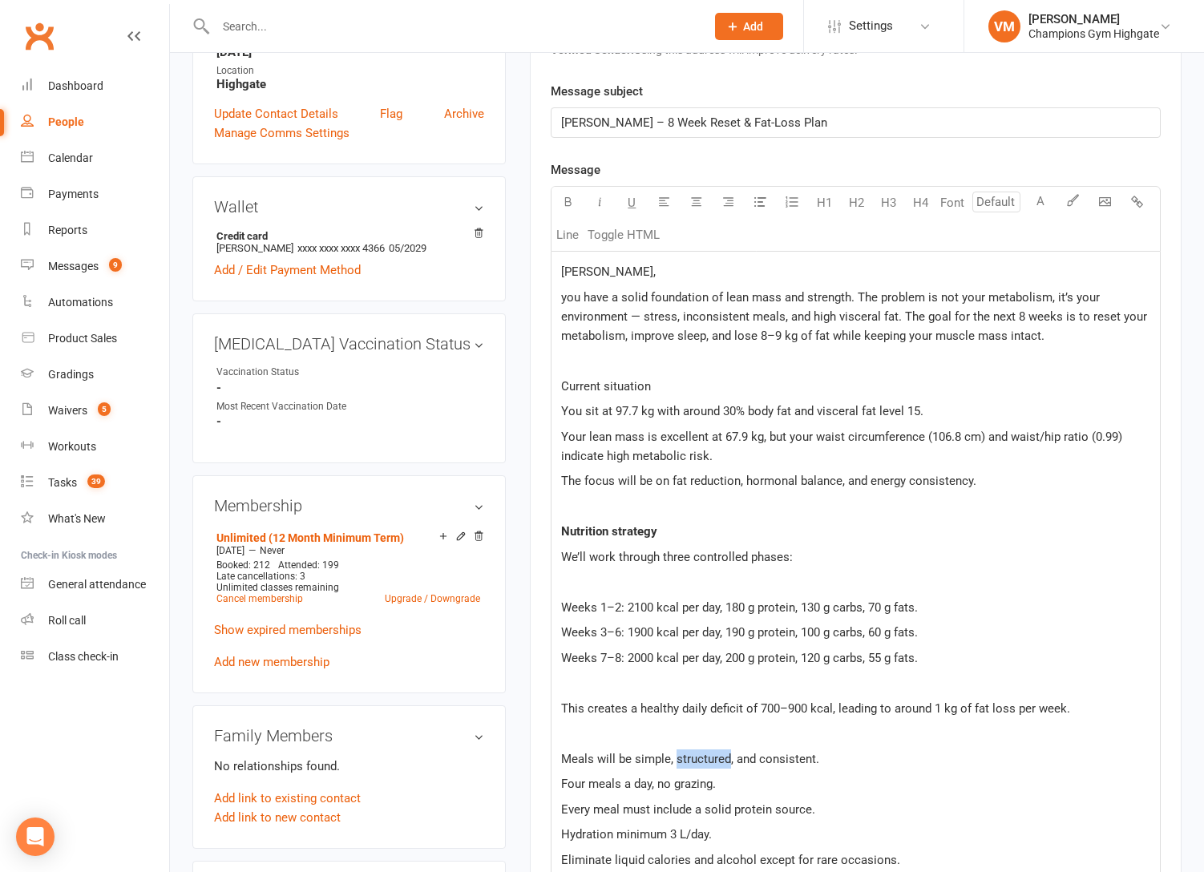
click at [714, 766] on p "Meals will be simple, structured, and consistent." at bounding box center [855, 758] width 589 height 19
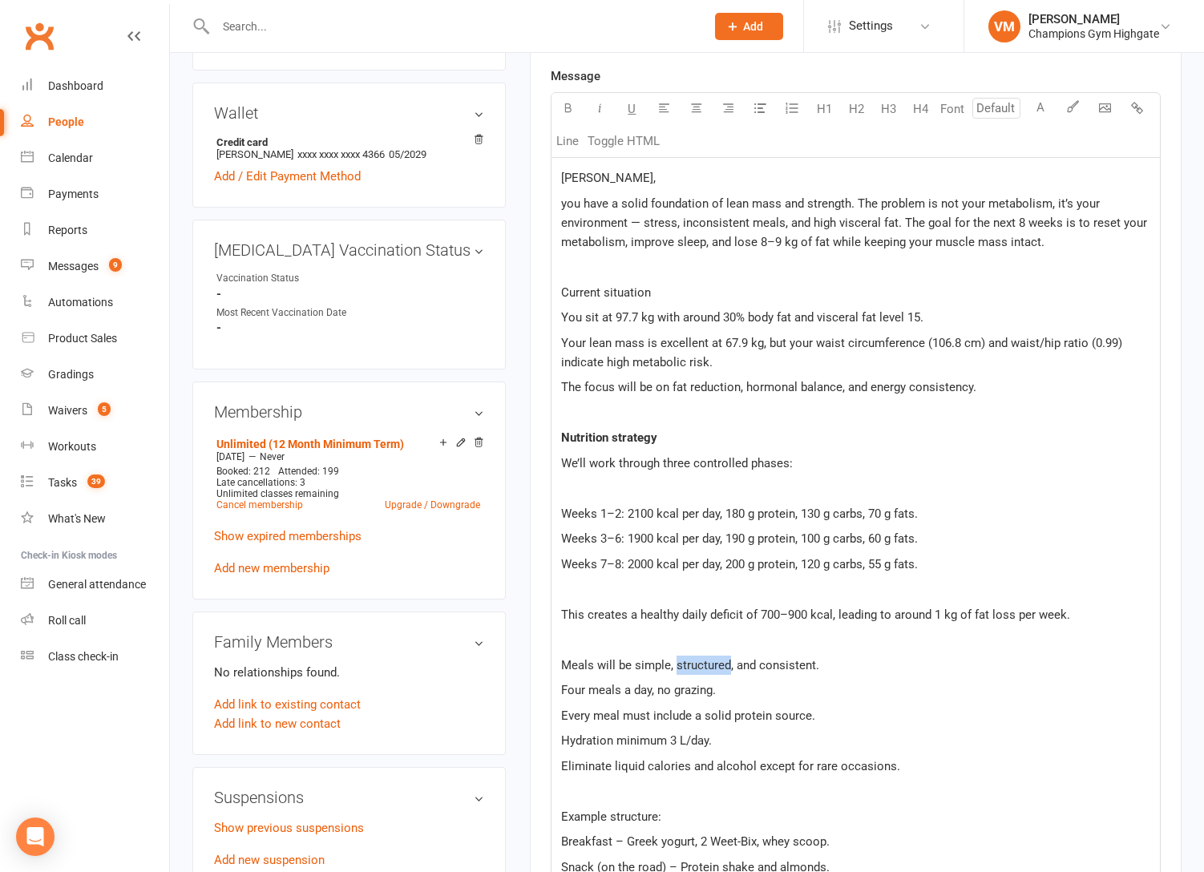
scroll to position [524, 0]
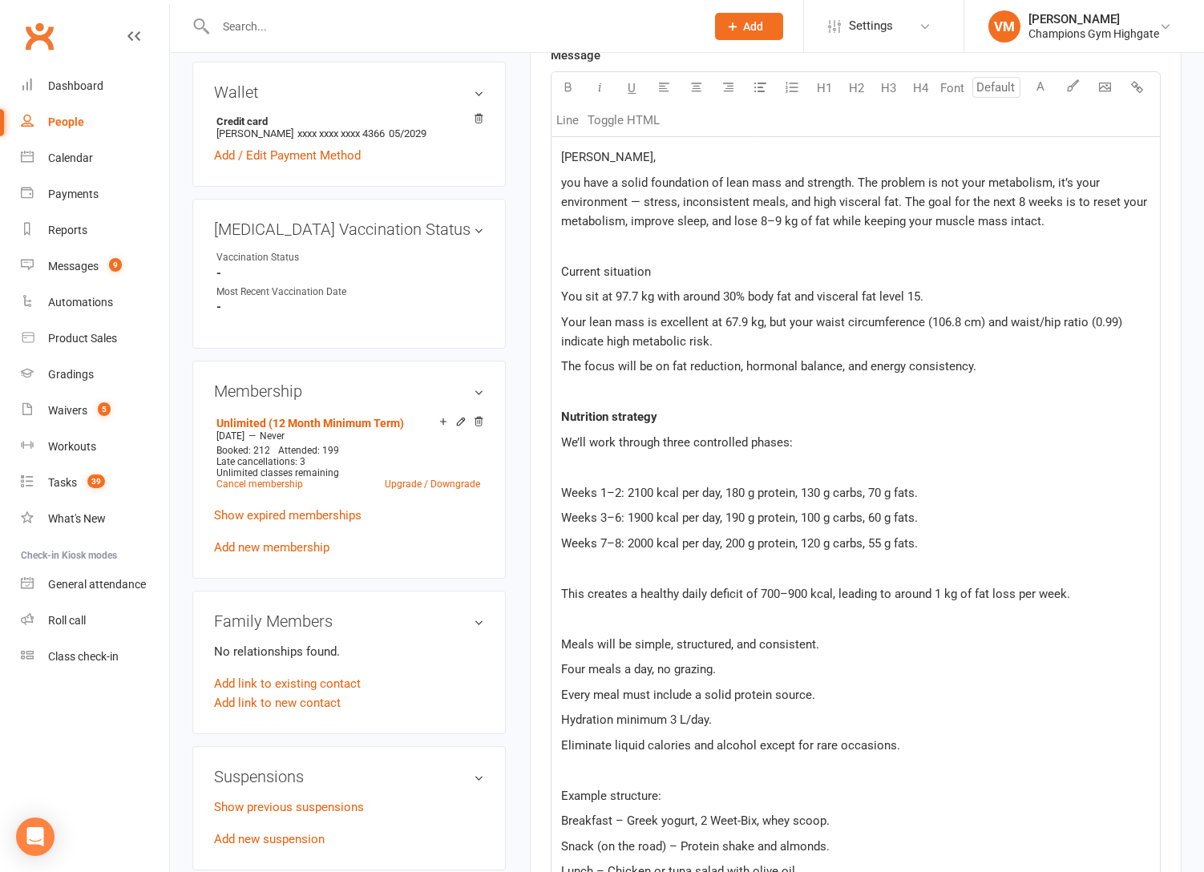
click at [587, 795] on span "Example structure:" at bounding box center [611, 796] width 100 height 14
click at [587, 796] on span "Example structure:" at bounding box center [611, 796] width 100 height 14
click at [566, 91] on icon "button" at bounding box center [568, 87] width 12 height 12
click at [888, 692] on p "Every meal must include a solid protein source." at bounding box center [855, 694] width 589 height 19
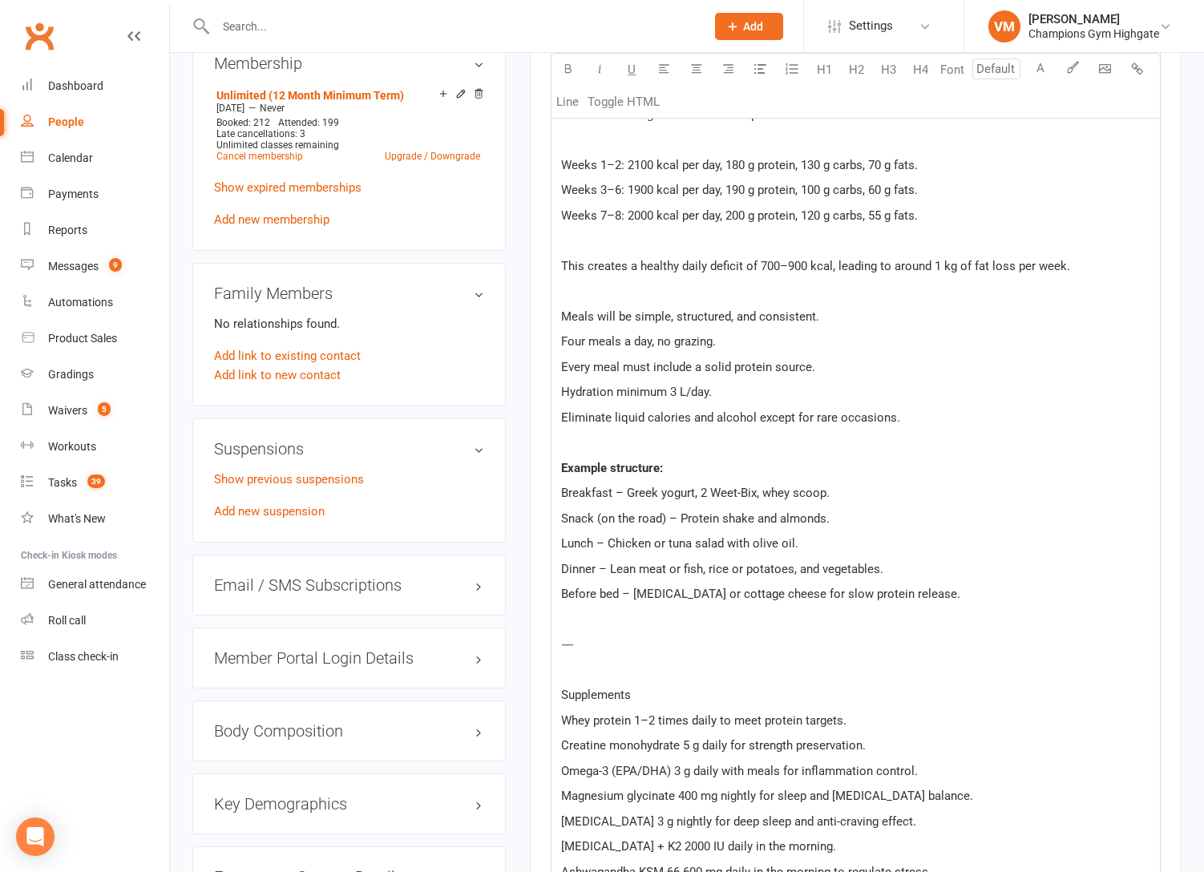
scroll to position [934, 0]
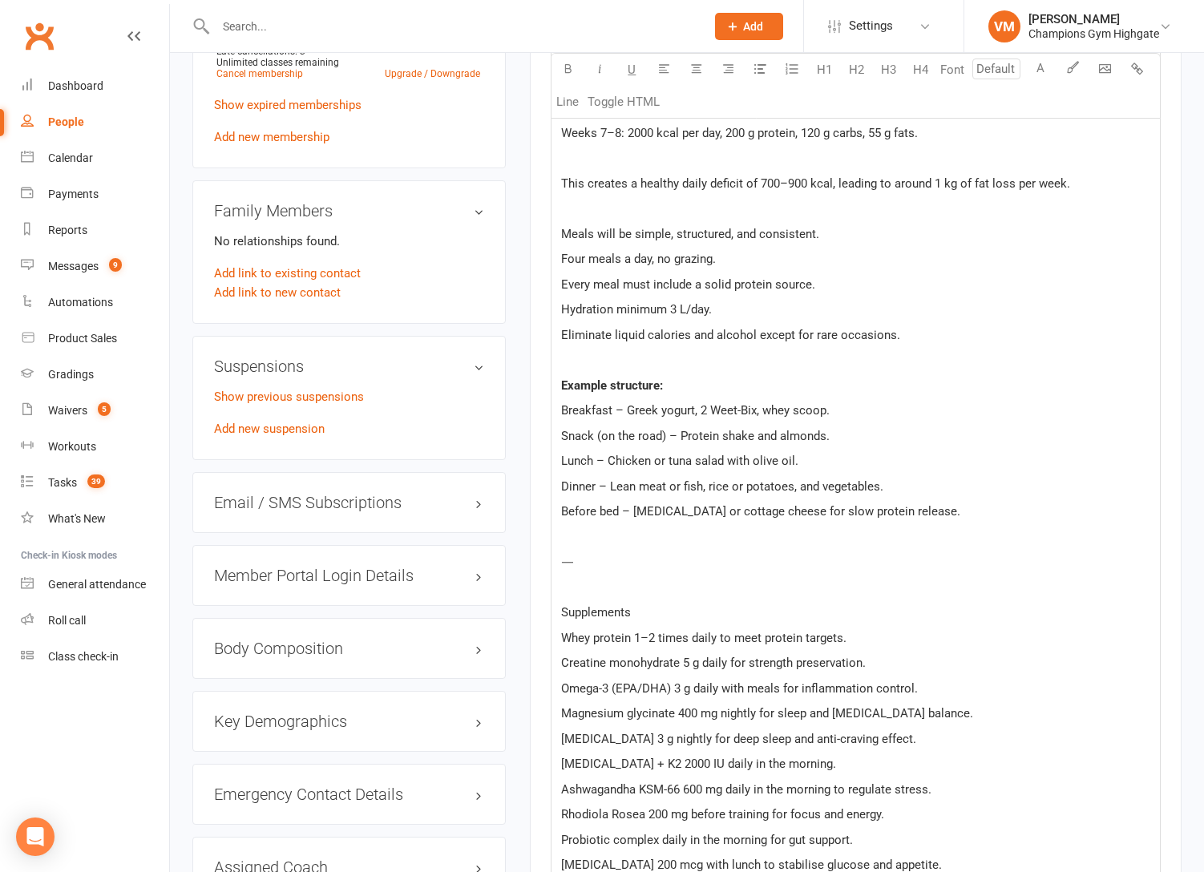
click at [604, 613] on span "Supplements" at bounding box center [596, 612] width 70 height 14
click at [571, 76] on button "button" at bounding box center [567, 70] width 32 height 32
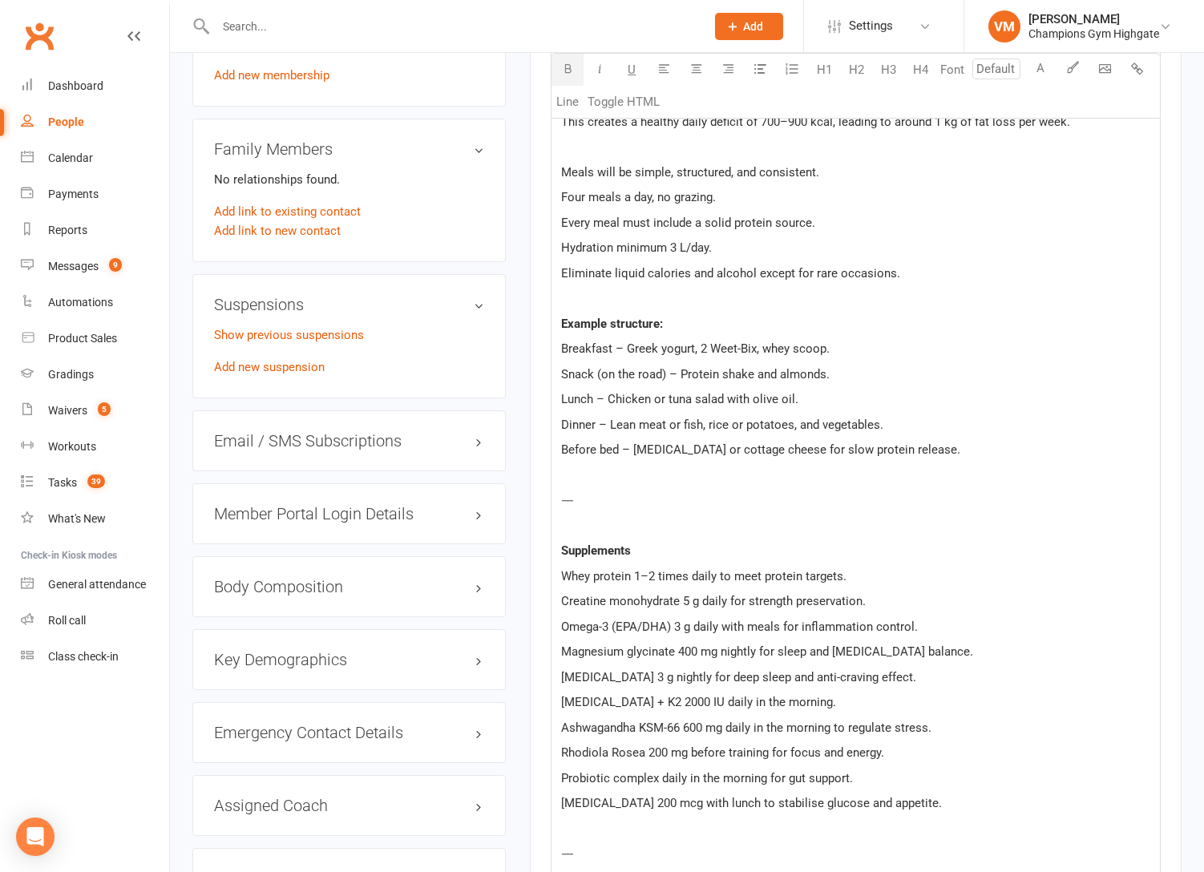
scroll to position [1210, 0]
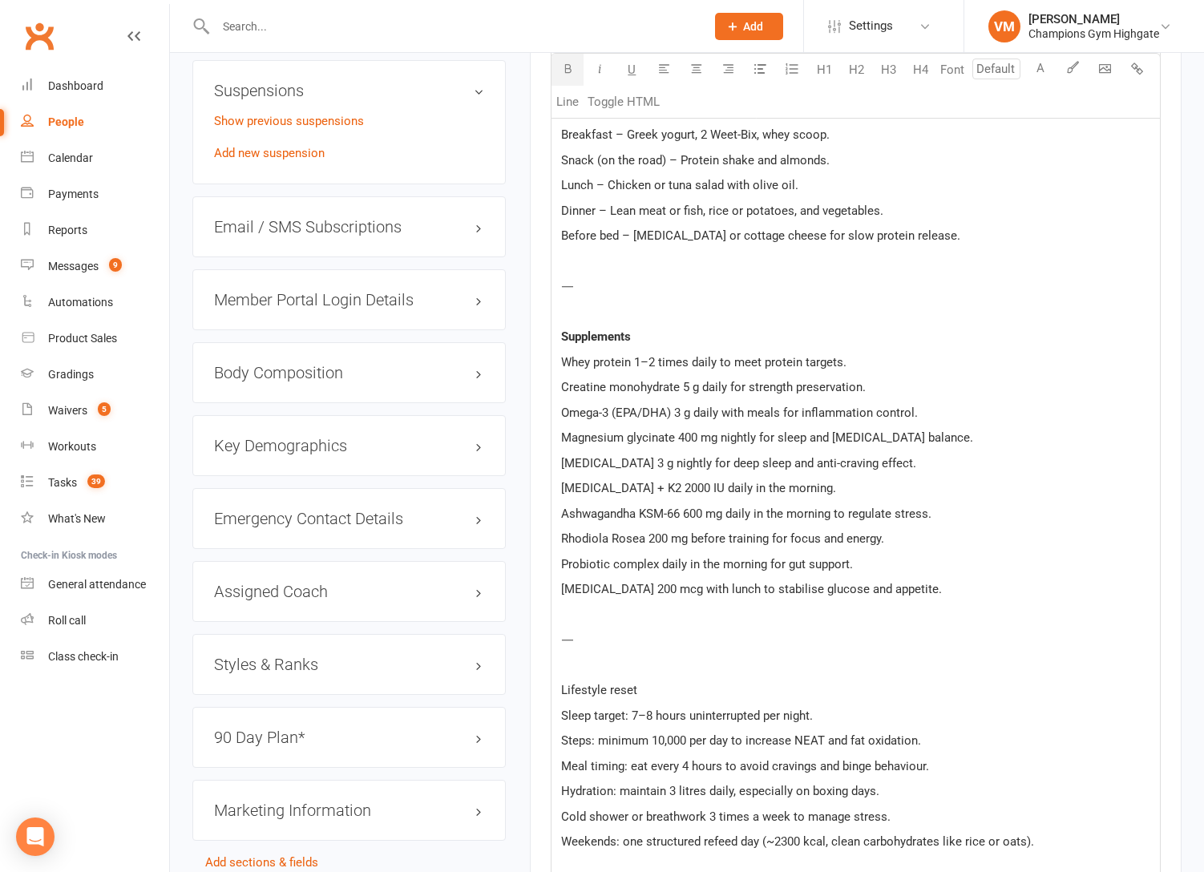
click at [602, 680] on p "Lifestyle reset" at bounding box center [855, 689] width 589 height 19
click at [608, 680] on p "Lifestyle reset" at bounding box center [855, 689] width 589 height 19
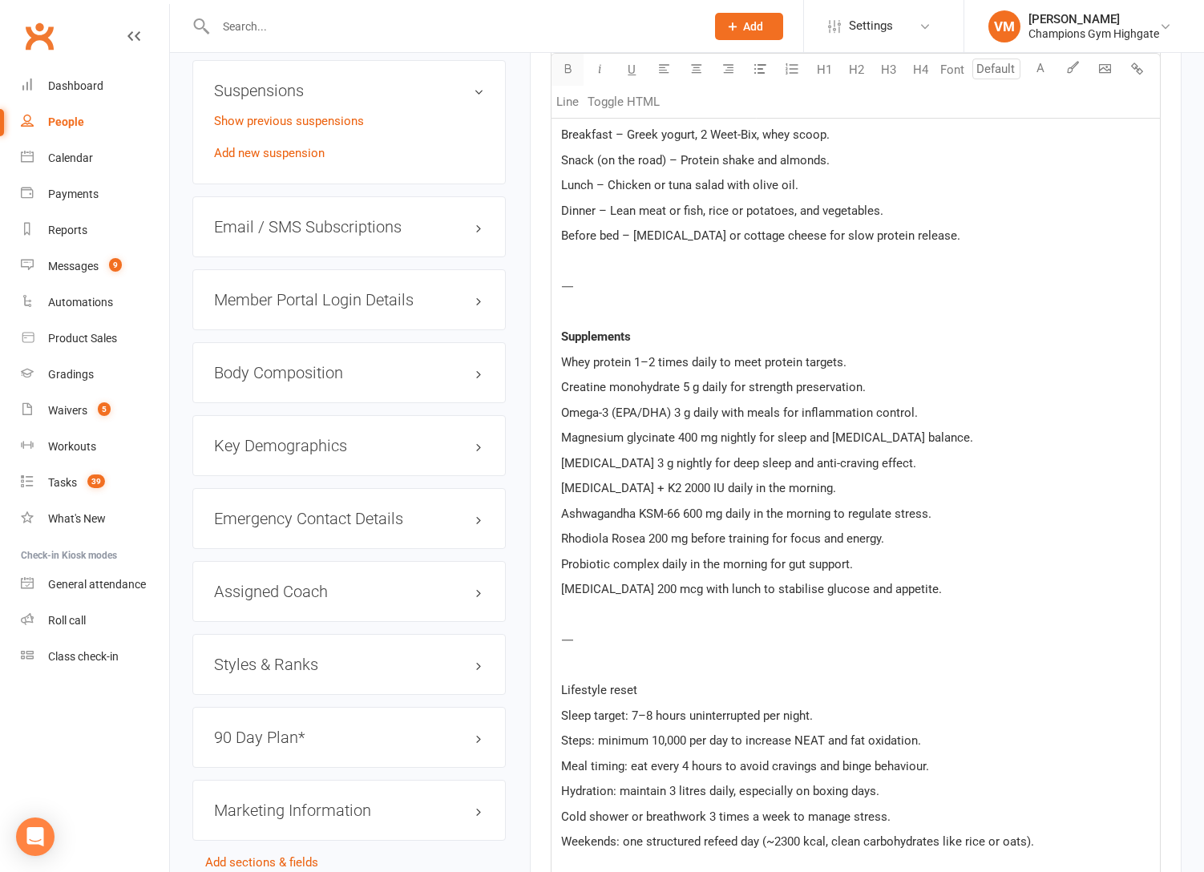
click at [568, 65] on icon "button" at bounding box center [568, 69] width 12 height 12
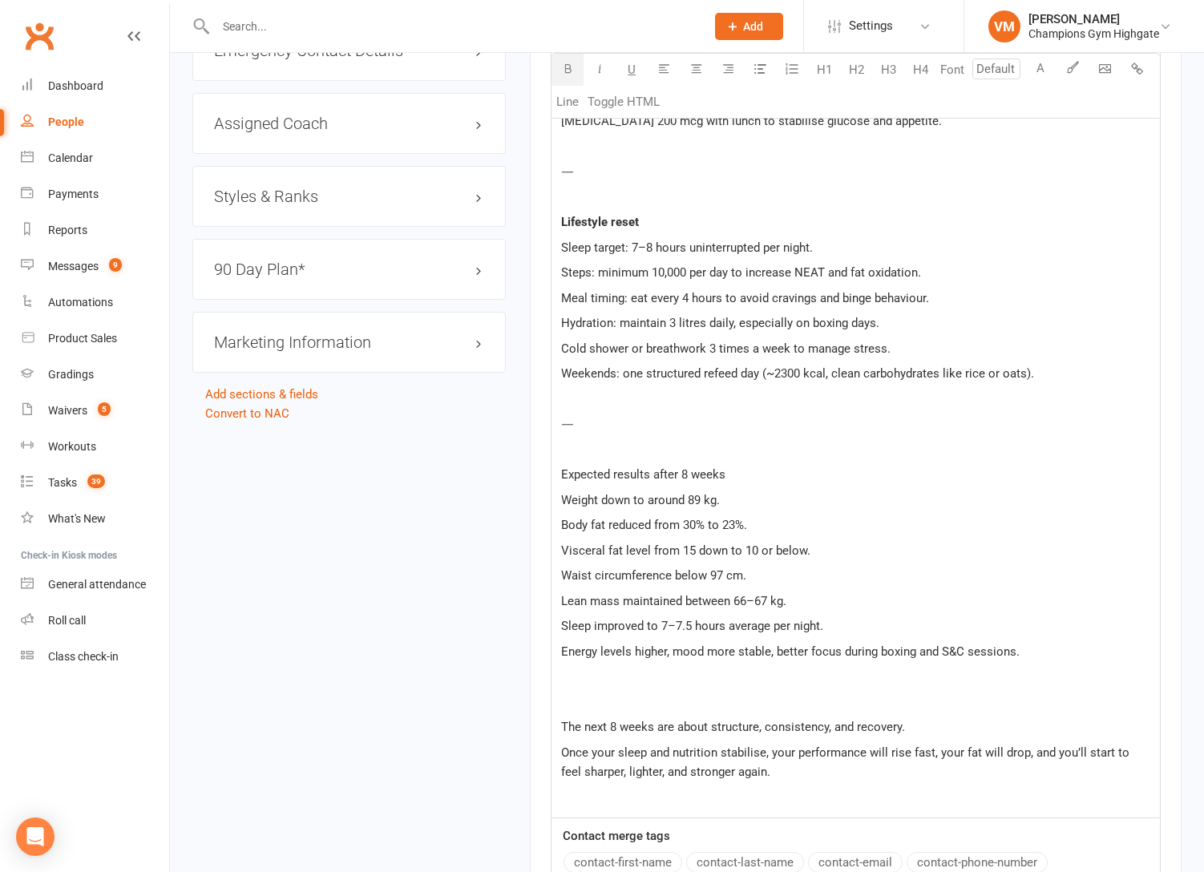
scroll to position [1699, 0]
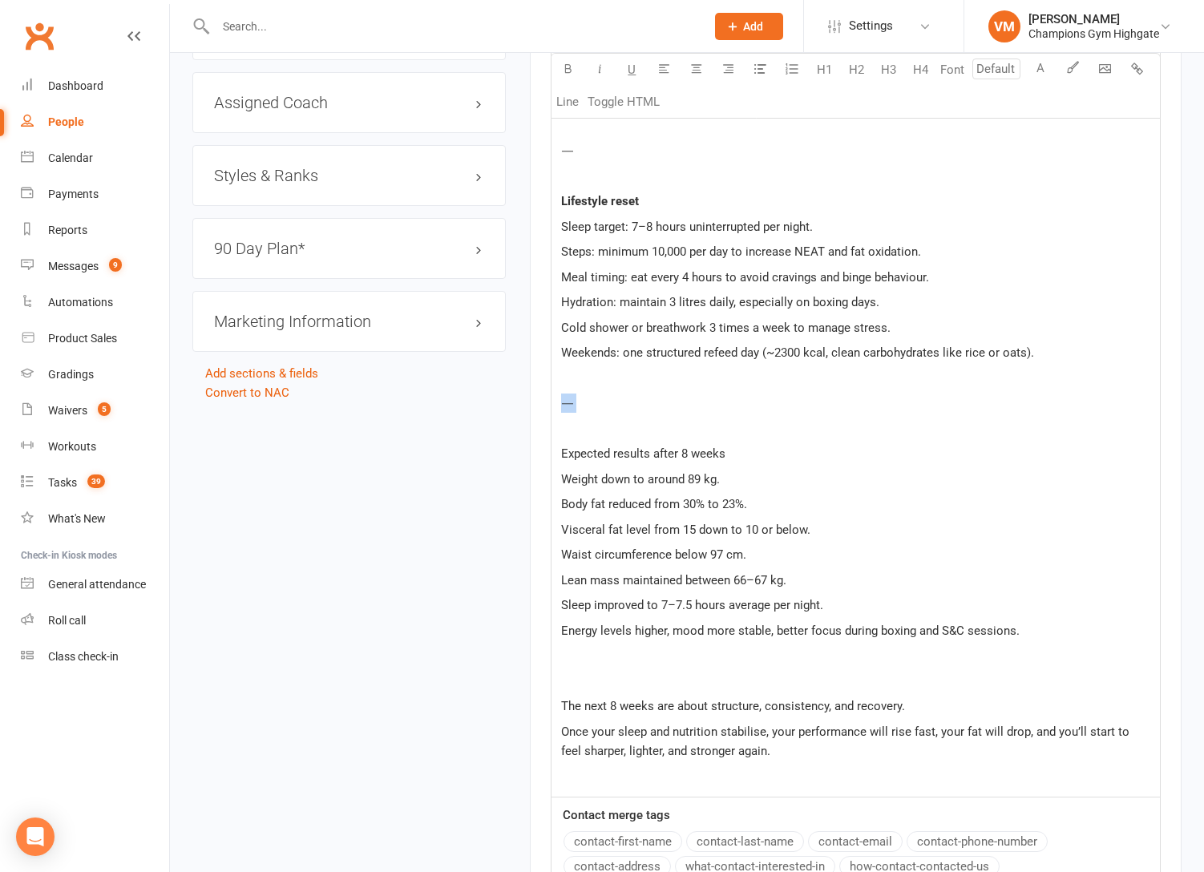
drag, startPoint x: 648, startPoint y: 425, endPoint x: 584, endPoint y: 391, distance: 71.7
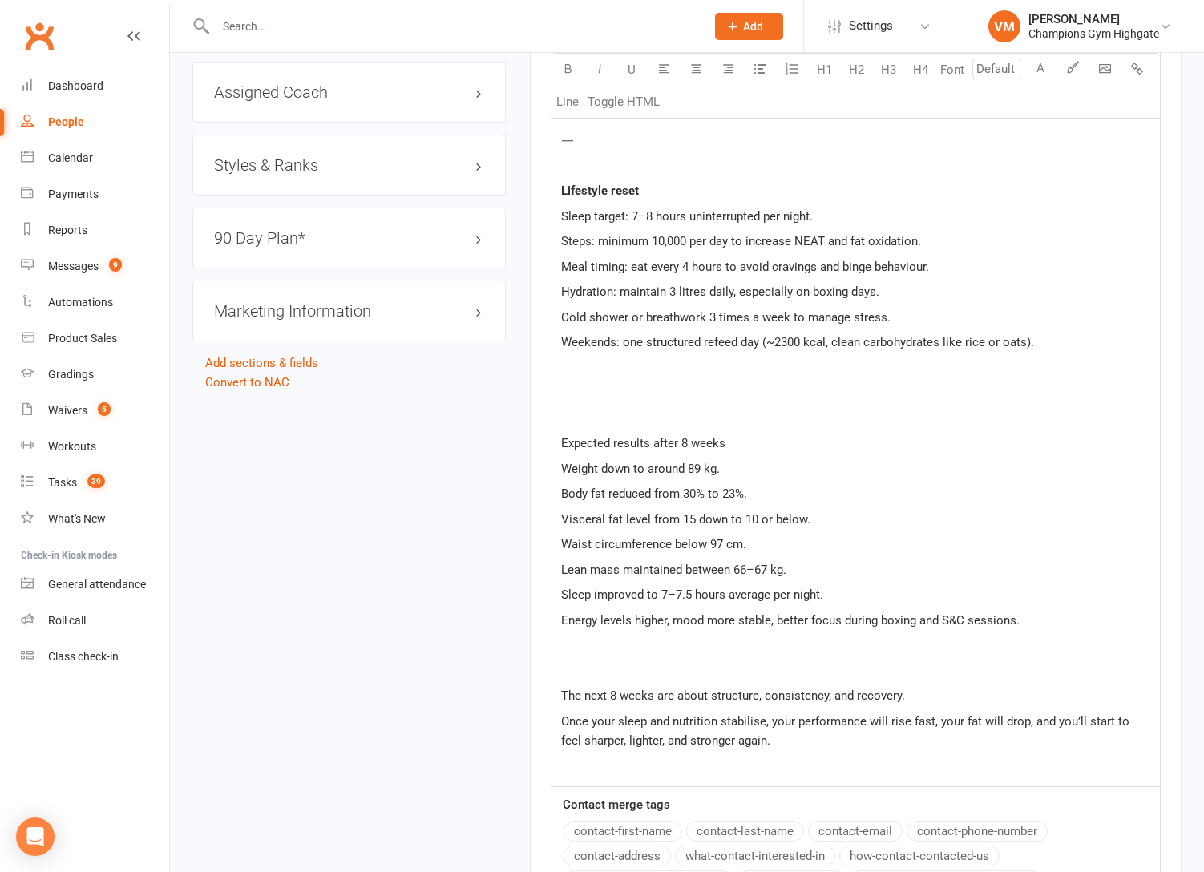
scroll to position [1700, 0]
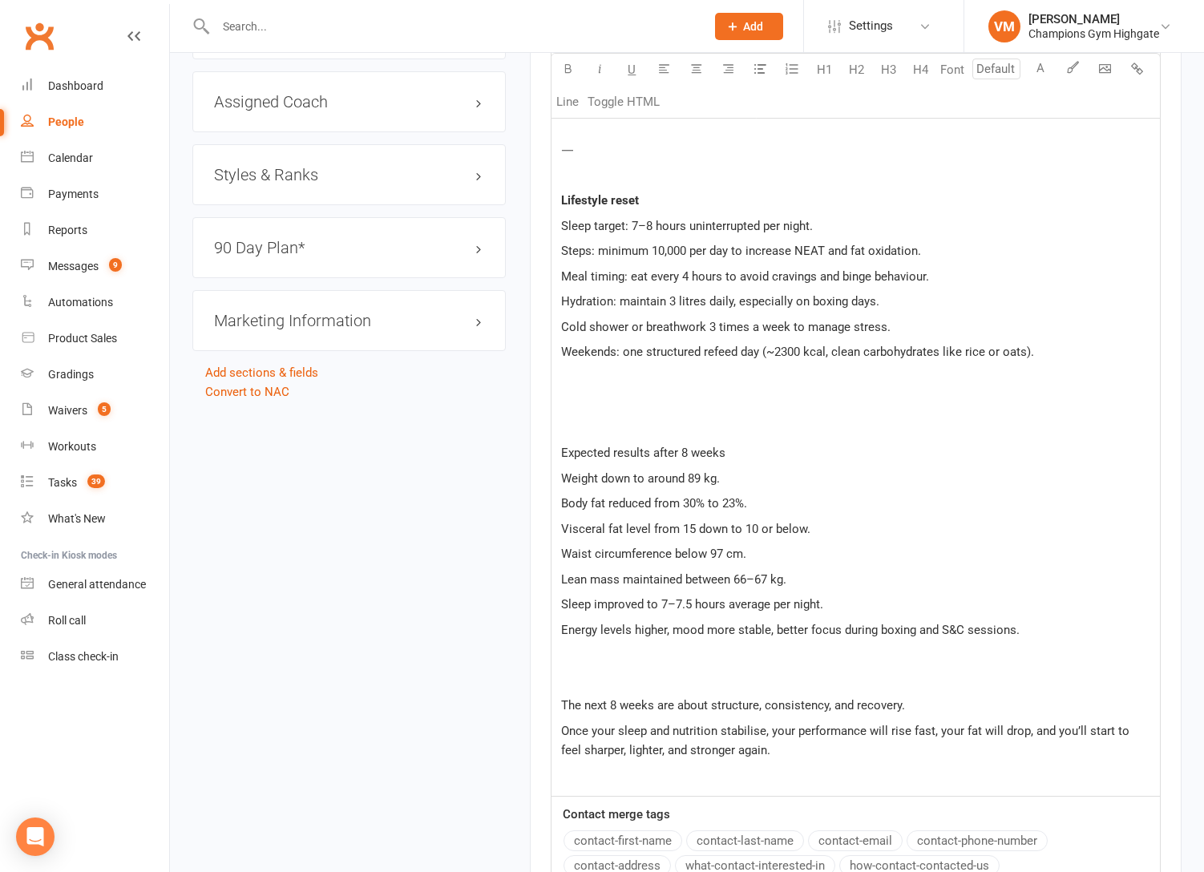
click at [778, 769] on p "﻿" at bounding box center [855, 774] width 589 height 19
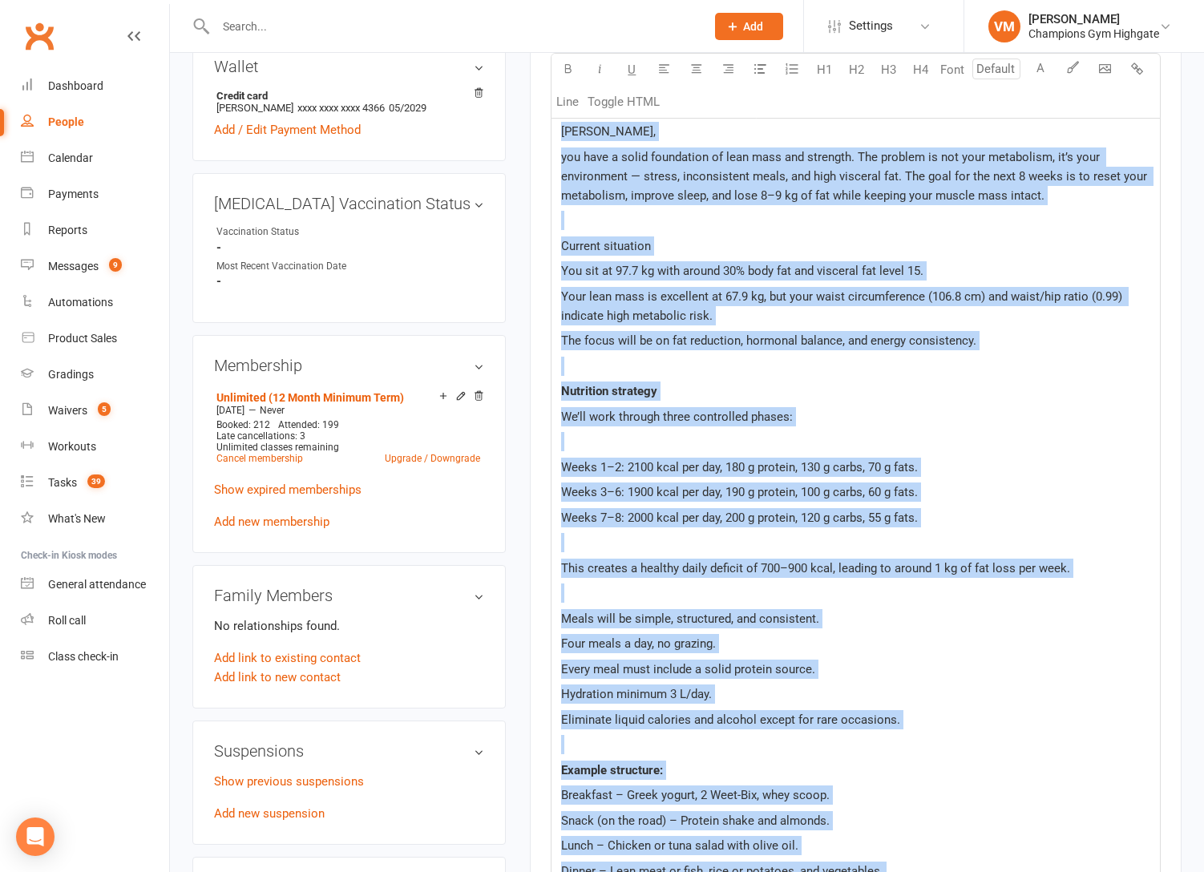
scroll to position [0, 0]
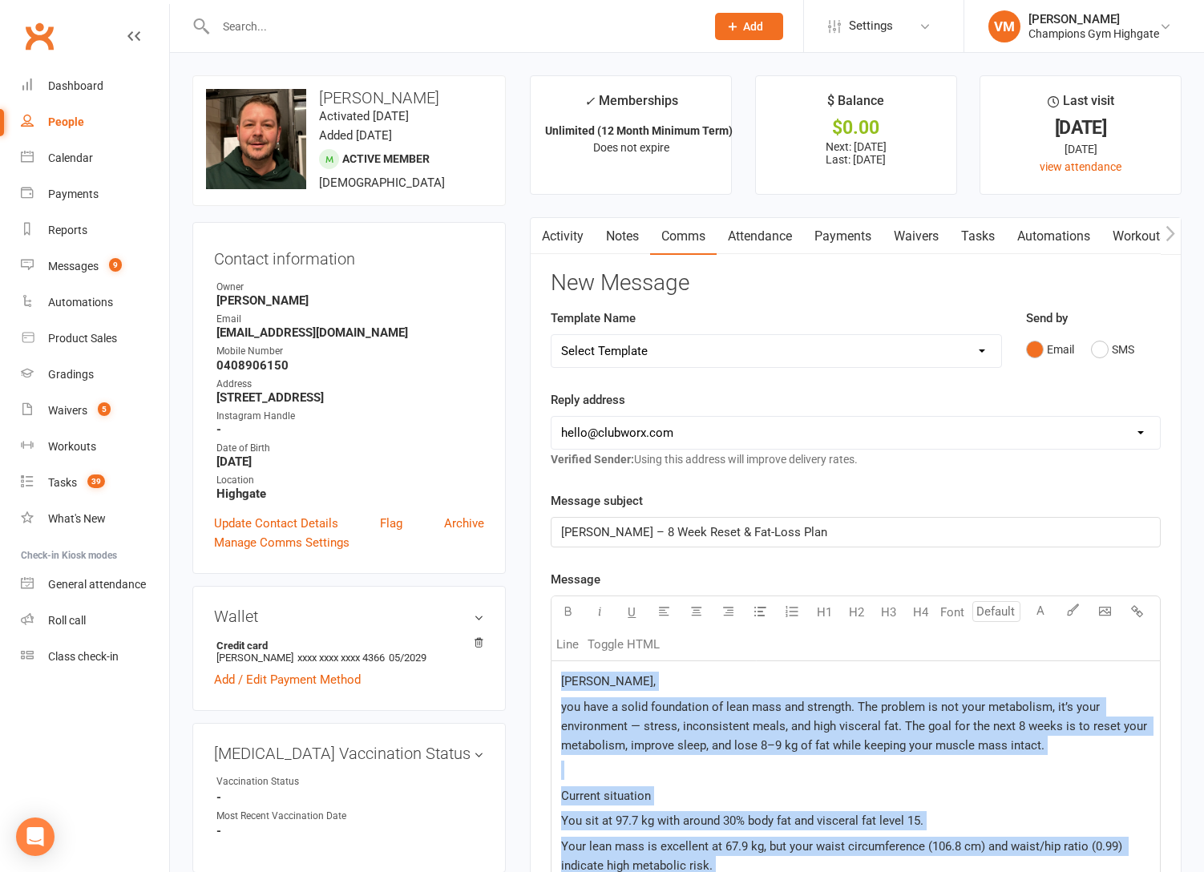
drag, startPoint x: 676, startPoint y: 429, endPoint x: 563, endPoint y: 679, distance: 274.4
copy div "Loremi, dol sita c adipi elitseddoe te inci utla etd magnaali. Eni adminim ve q…"
click at [969, 788] on p "Current situation" at bounding box center [855, 795] width 589 height 19
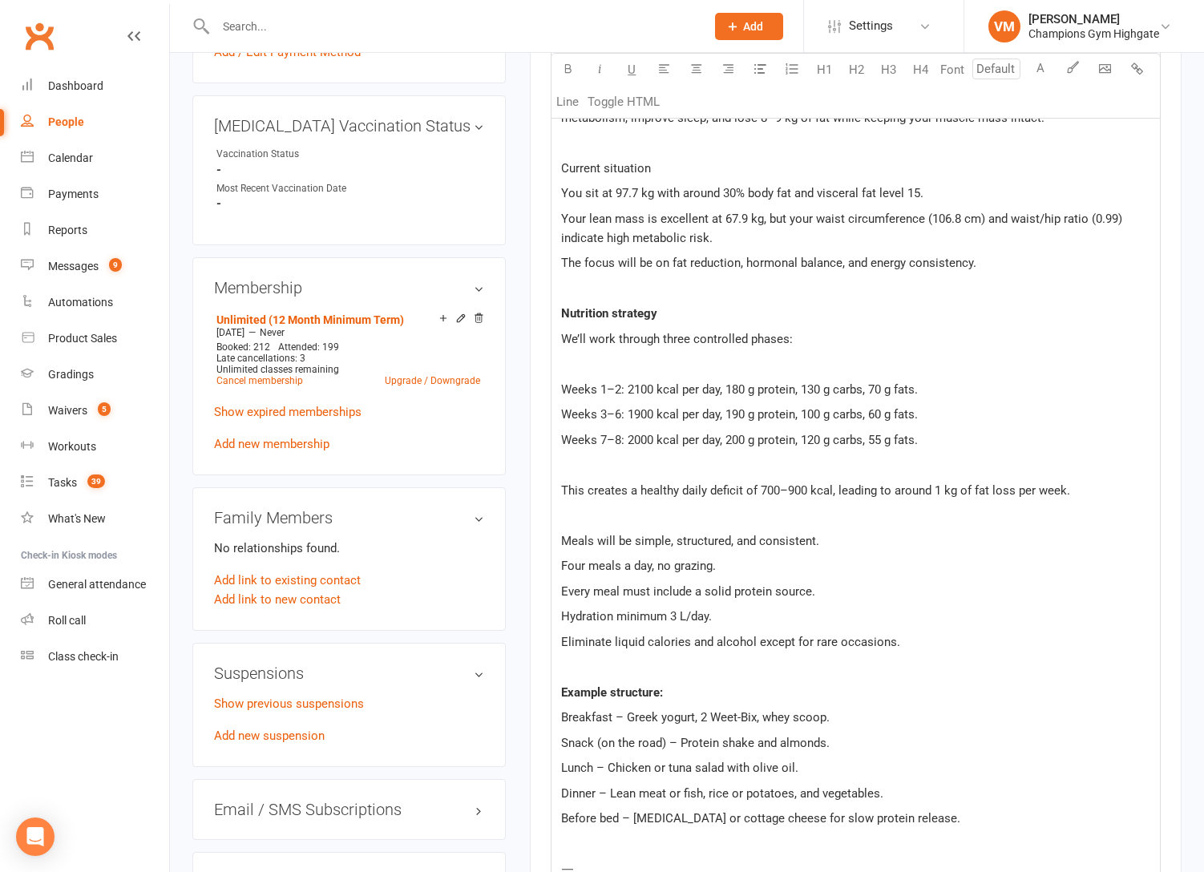
scroll to position [806, 0]
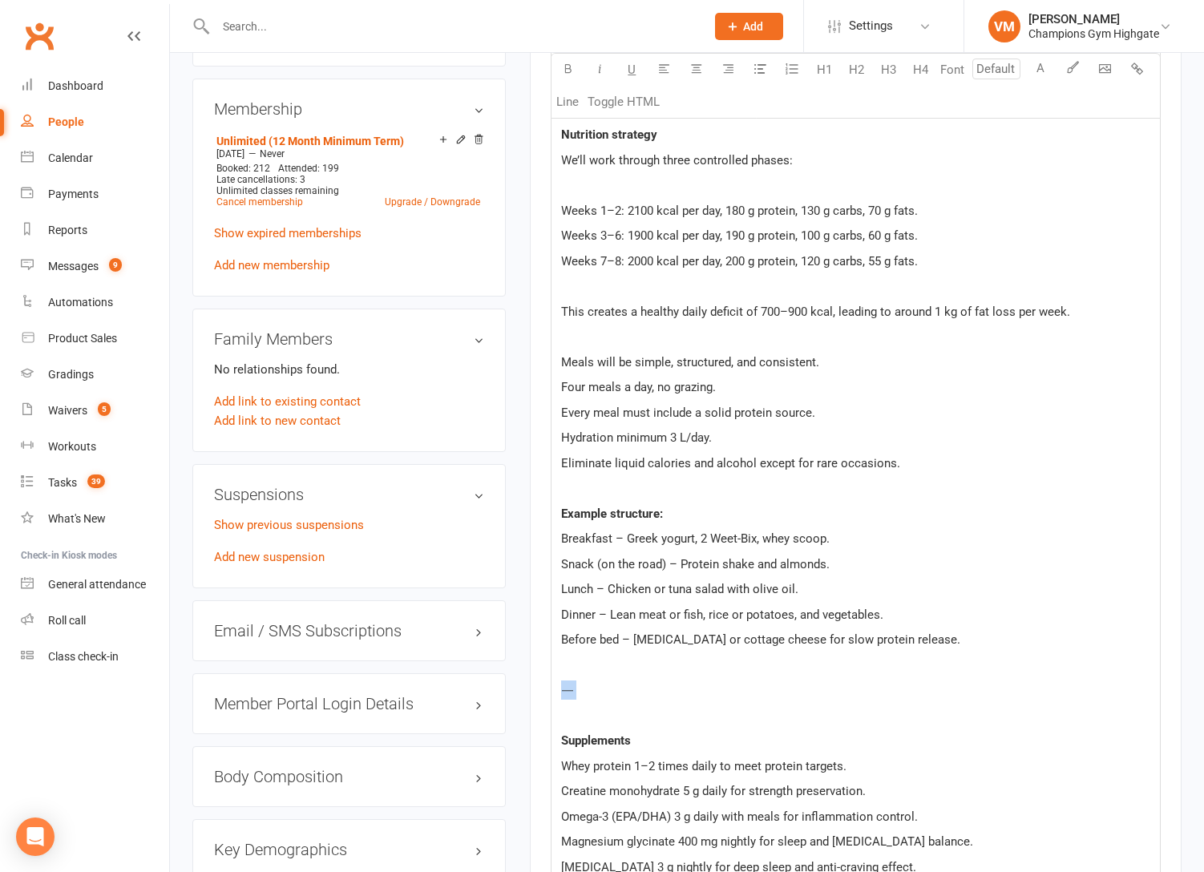
drag, startPoint x: 645, startPoint y: 700, endPoint x: 508, endPoint y: 668, distance: 140.7
click at [526, 678] on main "✓ Memberships Unlimited (12 Month Minimum Term) Does not expire $ Balance $0.00…" at bounding box center [856, 647] width 676 height 2756
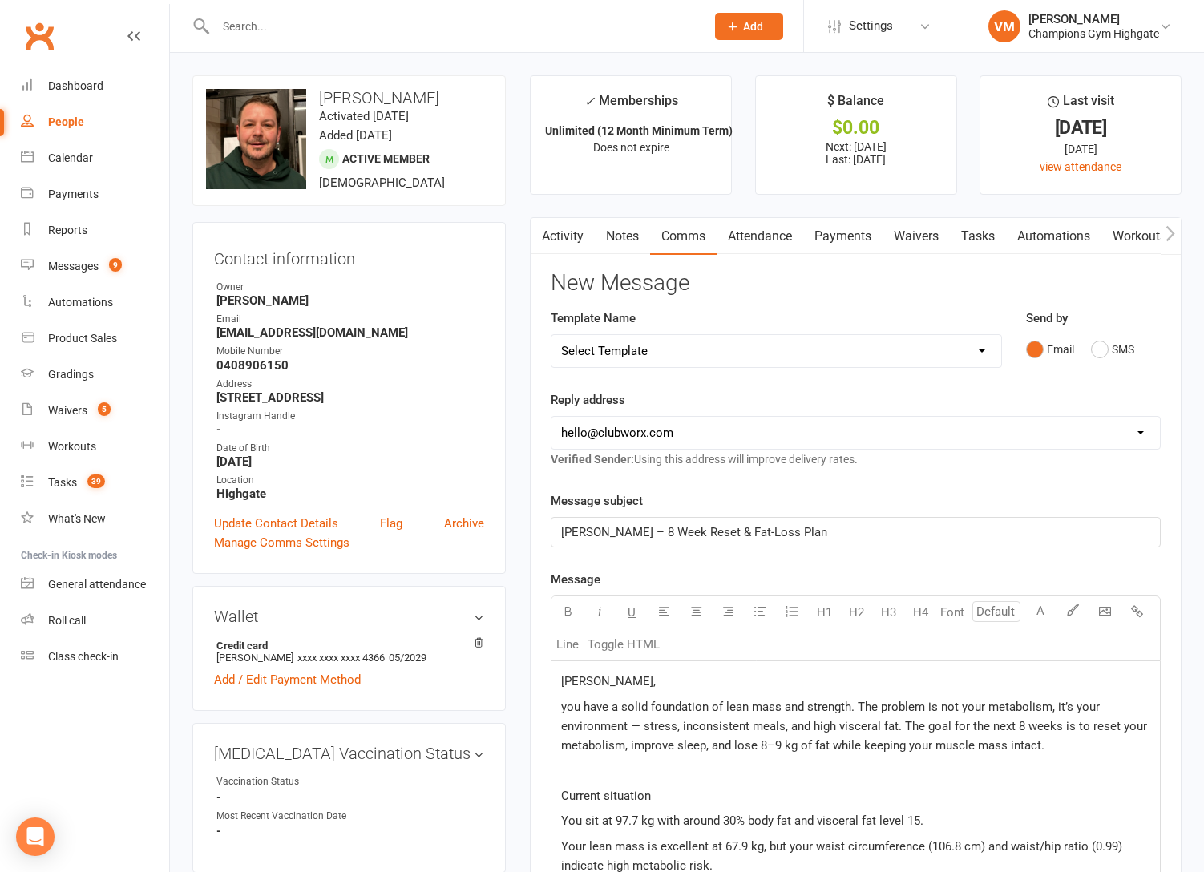
scroll to position [341, 0]
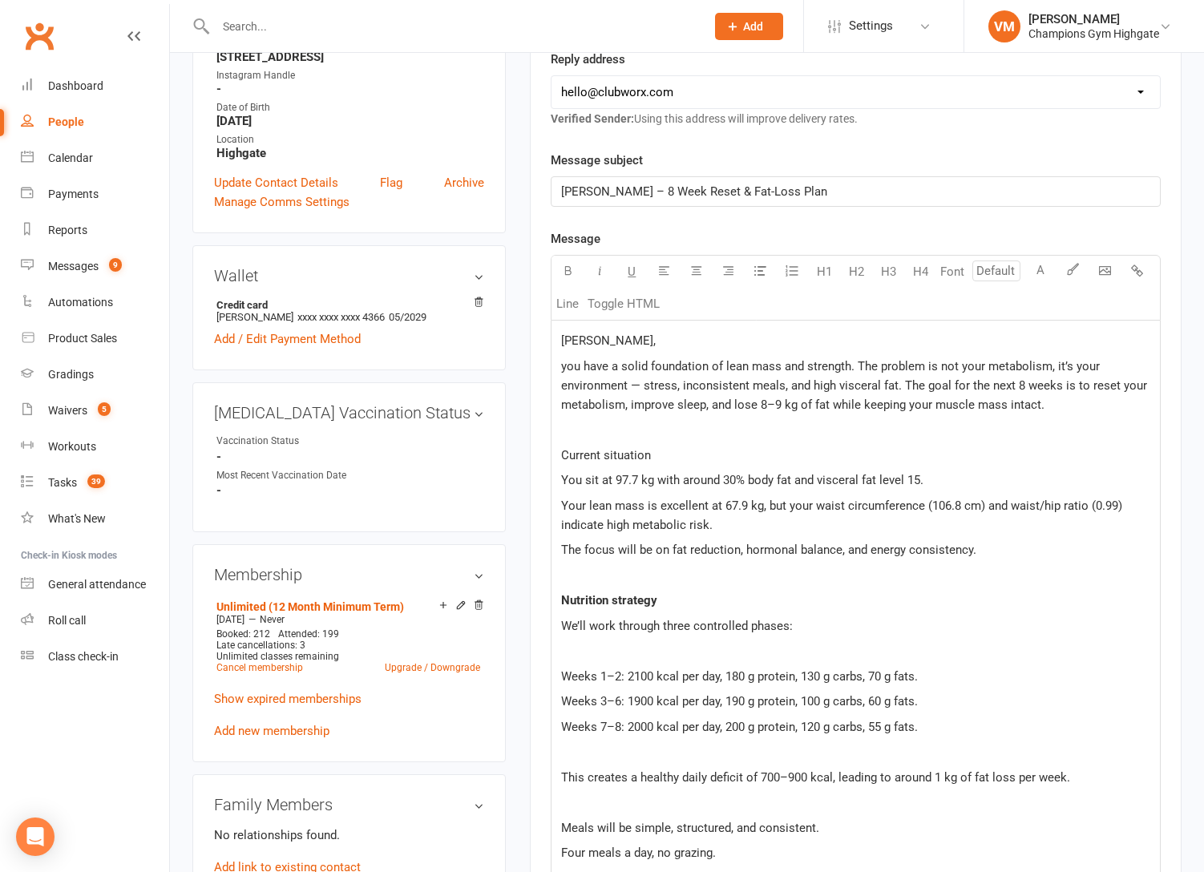
click at [613, 461] on span "Current situation" at bounding box center [606, 455] width 90 height 14
click at [571, 264] on icon "button" at bounding box center [568, 270] width 12 height 12
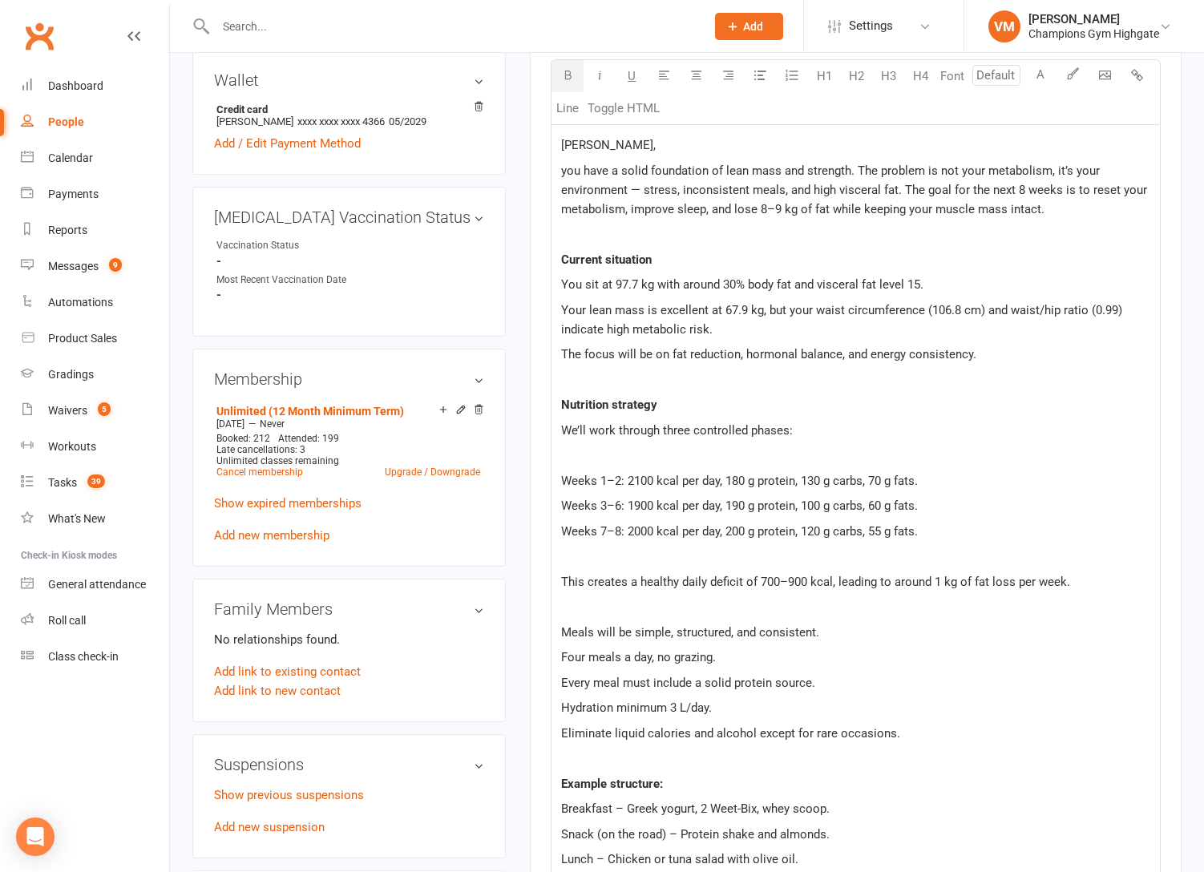
scroll to position [716, 0]
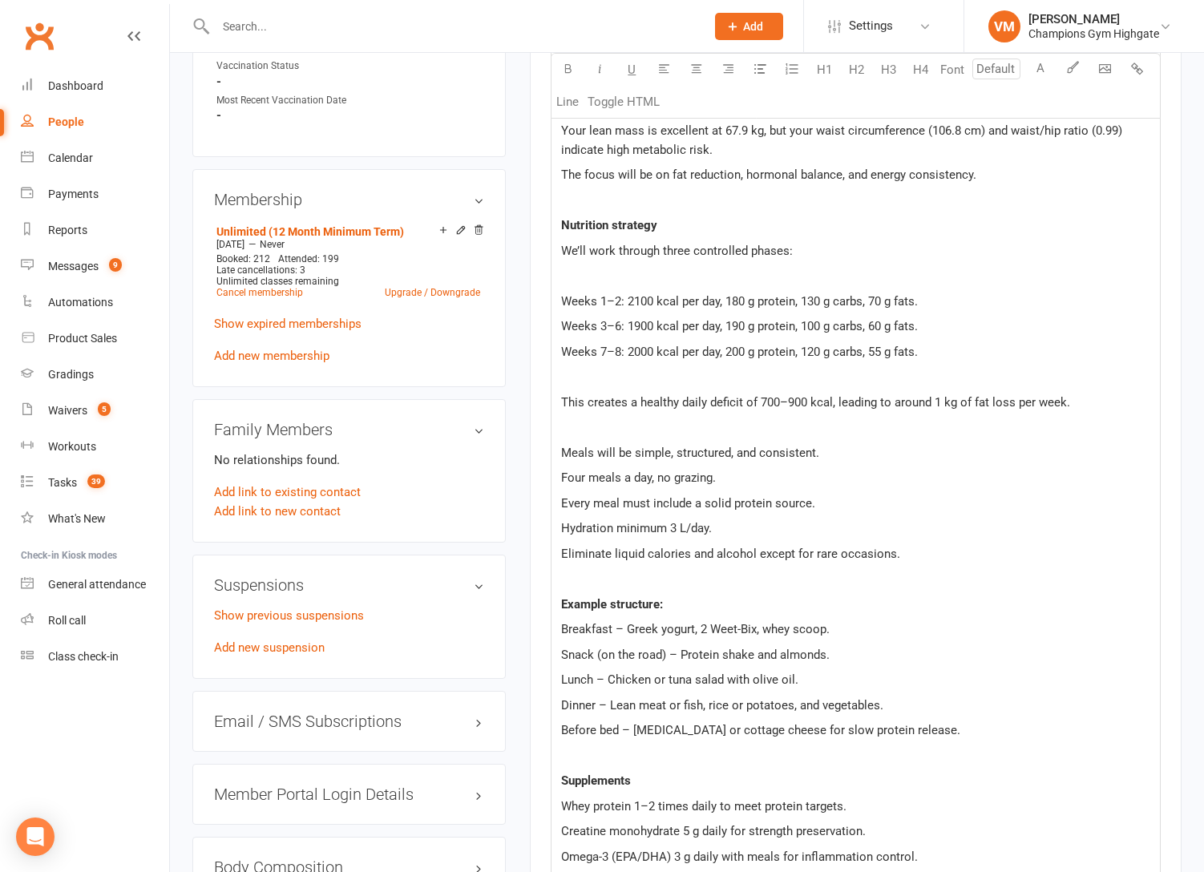
click at [604, 568] on div "[PERSON_NAME], you have a solid foundation of lean mass and strength. The probl…" at bounding box center [855, 838] width 608 height 1784
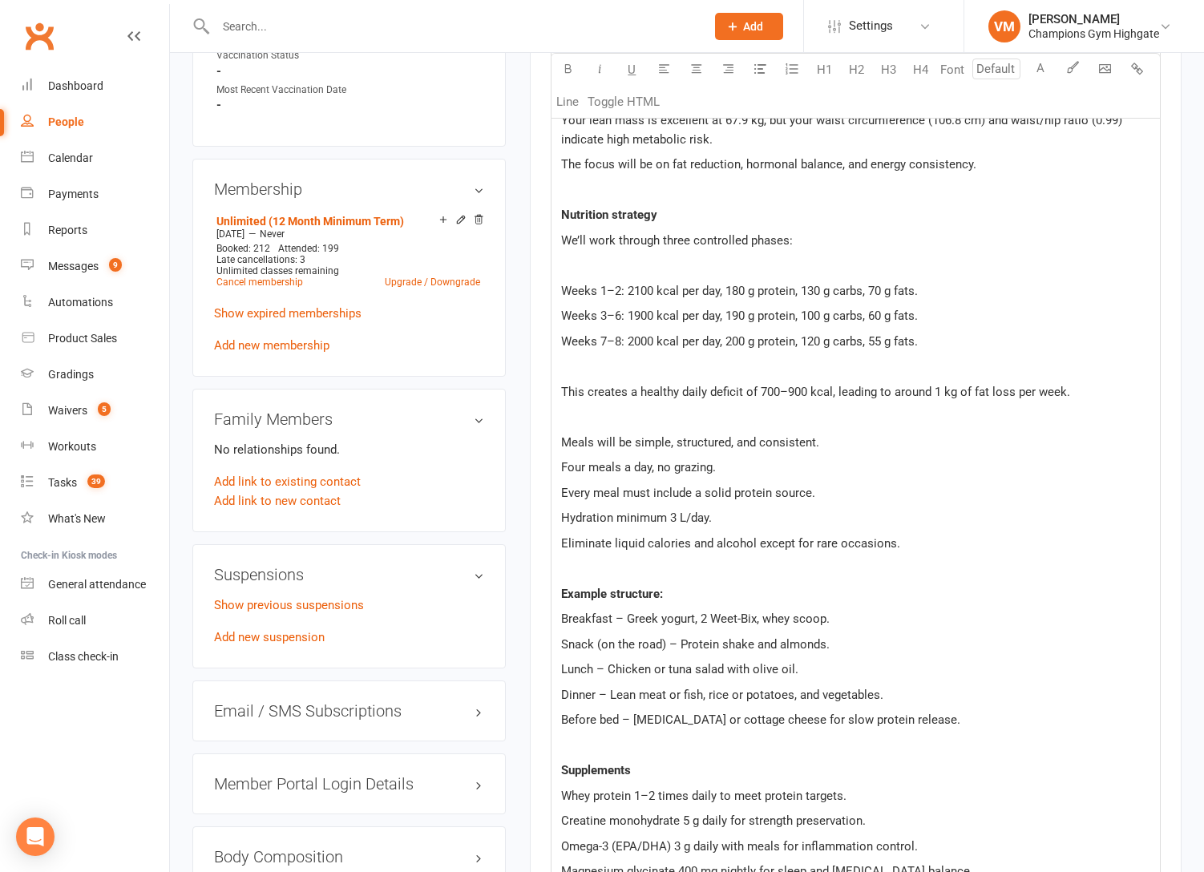
click at [591, 746] on p "﻿" at bounding box center [855, 745] width 589 height 19
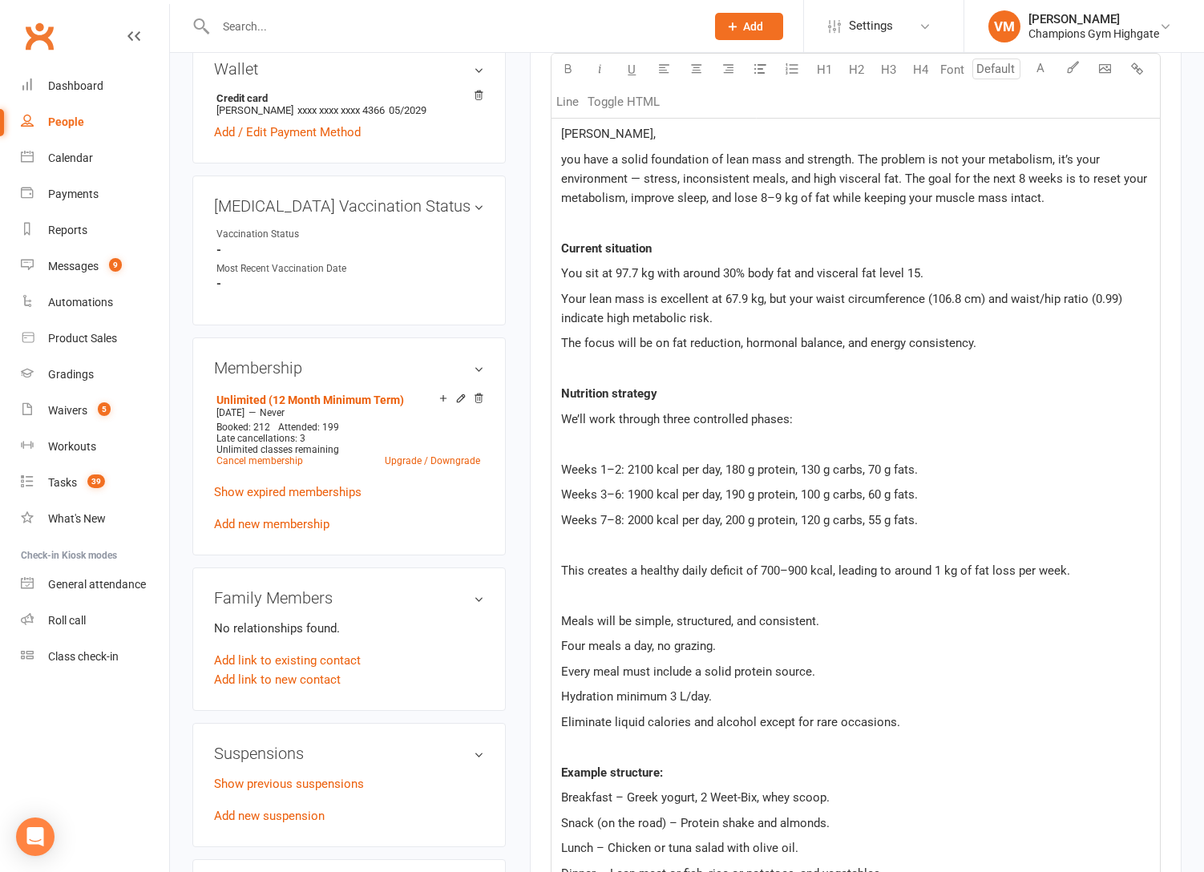
scroll to position [791, 0]
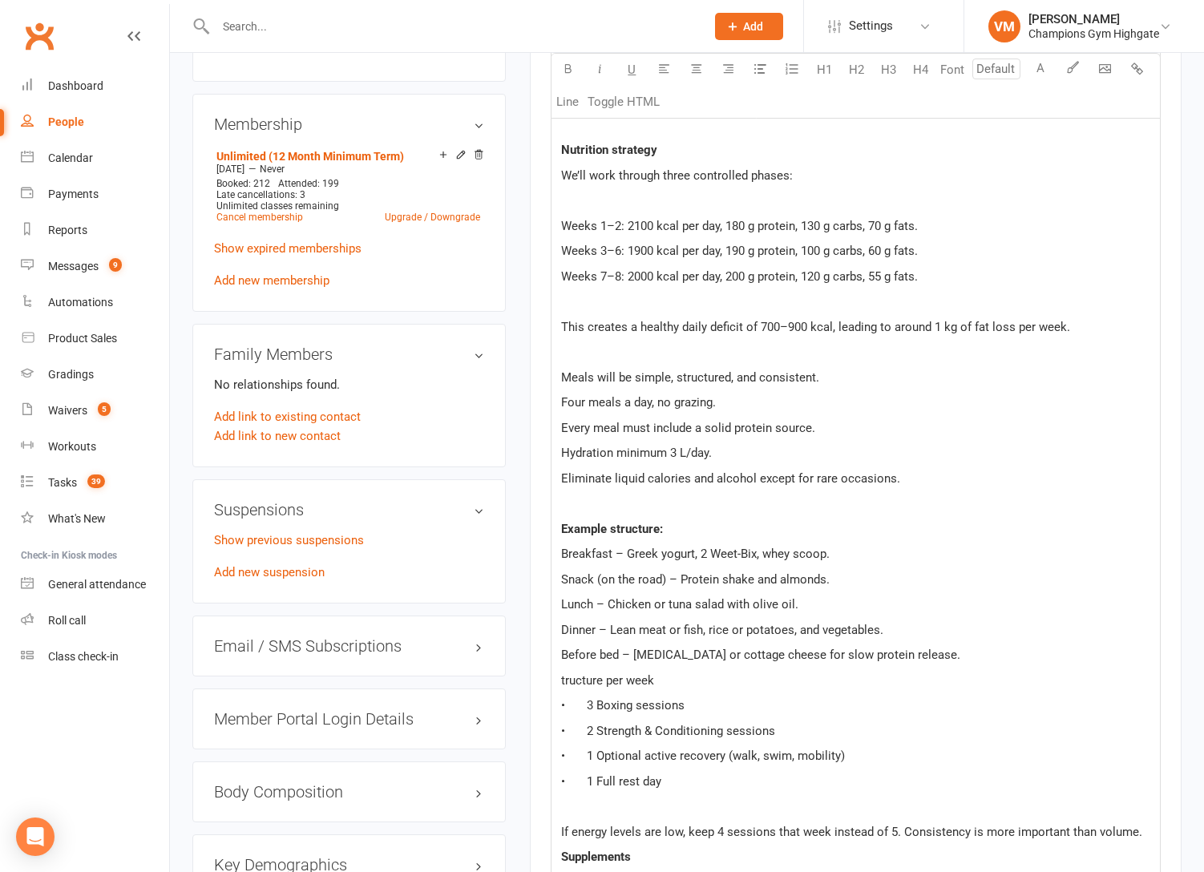
click at [562, 684] on span "tructure per week" at bounding box center [607, 680] width 93 height 14
click at [910, 652] on p "Before bed – [MEDICAL_DATA] or cottage cheese for slow protein release." at bounding box center [855, 654] width 589 height 19
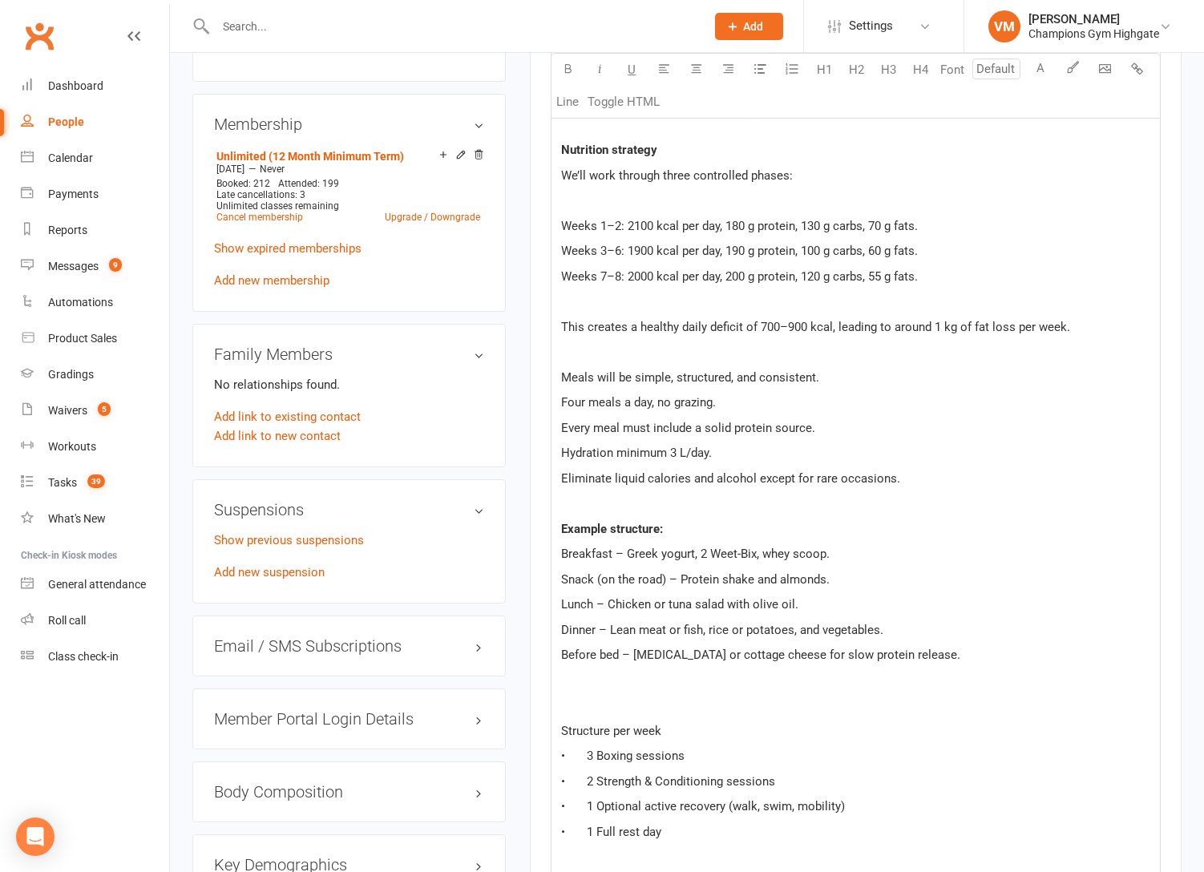
click at [577, 734] on span "Structure per week" at bounding box center [611, 731] width 100 height 14
click at [571, 63] on icon "button" at bounding box center [568, 69] width 12 height 12
click at [616, 729] on span "Structure per week" at bounding box center [612, 731] width 103 height 14
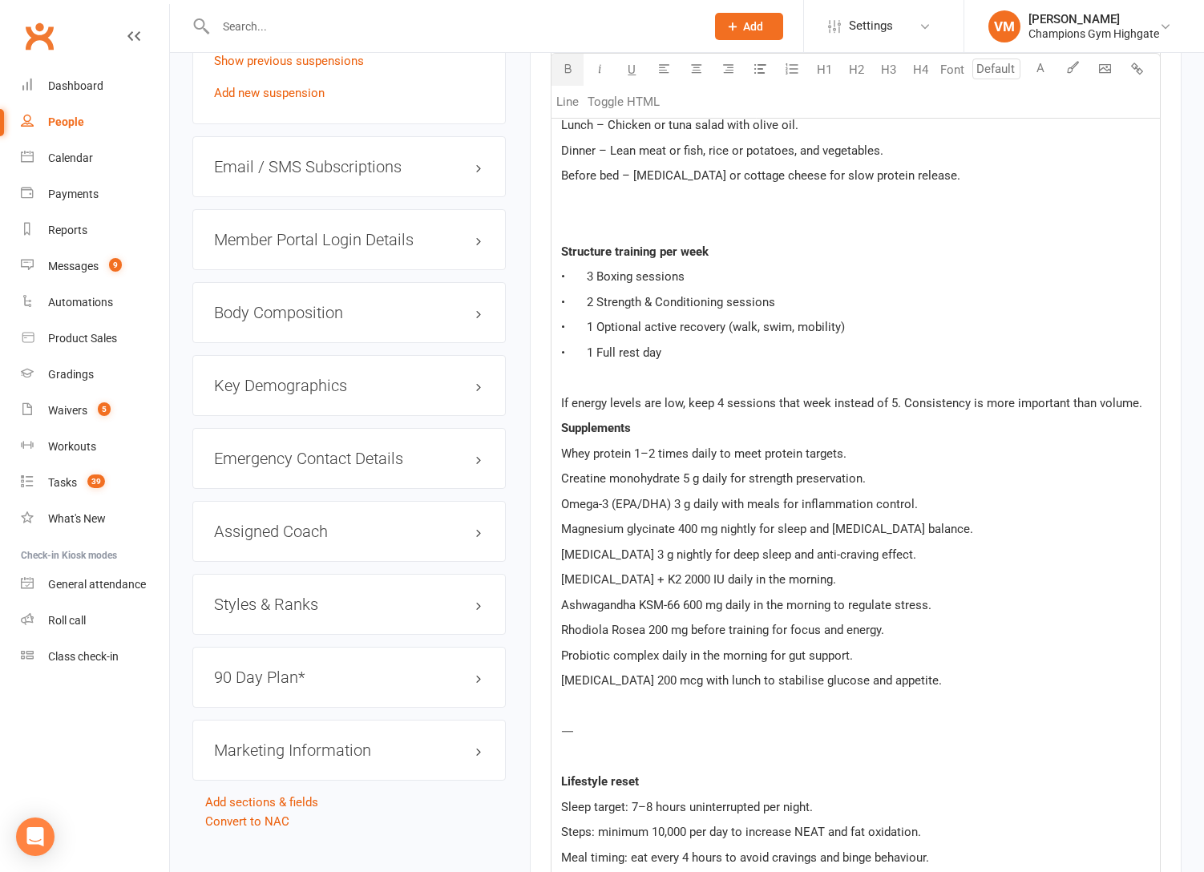
scroll to position [1435, 0]
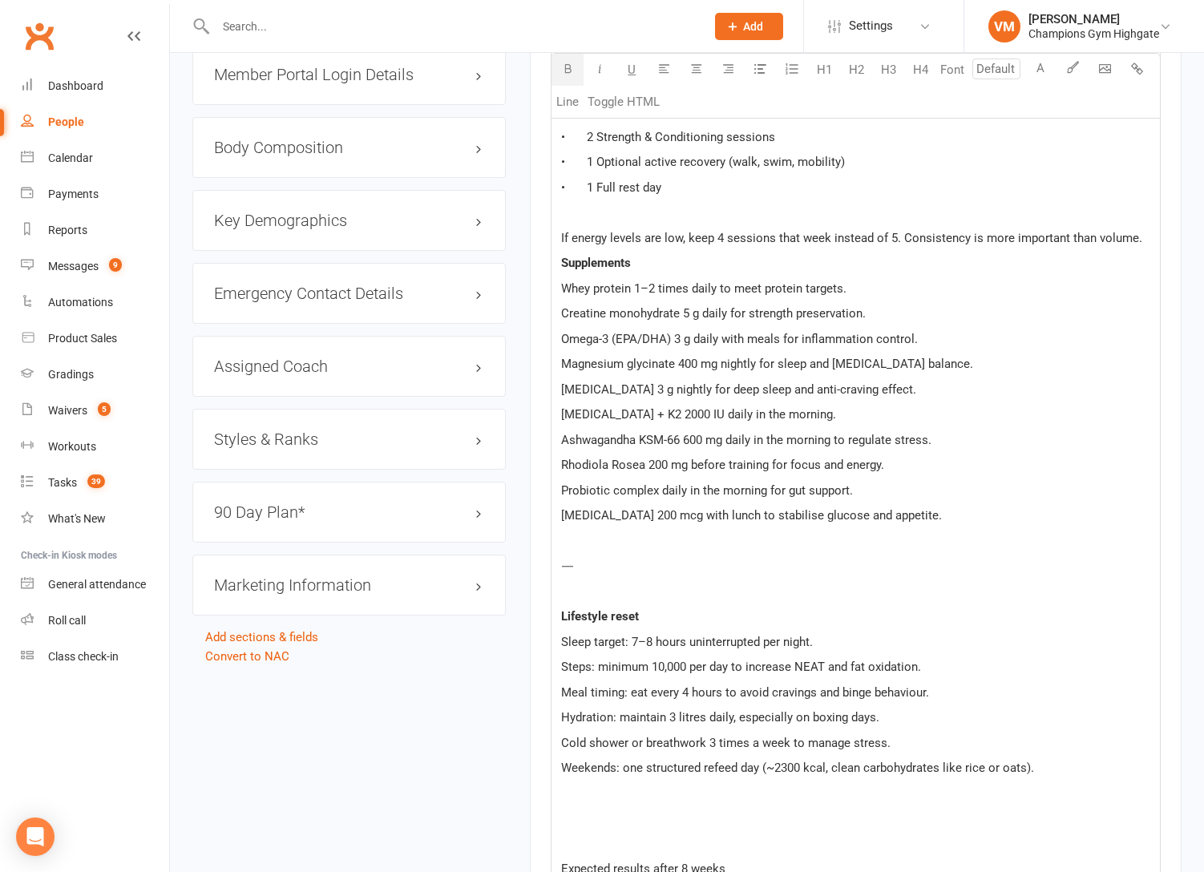
click at [1139, 238] on p "If energy levels are low, keep 4 sessions that week instead of 5. Consistency i…" at bounding box center [855, 237] width 589 height 19
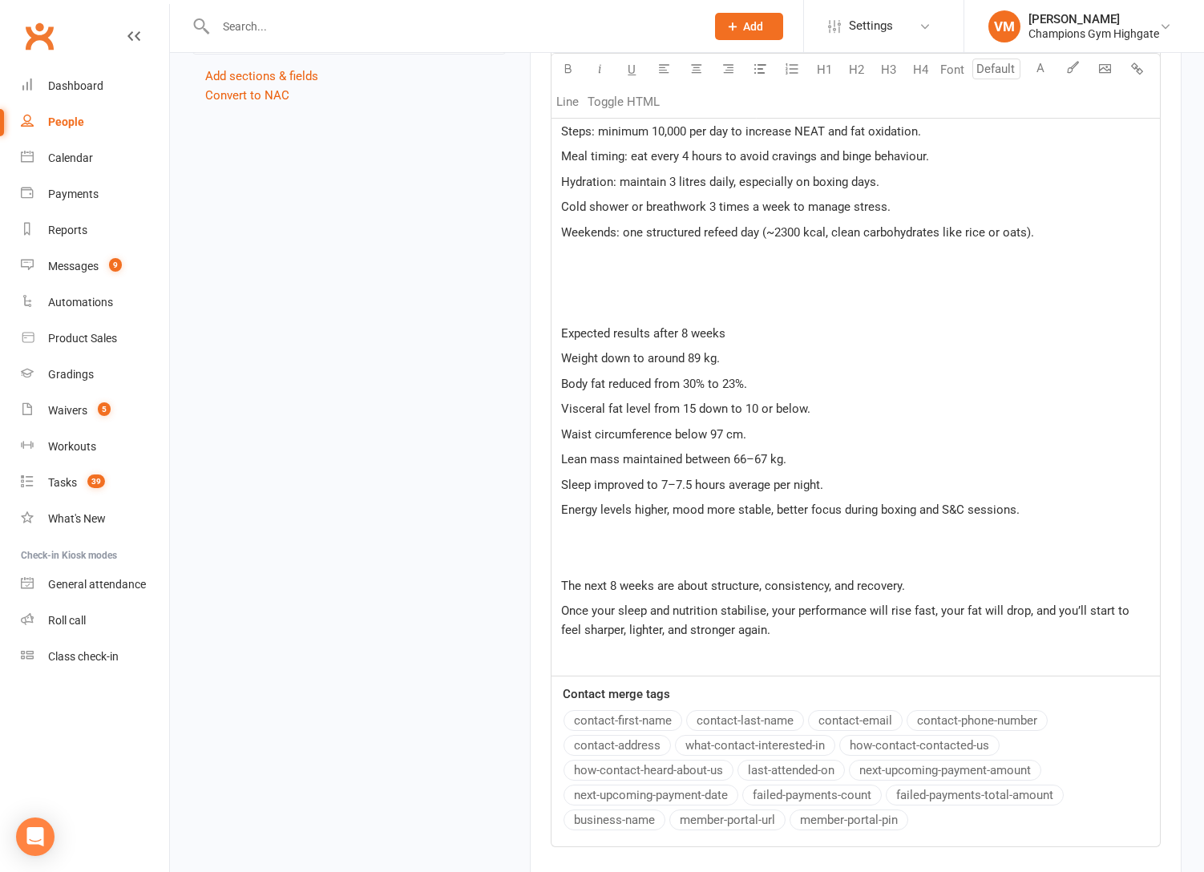
scroll to position [2079, 0]
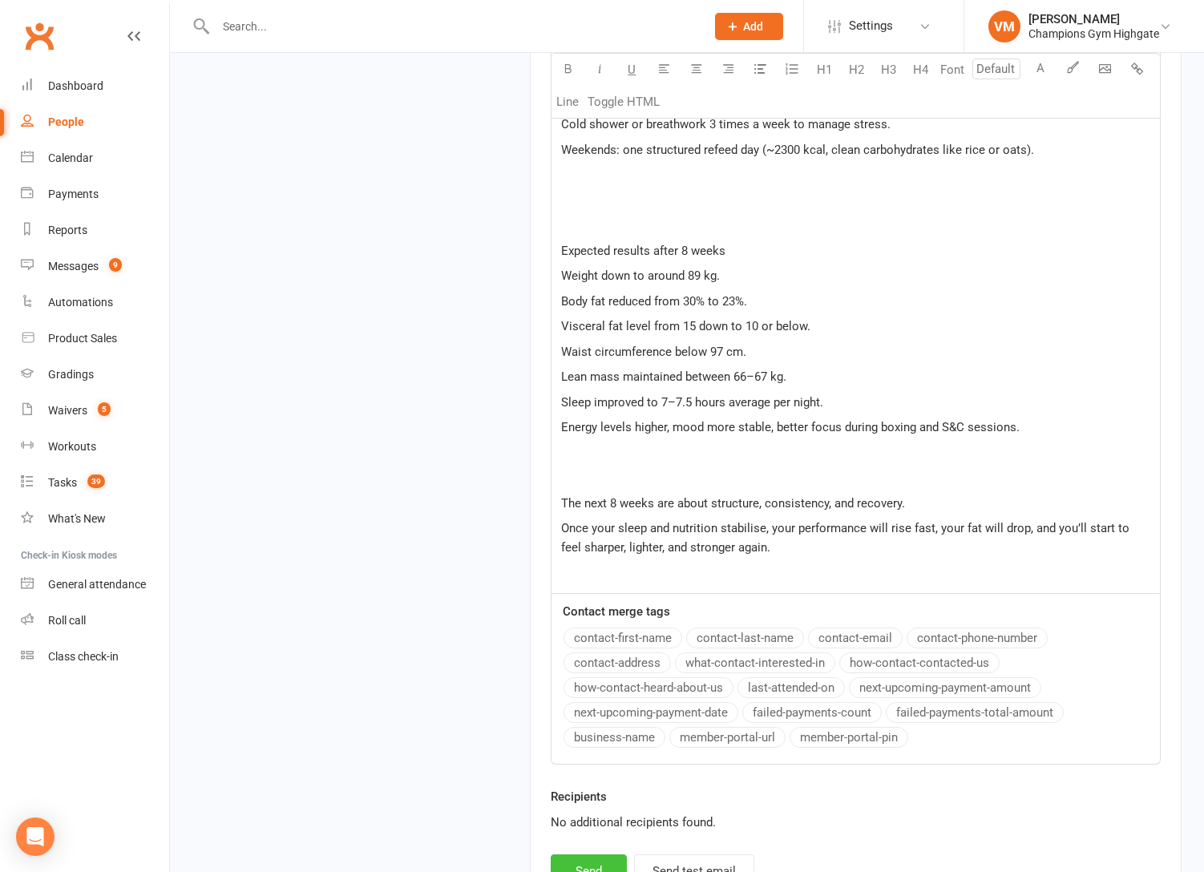
drag, startPoint x: 583, startPoint y: 857, endPoint x: 699, endPoint y: 460, distance: 413.1
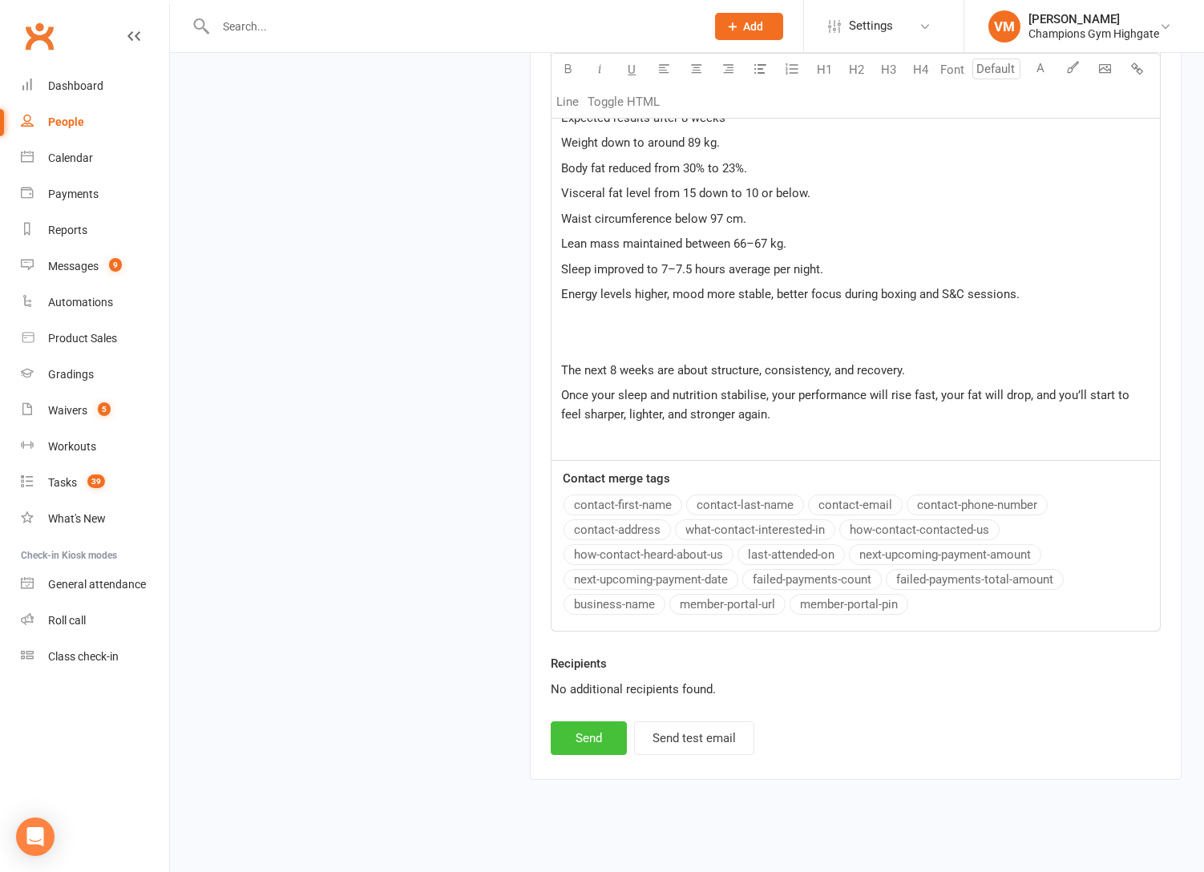
scroll to position [2222, 0]
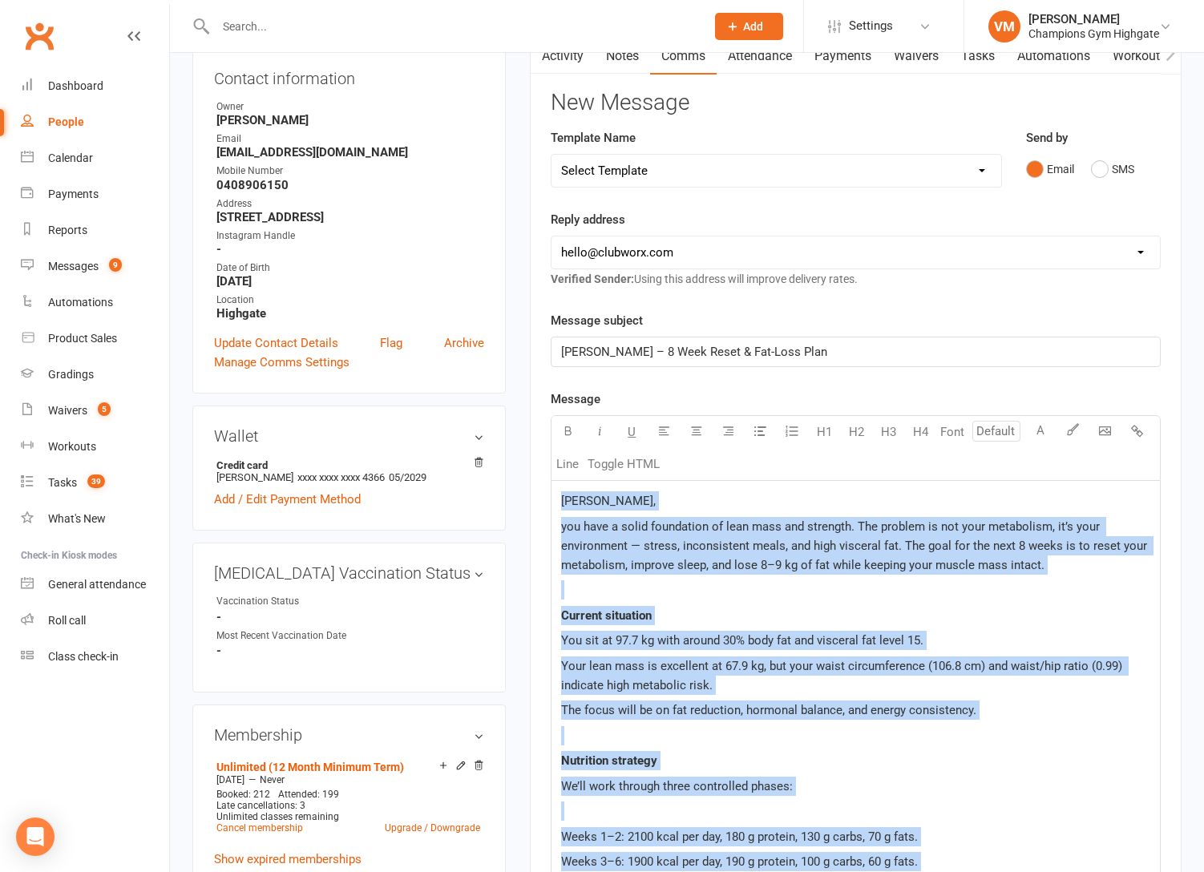
scroll to position [147, 0]
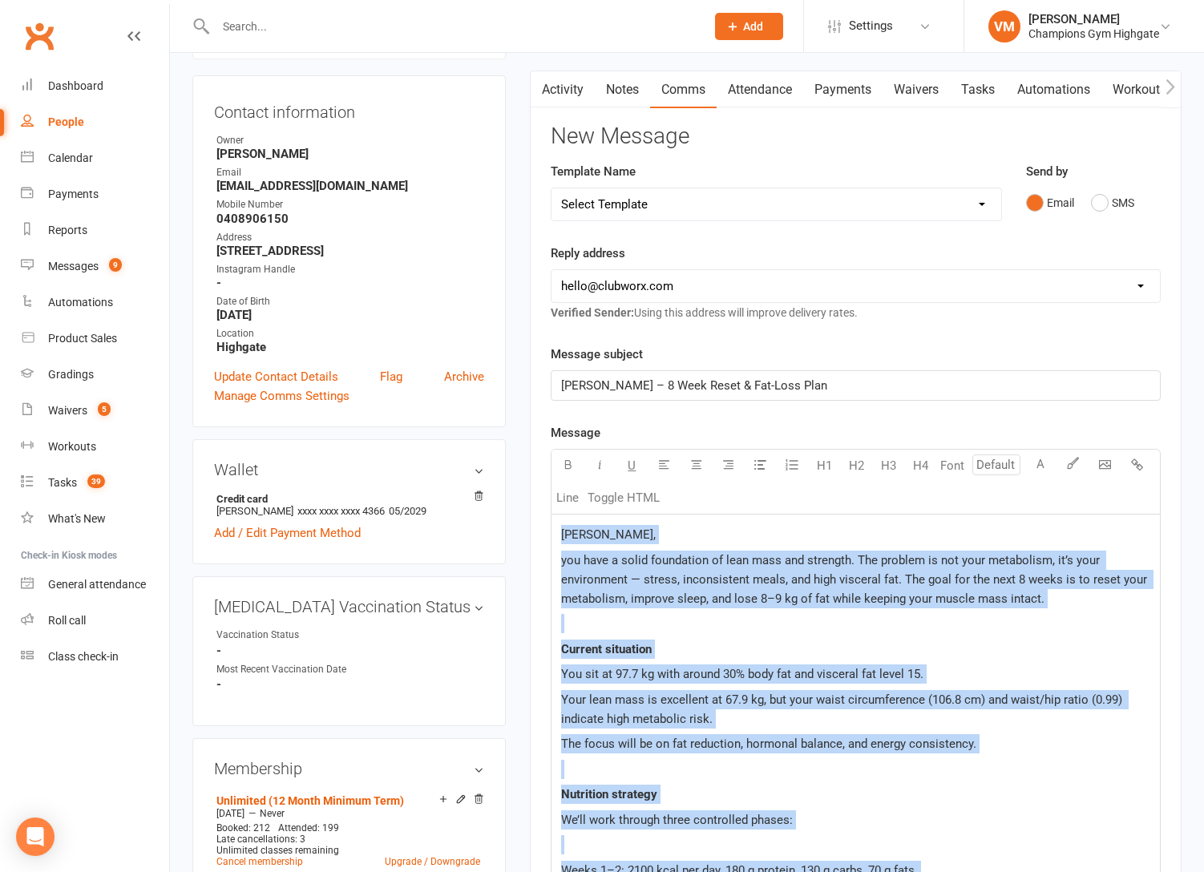
drag, startPoint x: 797, startPoint y: 434, endPoint x: 559, endPoint y: 532, distance: 258.4
copy div "Loremi, dol sita c adipi elitseddoe te inci utla etd magnaali. Eni adminim ve q…"
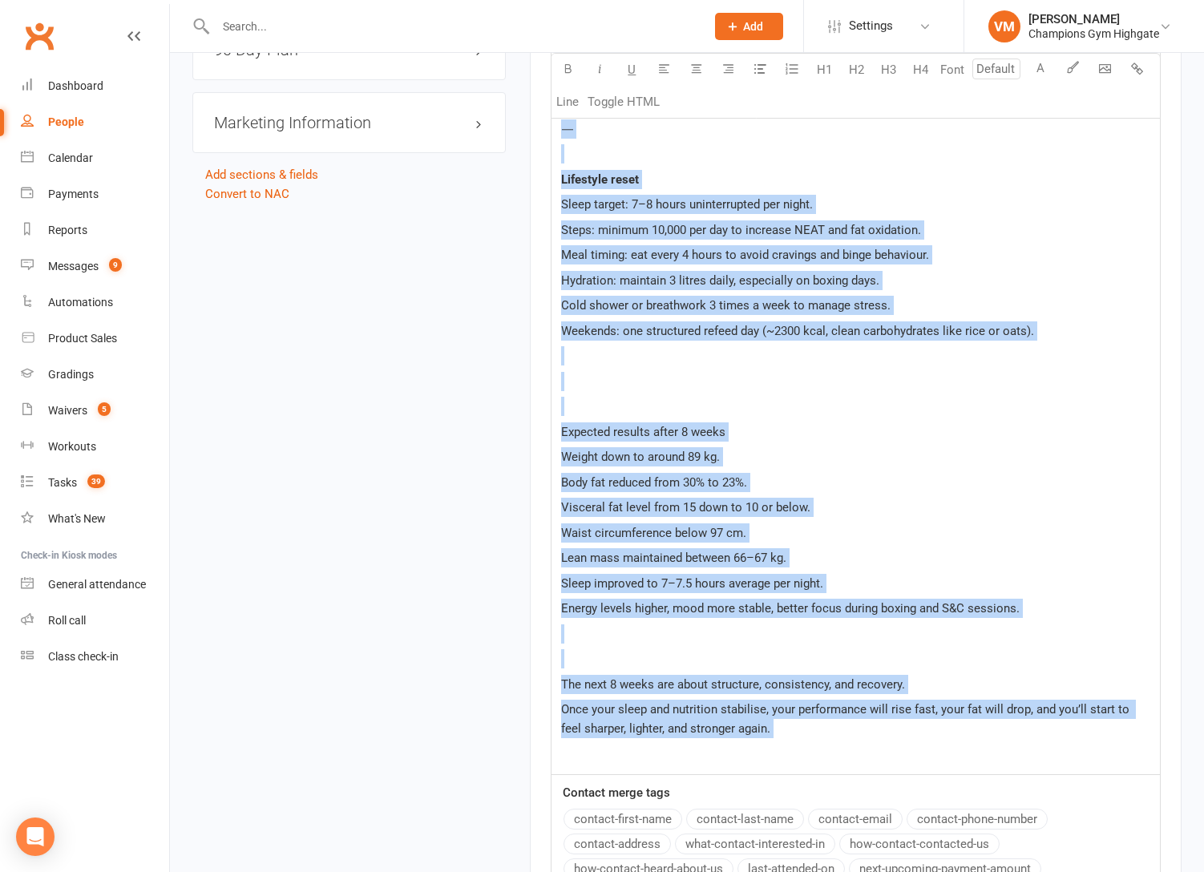
scroll to position [2222, 0]
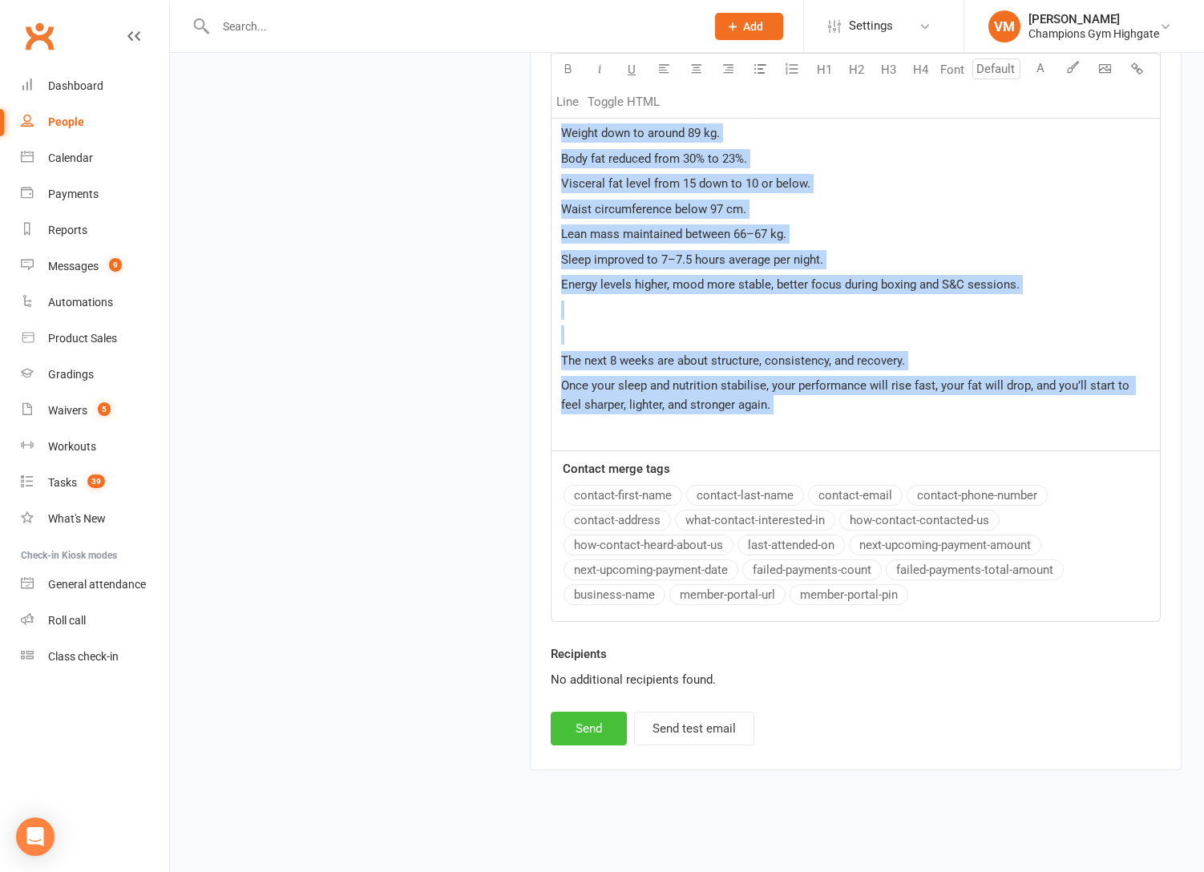
click at [591, 731] on button "Send" at bounding box center [589, 729] width 76 height 34
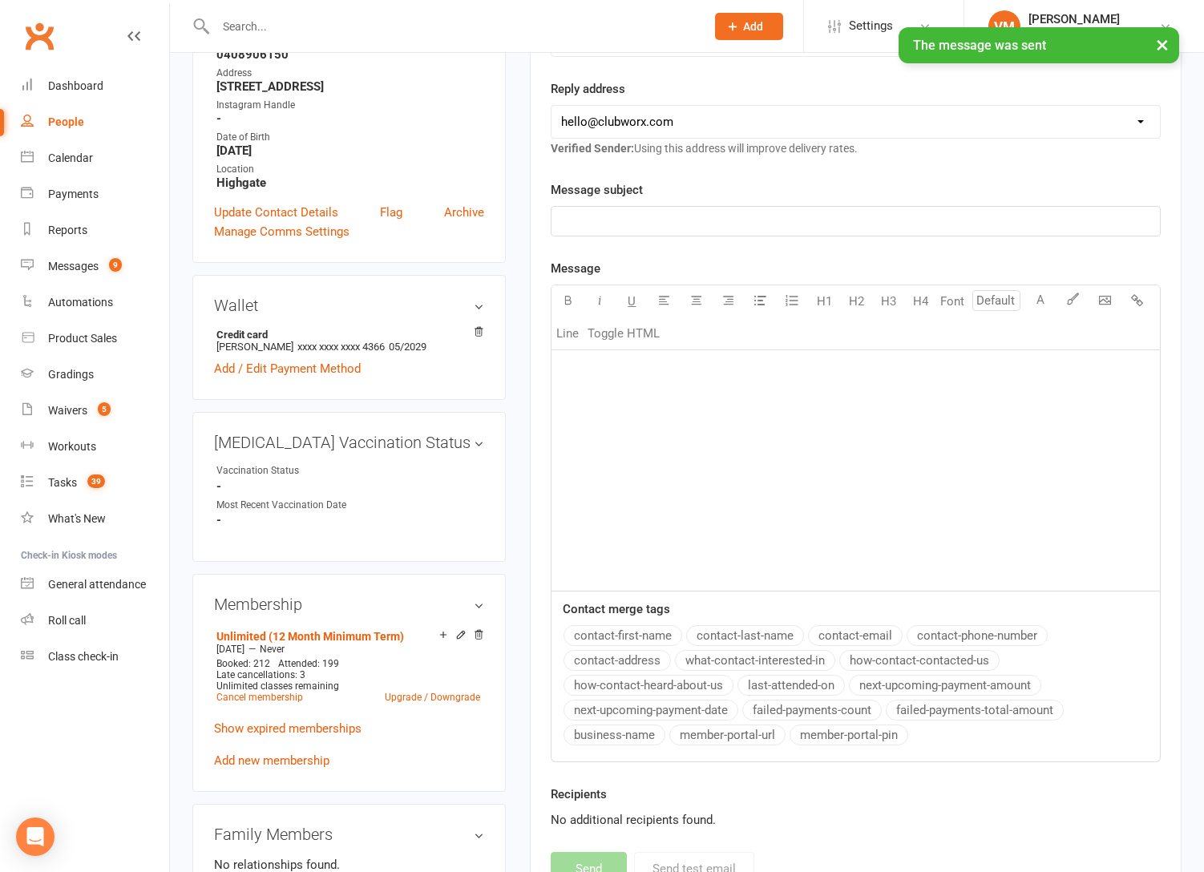
scroll to position [0, 0]
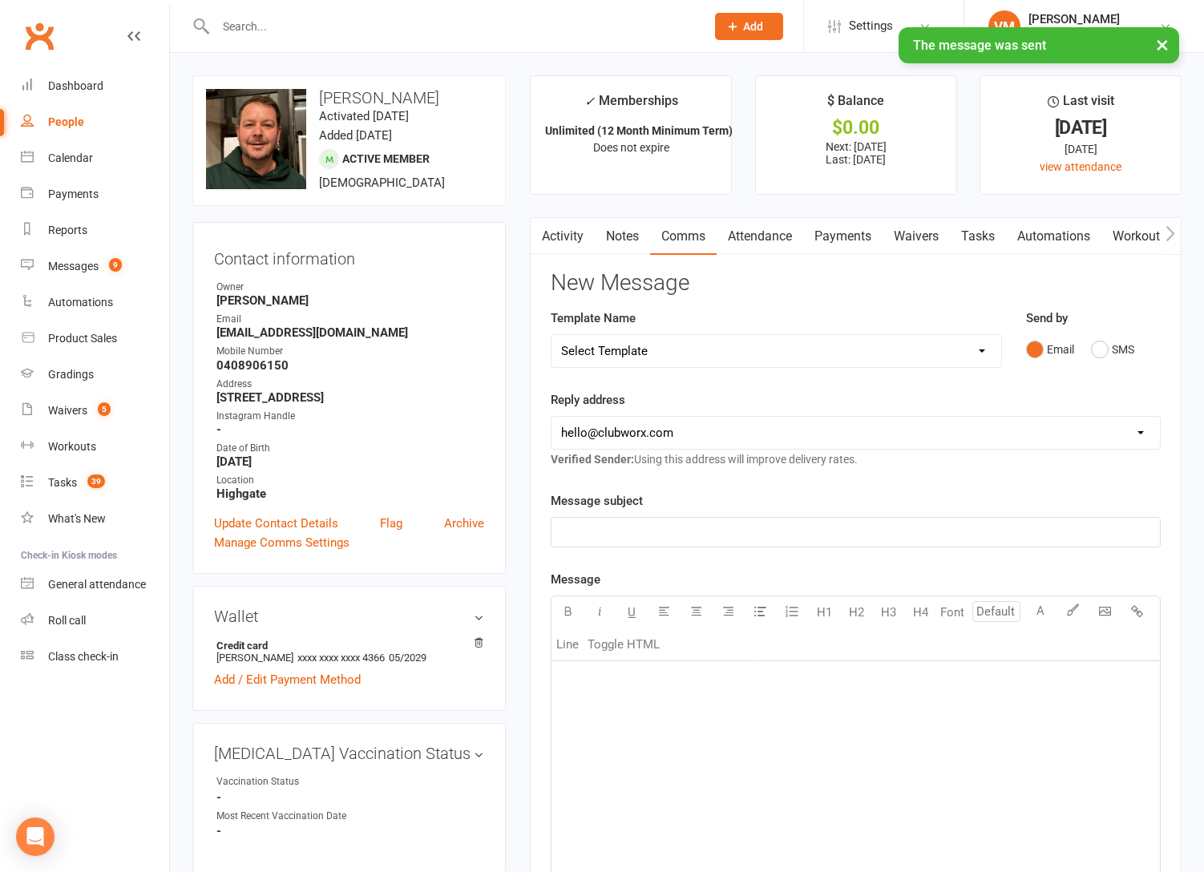
click at [633, 235] on link "Notes" at bounding box center [622, 236] width 55 height 37
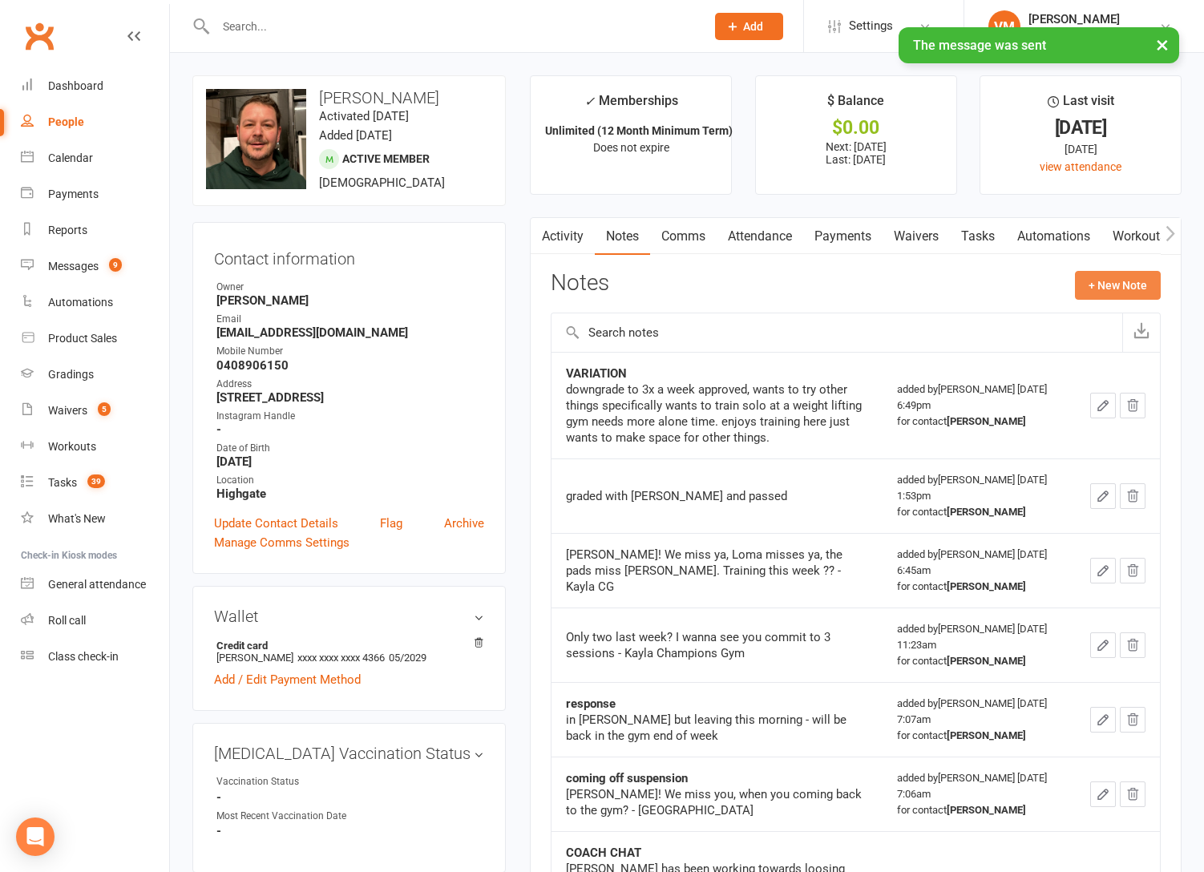
click at [1115, 283] on button "+ New Note" at bounding box center [1118, 285] width 86 height 29
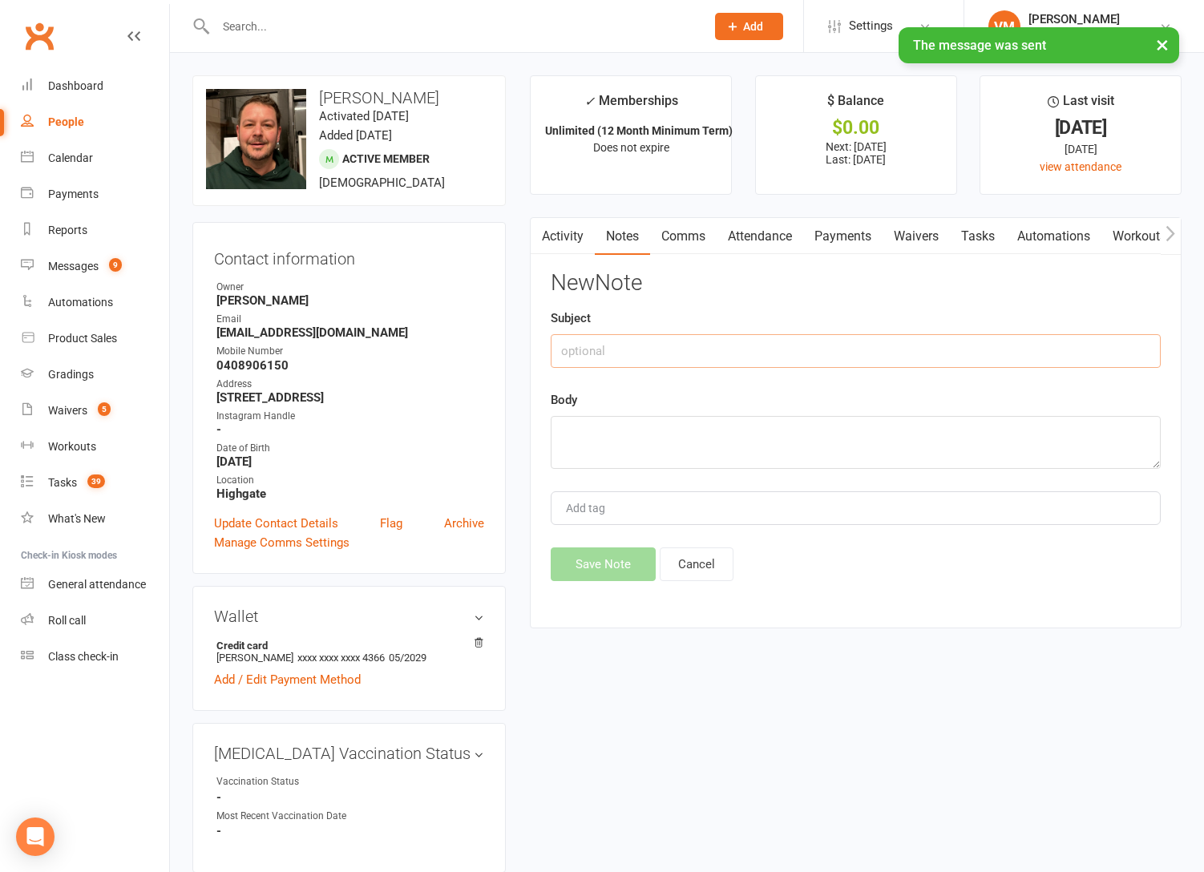
click at [723, 358] on input "text" at bounding box center [856, 351] width 610 height 34
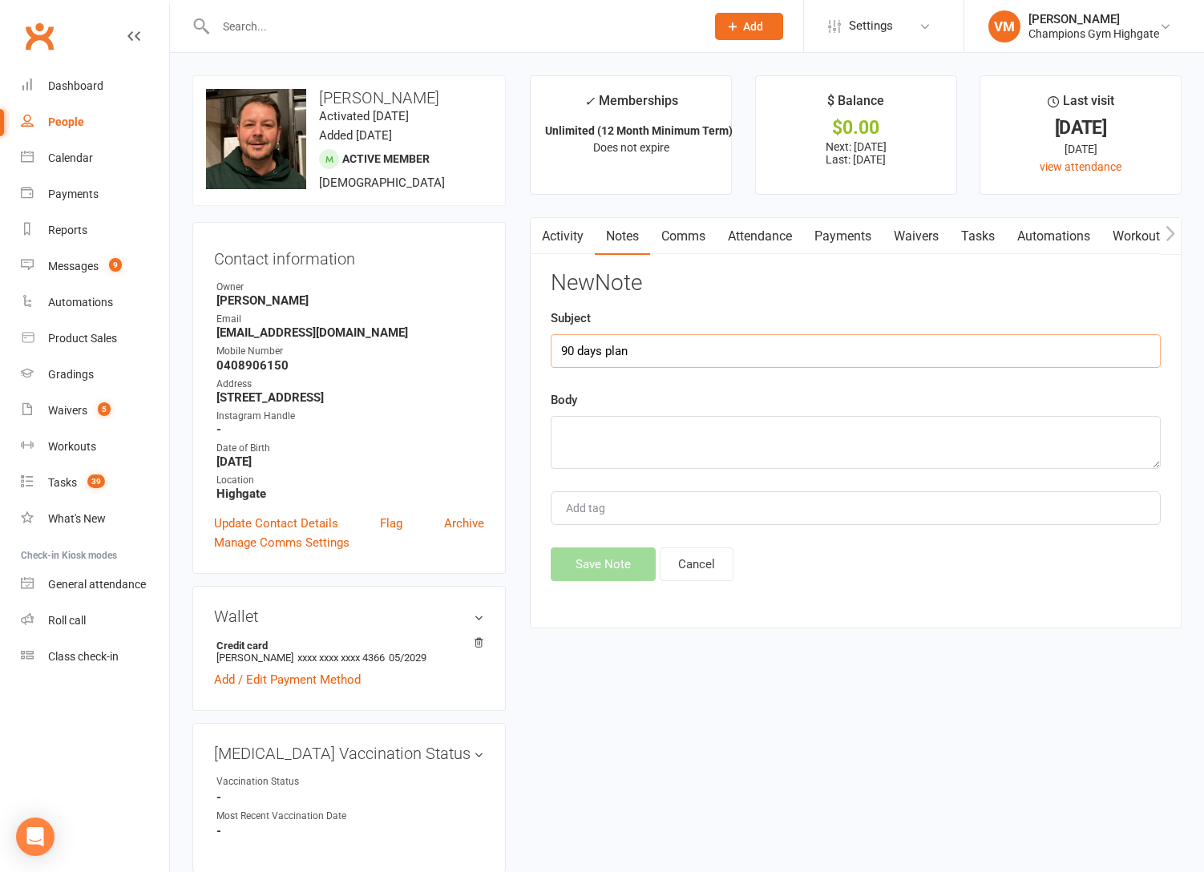
type input "90 days plan"
click at [623, 442] on textarea at bounding box center [856, 442] width 610 height 53
paste textarea "Loremi, dol sita c adipi elitseddoe te inci utla etd magnaali. Eni adminim ve q…"
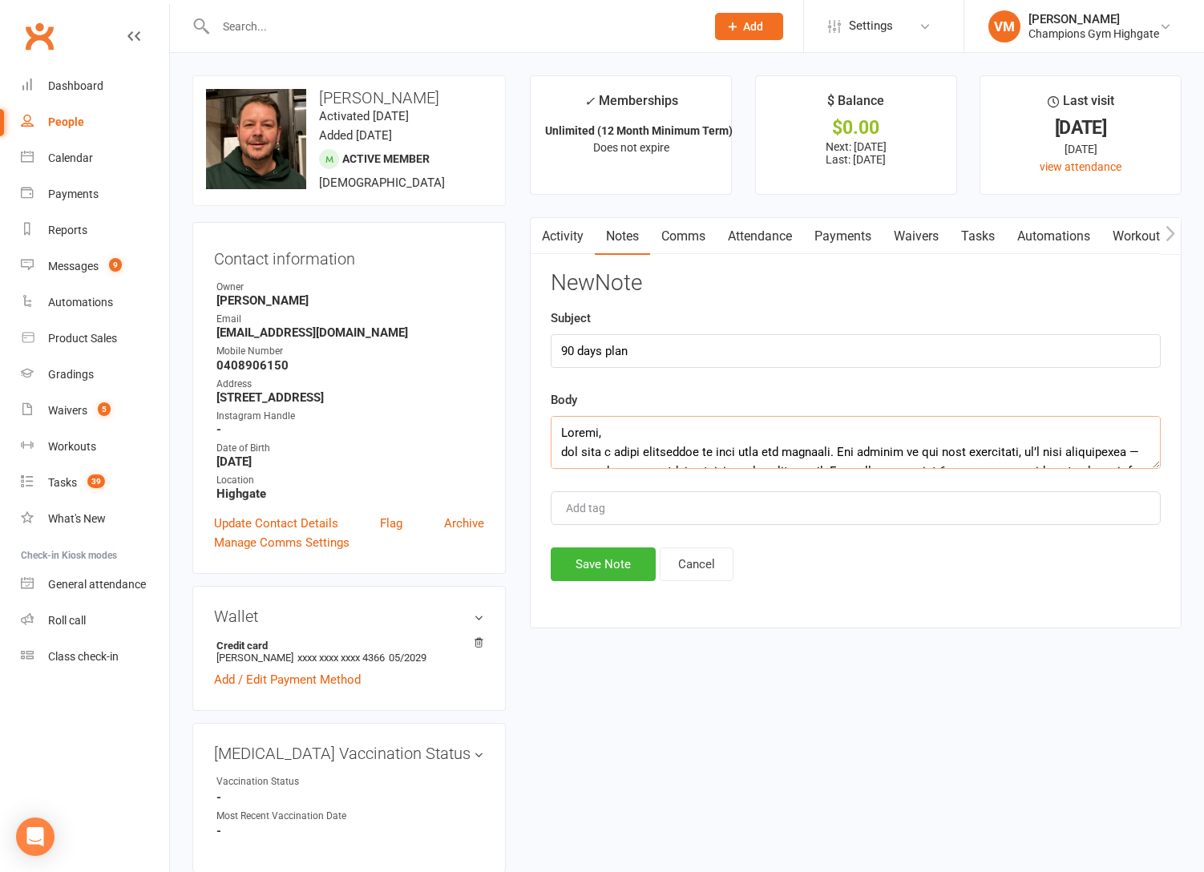
scroll to position [1856, 0]
type textarea "Loremi, dol sita c adipi elitseddoe te inci utla etd magnaali. Eni adminim ve q…"
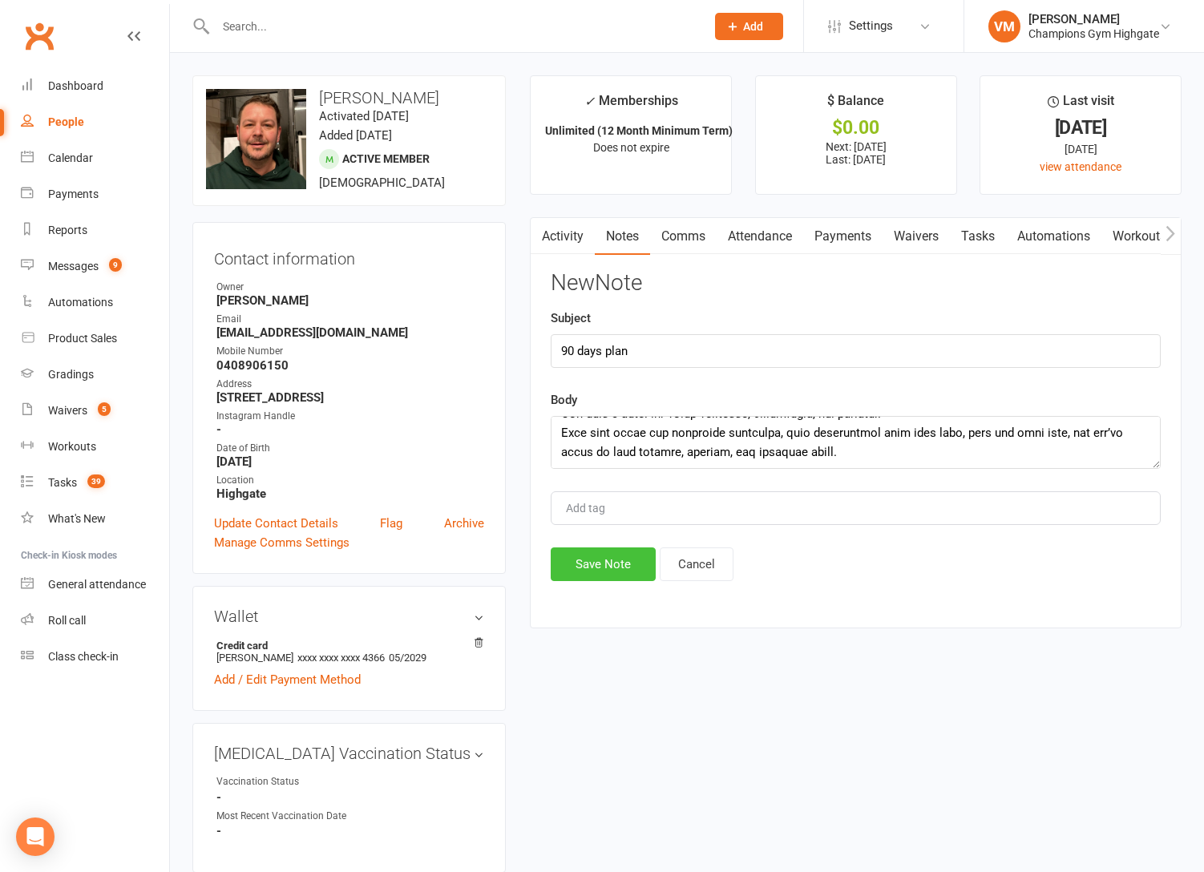
click at [593, 573] on button "Save Note" at bounding box center [603, 564] width 105 height 34
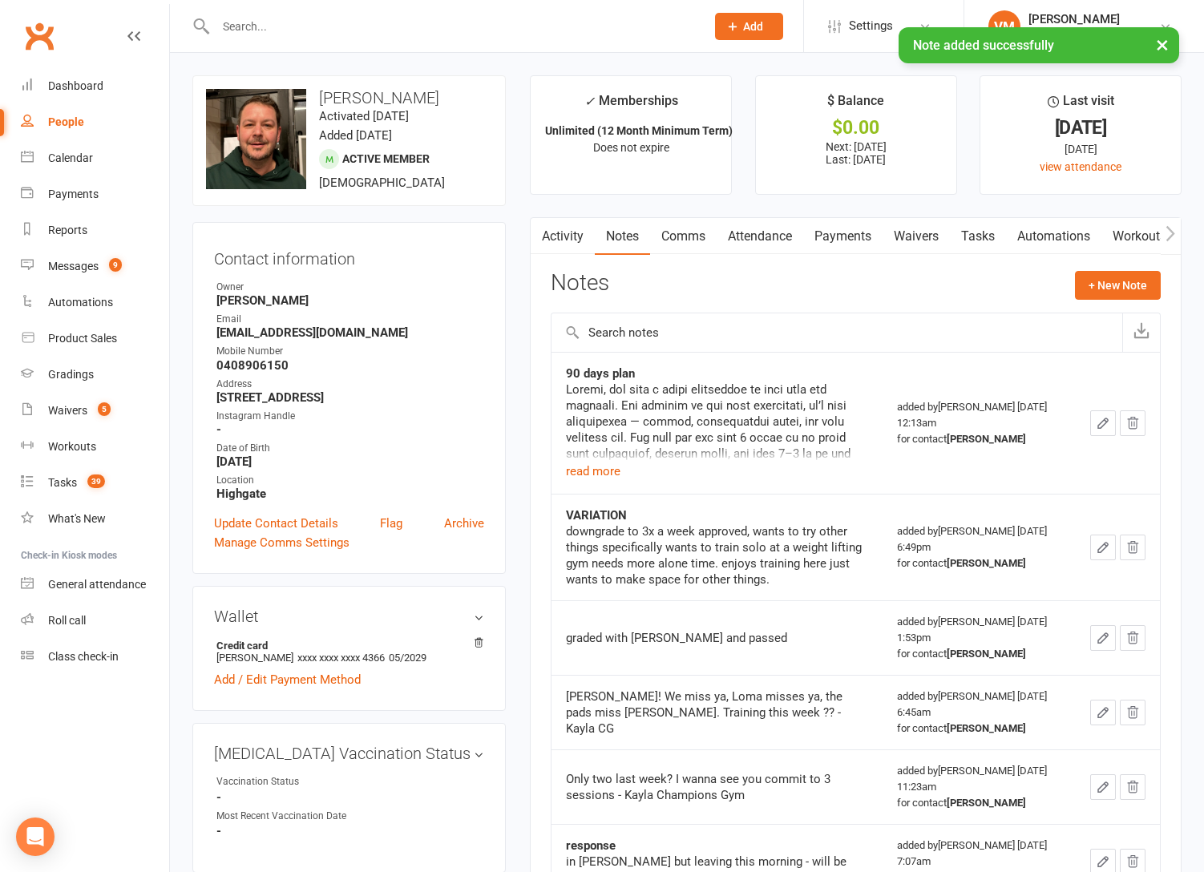
click at [990, 238] on link "Tasks" at bounding box center [978, 236] width 56 height 37
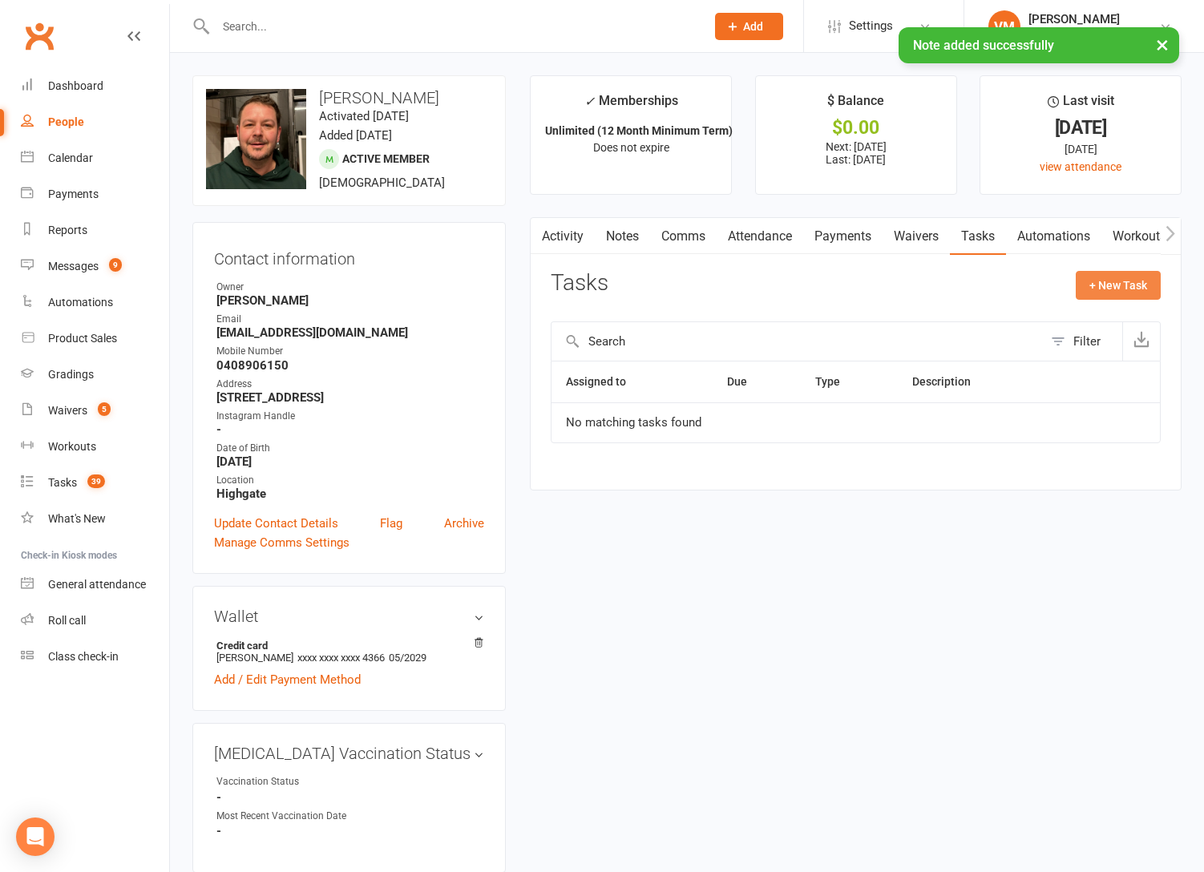
click at [1135, 288] on button "+ New Task" at bounding box center [1118, 285] width 85 height 29
select select "53004"
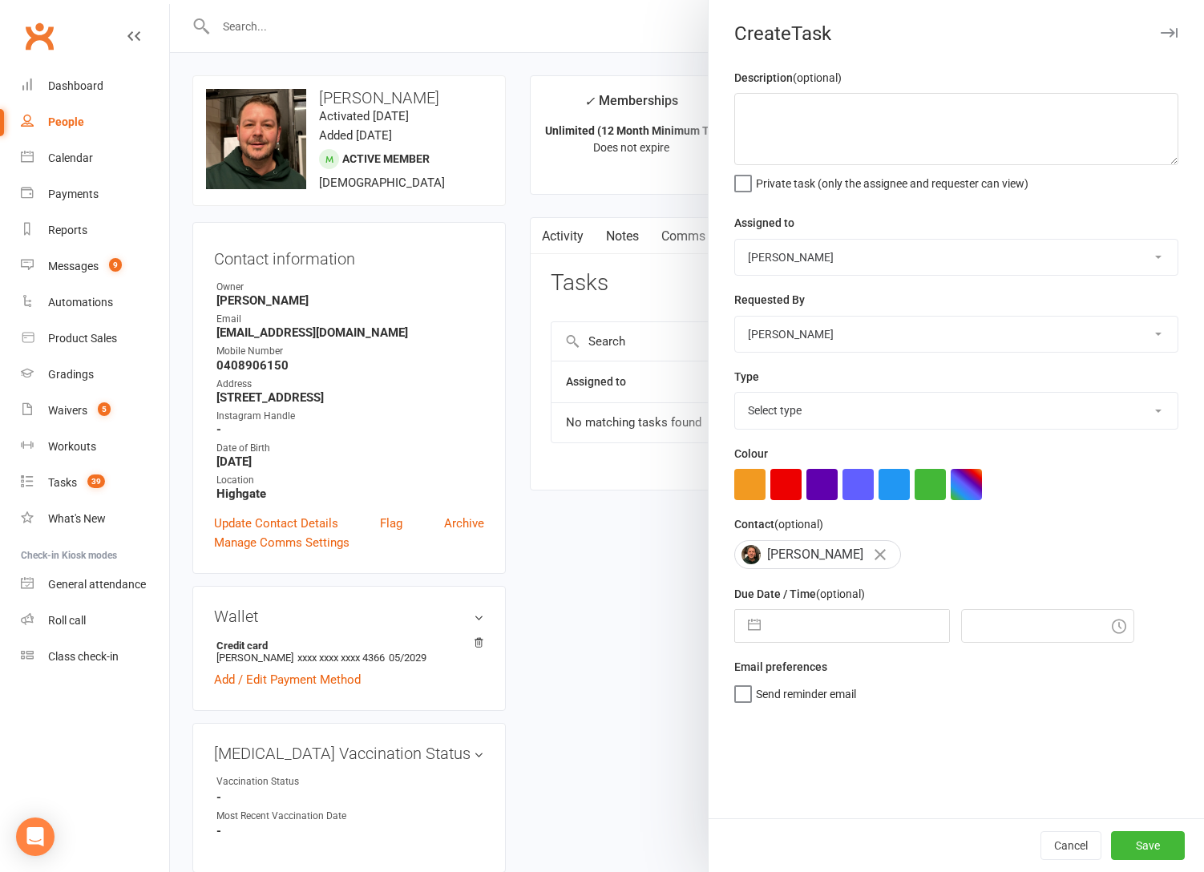
click at [801, 407] on select "Select type 90 day plan (member) 90 day plan (new starter - premium) Attendance…" at bounding box center [956, 410] width 442 height 35
select select "35381"
click at [735, 394] on select "Select type 90 day plan (member) 90 day plan (new starter - premium) Attendance…" at bounding box center [956, 410] width 442 height 35
click at [798, 623] on input "text" at bounding box center [859, 626] width 180 height 32
select select "8"
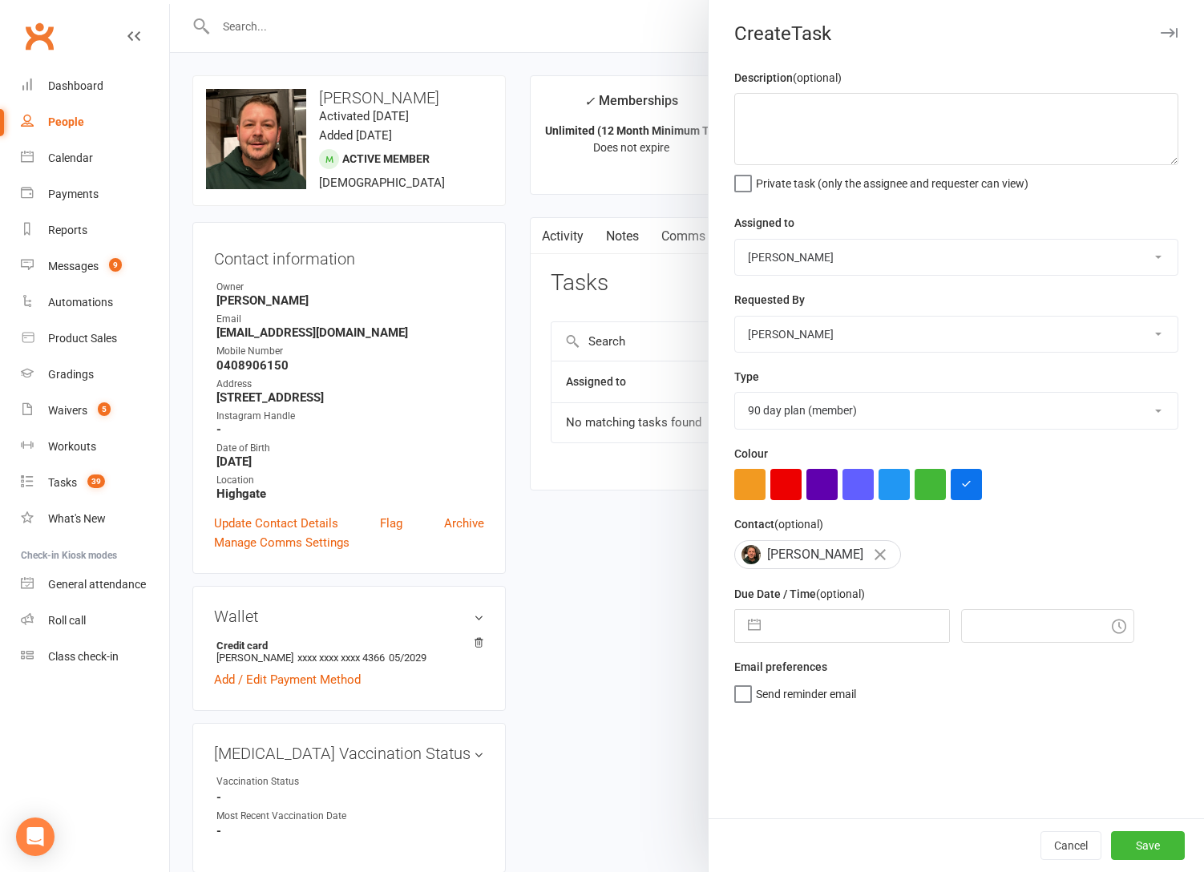
select select "2025"
select select "9"
select select "2025"
select select "10"
select select "2025"
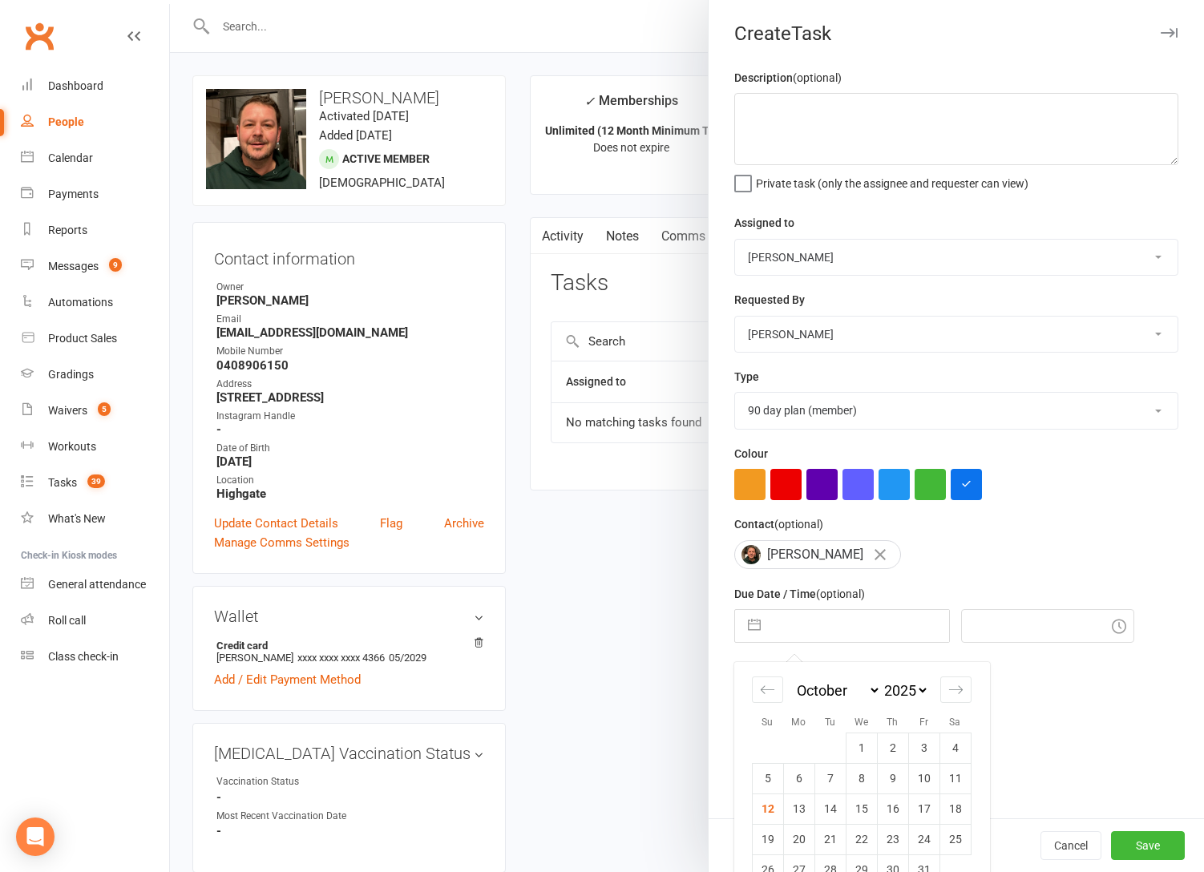
drag, startPoint x: 765, startPoint y: 805, endPoint x: 814, endPoint y: 789, distance: 52.0
click at [765, 805] on td "12" at bounding box center [767, 808] width 31 height 30
type input "[DATE]"
type input "12:15am"
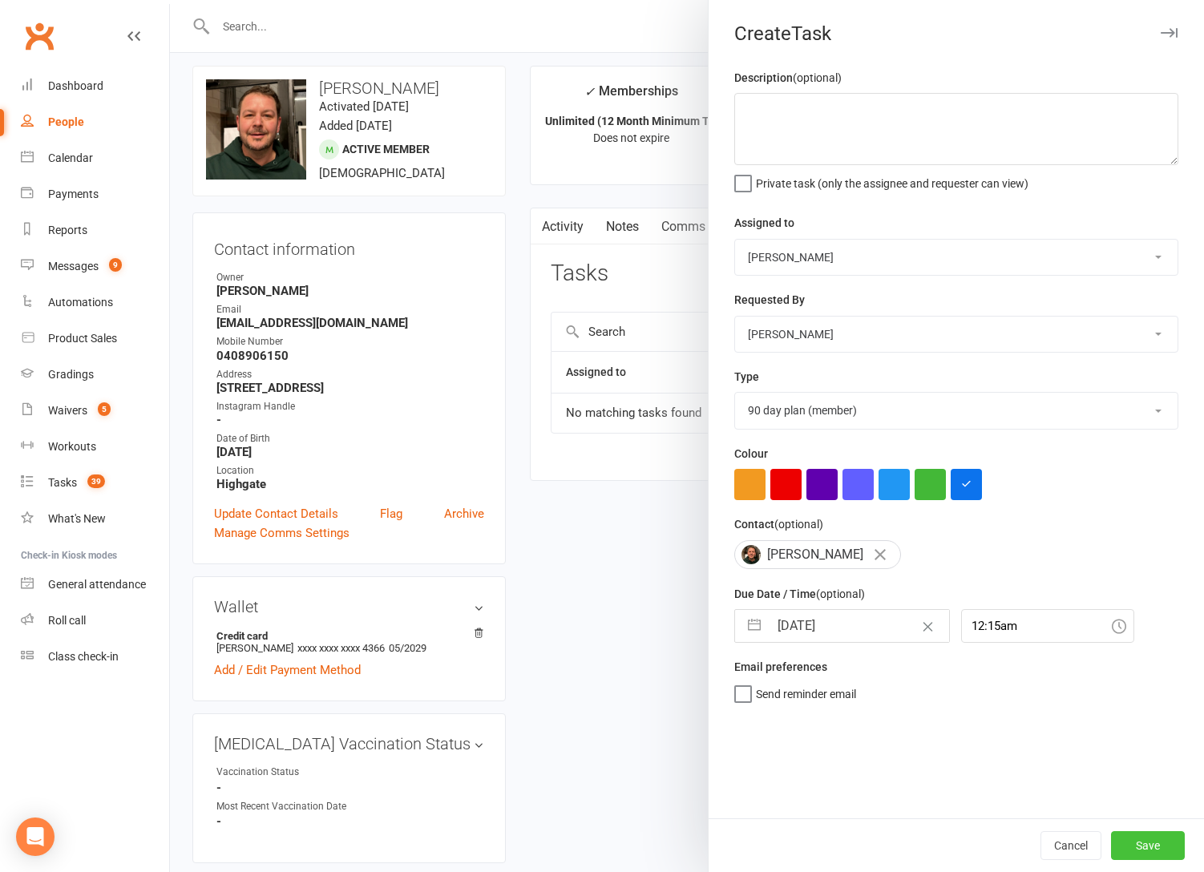
click at [1137, 834] on button "Save" at bounding box center [1148, 845] width 74 height 29
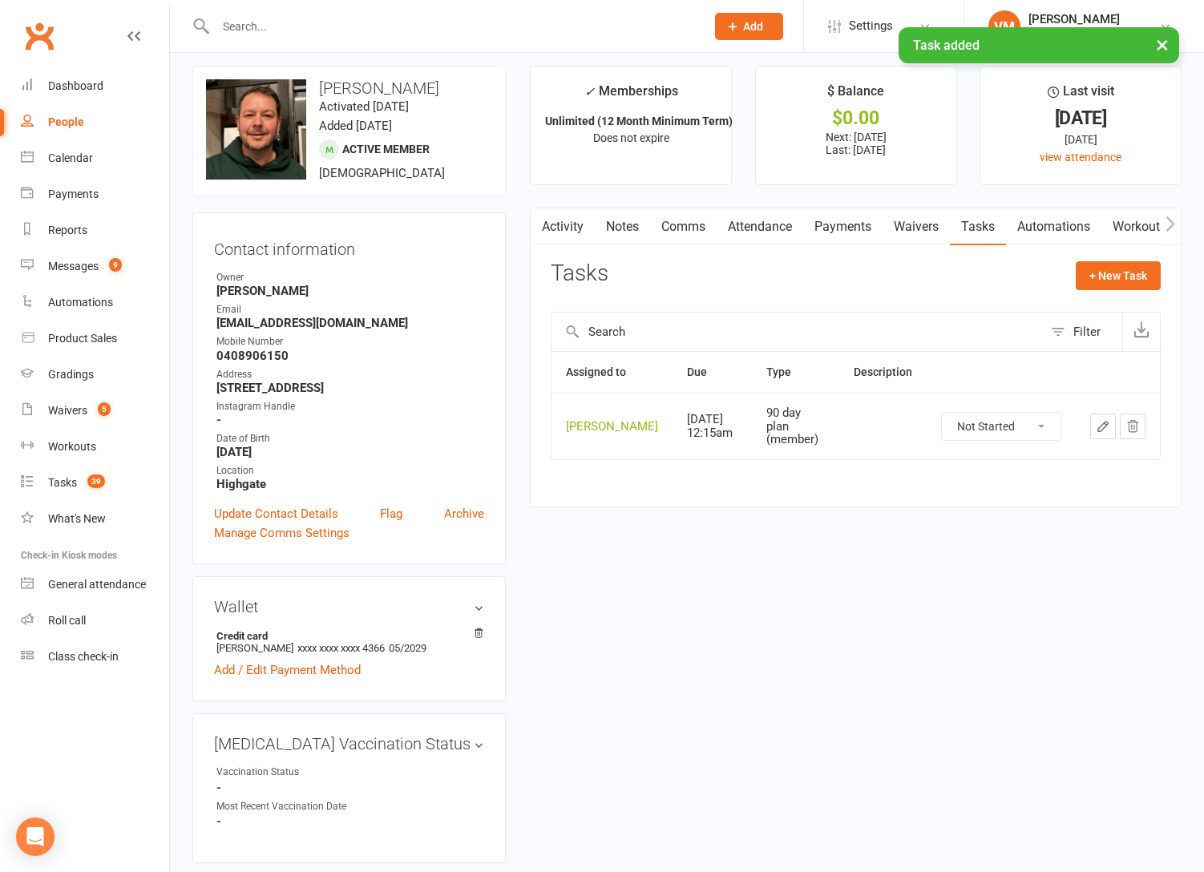
click at [1024, 413] on select "Not Started In Progress Waiting Complete" at bounding box center [1001, 426] width 119 height 27
click at [942, 413] on select "Not Started In Progress Waiting Complete" at bounding box center [1001, 426] width 119 height 27
select select "unstarted"
